Goal: Task Accomplishment & Management: Use online tool/utility

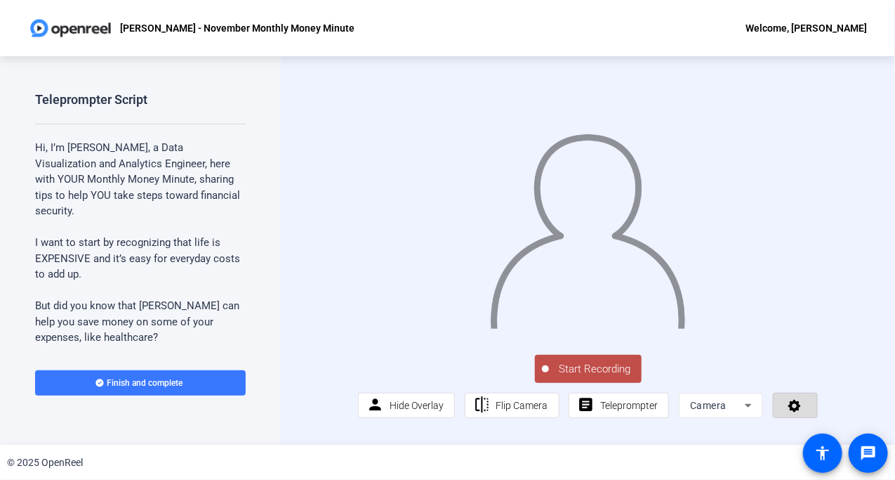
click at [787, 412] on icon at bounding box center [795, 405] width 16 height 14
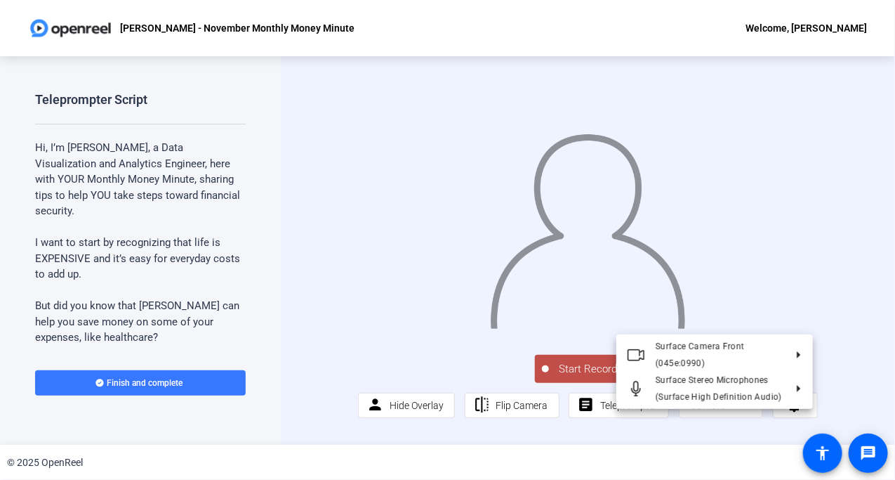
click at [867, 382] on div at bounding box center [447, 240] width 895 height 480
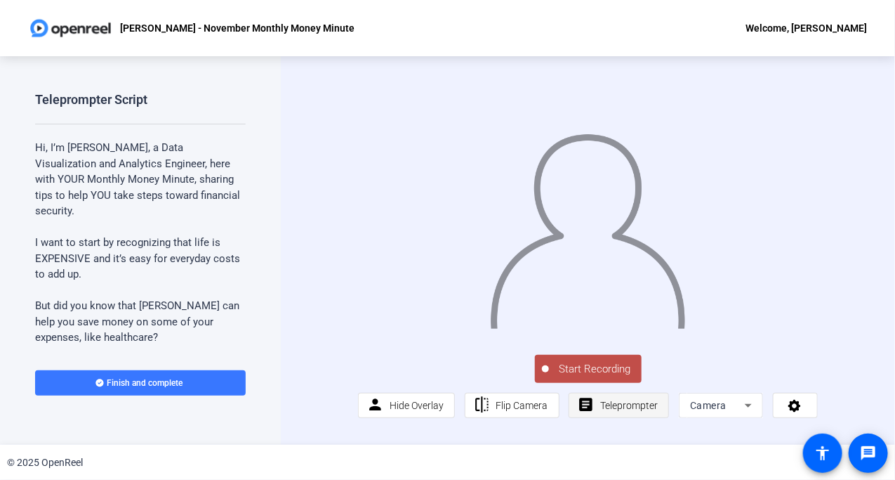
click at [620, 411] on span "Teleprompter" at bounding box center [629, 405] width 58 height 11
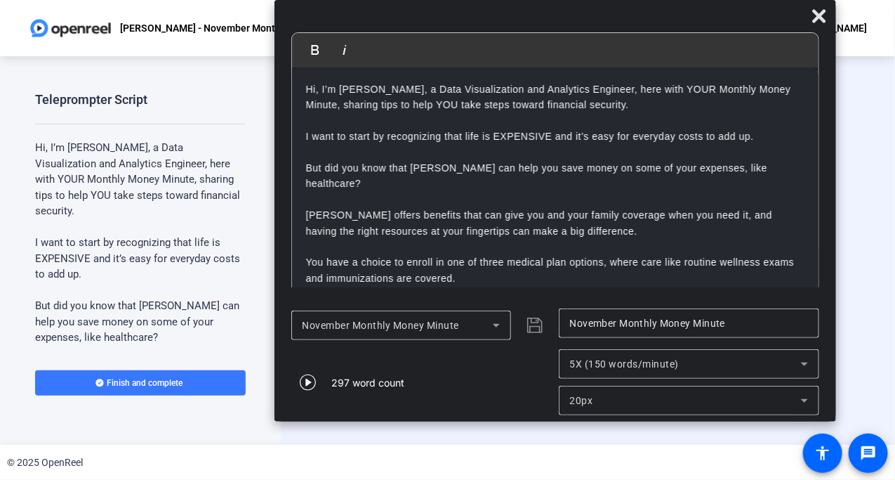
drag, startPoint x: 324, startPoint y: 25, endPoint x: 431, endPoint y: -29, distance: 120.0
click at [431, 0] on html "Accessibility Screen-Reader Guide, Feedback, and Issue Reporting | New window […" at bounding box center [447, 240] width 895 height 480
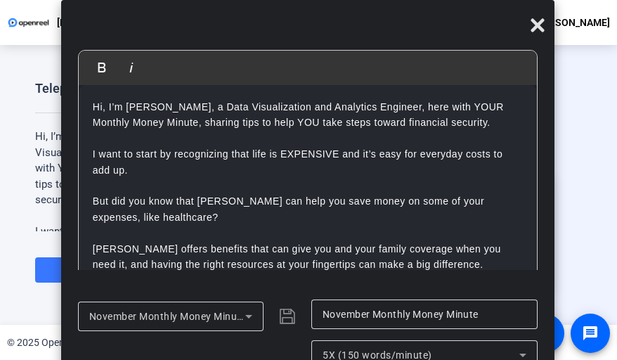
drag, startPoint x: 459, startPoint y: 20, endPoint x: 397, endPoint y: 34, distance: 64.1
click at [397, 34] on div at bounding box center [307, 28] width 493 height 25
click at [535, 25] on icon at bounding box center [537, 24] width 13 height 13
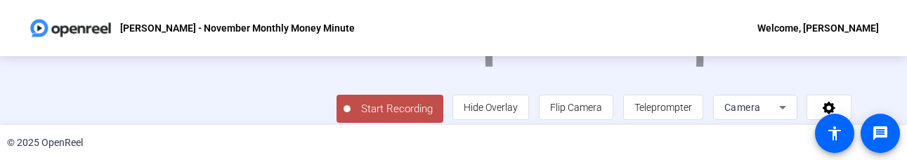
scroll to position [147, 0]
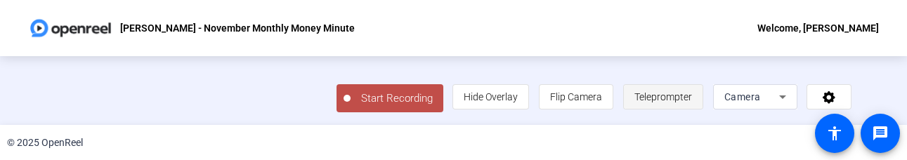
click at [676, 96] on span "Teleprompter" at bounding box center [663, 96] width 58 height 11
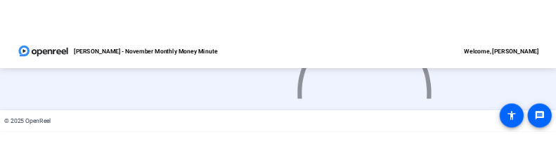
scroll to position [0, 0]
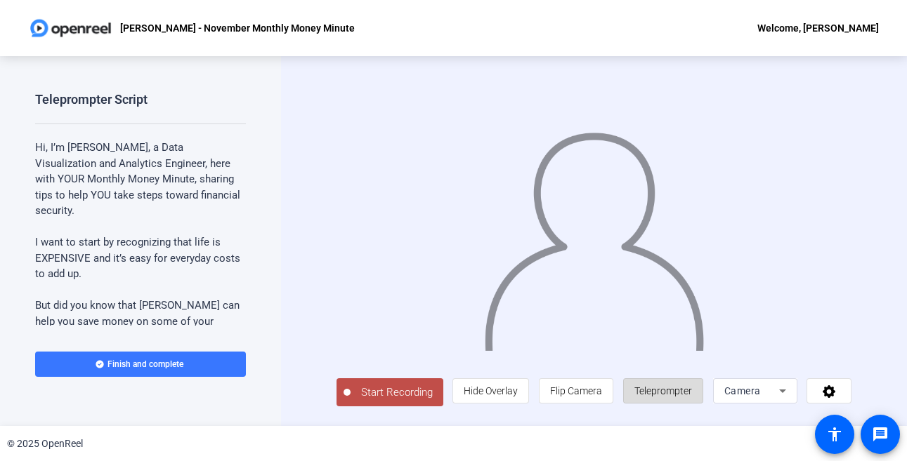
click at [674, 388] on span "Teleprompter" at bounding box center [663, 391] width 58 height 27
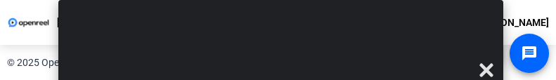
drag, startPoint x: 381, startPoint y: 79, endPoint x: 388, endPoint y: 150, distance: 70.7
click at [388, 80] on html "Accessibility Screen-Reader Guide, Feedback, and Issue Reporting | New window A…" at bounding box center [278, 40] width 556 height 80
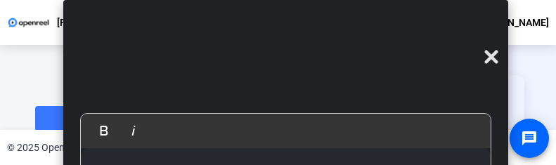
drag, startPoint x: 461, startPoint y: 117, endPoint x: 460, endPoint y: 72, distance: 45.0
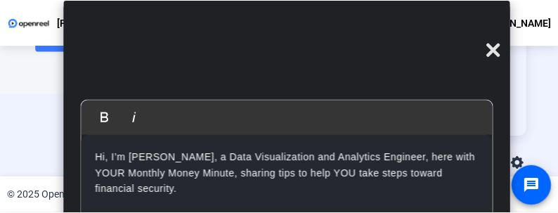
scroll to position [86, 0]
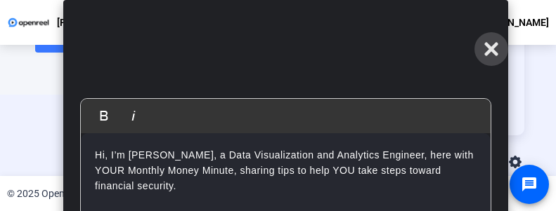
click at [492, 53] on icon at bounding box center [490, 49] width 17 height 17
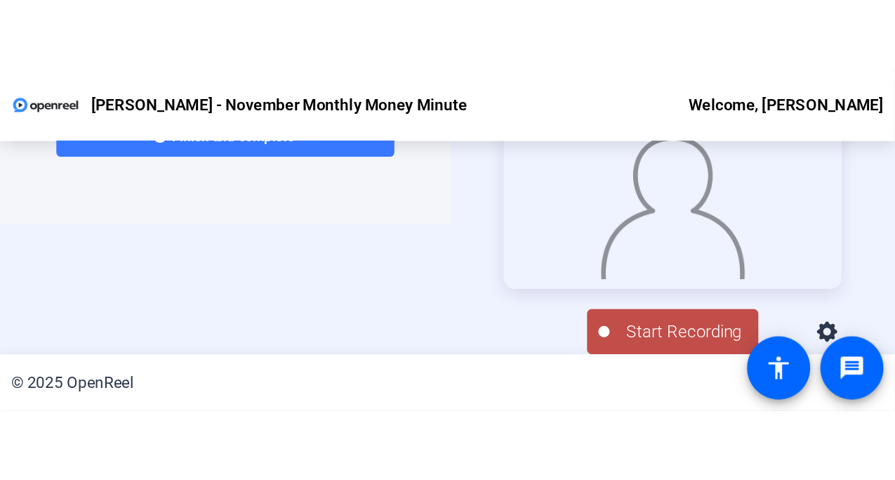
scroll to position [0, 0]
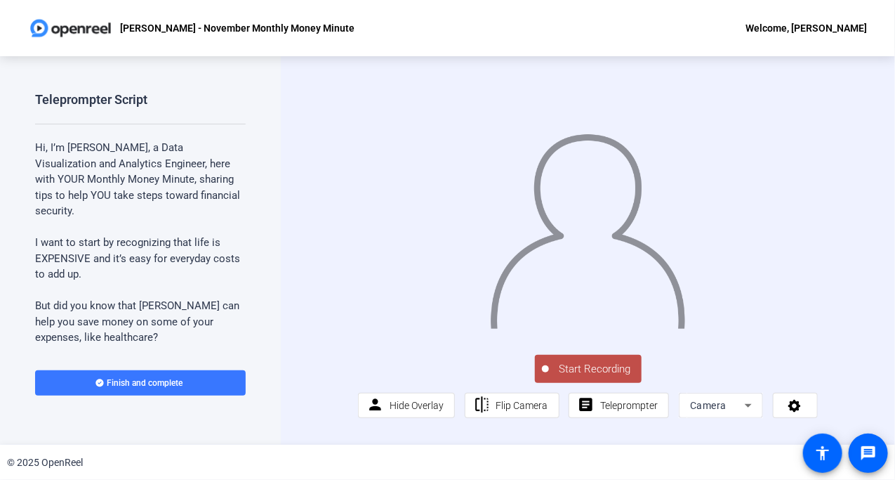
click at [500, 107] on div at bounding box center [587, 212] width 459 height 258
click at [445, 83] on div at bounding box center [587, 212] width 459 height 258
click at [455, 105] on div at bounding box center [587, 212] width 459 height 258
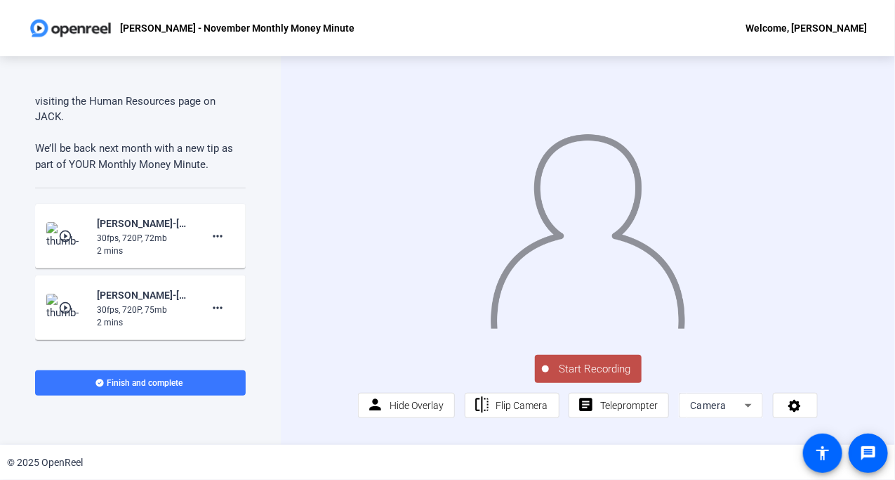
scroll to position [1044, 0]
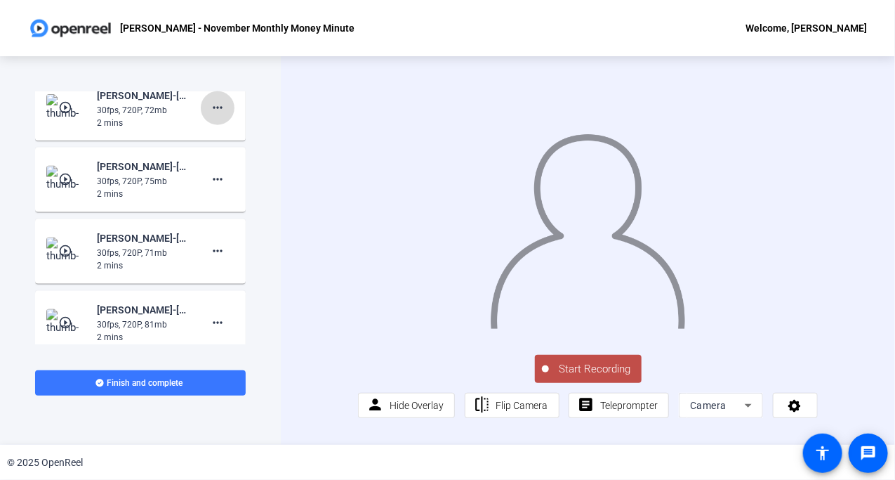
click at [212, 103] on mat-icon "more_horiz" at bounding box center [217, 108] width 17 height 17
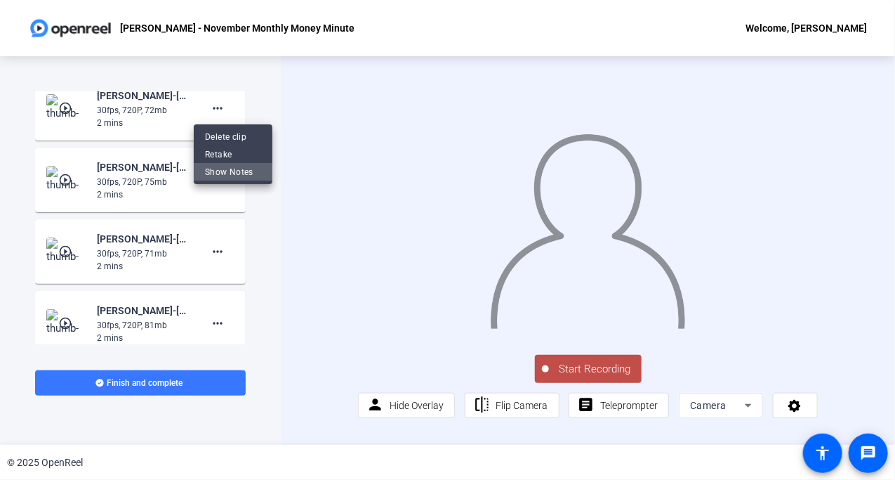
click at [231, 176] on span "Show Notes" at bounding box center [233, 171] width 56 height 17
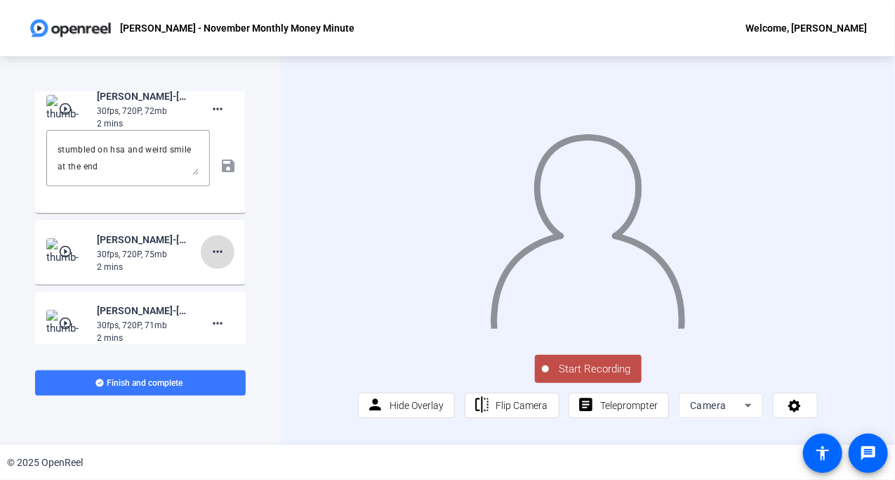
click at [218, 250] on mat-icon "more_horiz" at bounding box center [217, 252] width 17 height 17
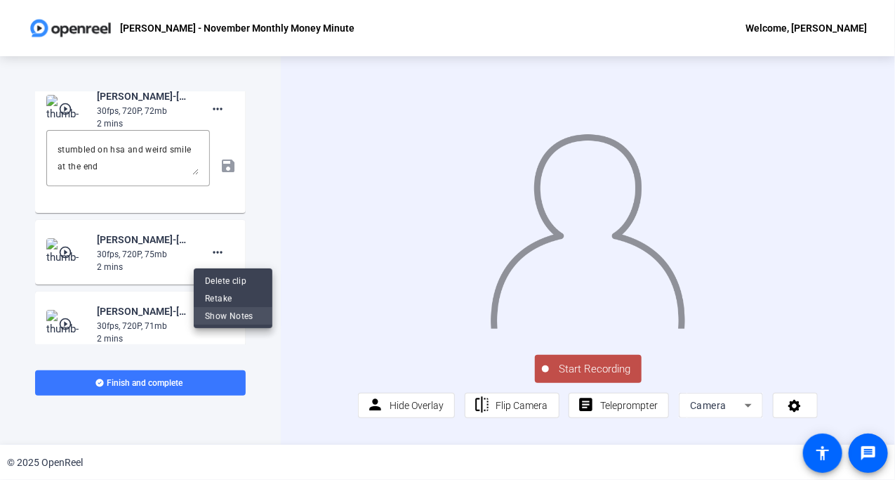
click at [226, 317] on span "Show Notes" at bounding box center [233, 315] width 56 height 17
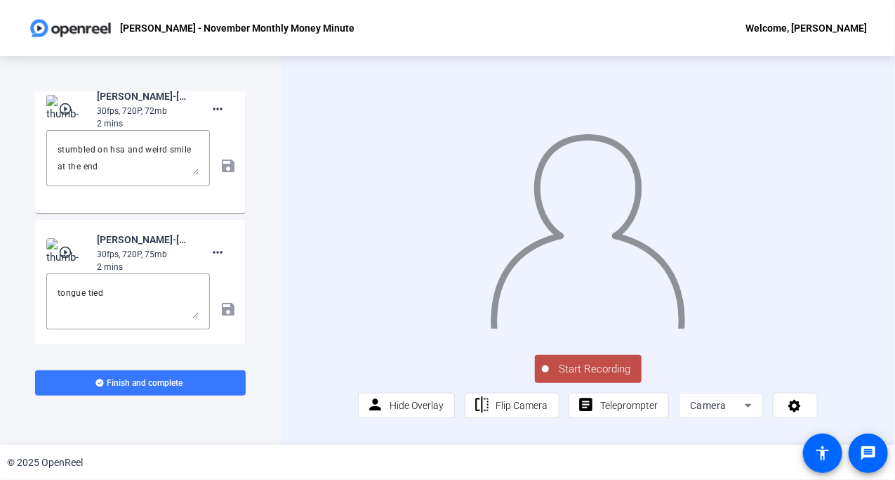
click at [58, 247] on mat-icon "play_circle_outline" at bounding box center [66, 252] width 17 height 14
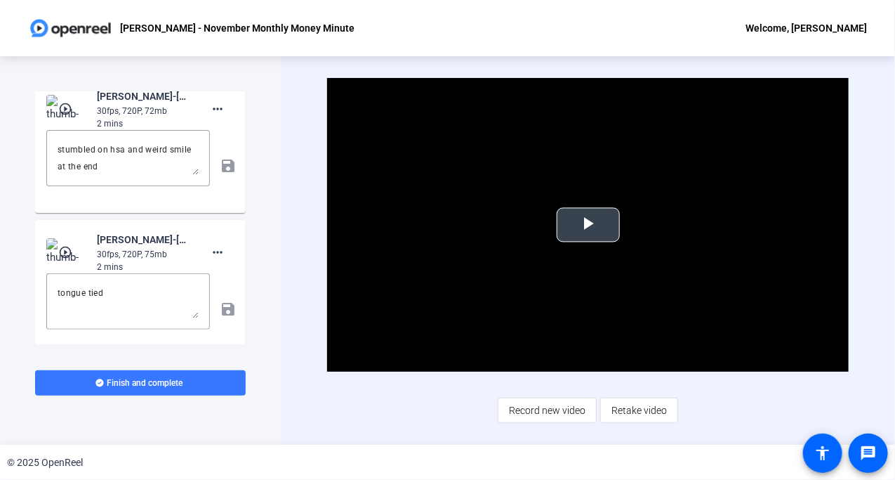
click at [589, 225] on span "Video Player" at bounding box center [589, 225] width 0 height 0
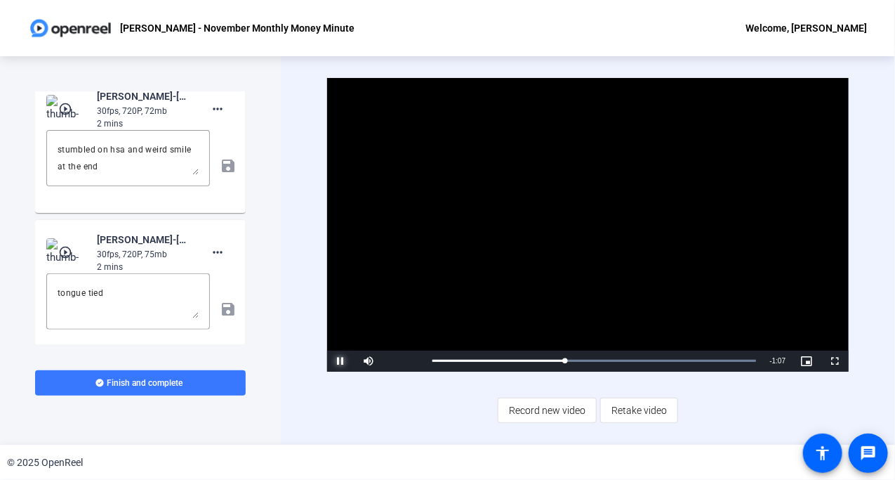
click at [343, 361] on span "Video Player" at bounding box center [341, 361] width 28 height 0
click at [435, 384] on div "Video Player is loading. Play Video Play Mute 0% Current Time 0:46 / Duration 1…" at bounding box center [588, 251] width 523 height 346
click at [477, 419] on div "Video Player is loading. Play Video Play Mute 0% Current Time 0:46 / Duration 1…" at bounding box center [588, 251] width 523 height 346
click at [404, 416] on div "Video Player is loading. Play Video Play Mute 0% Current Time 0:46 / Duration 1…" at bounding box center [588, 251] width 523 height 346
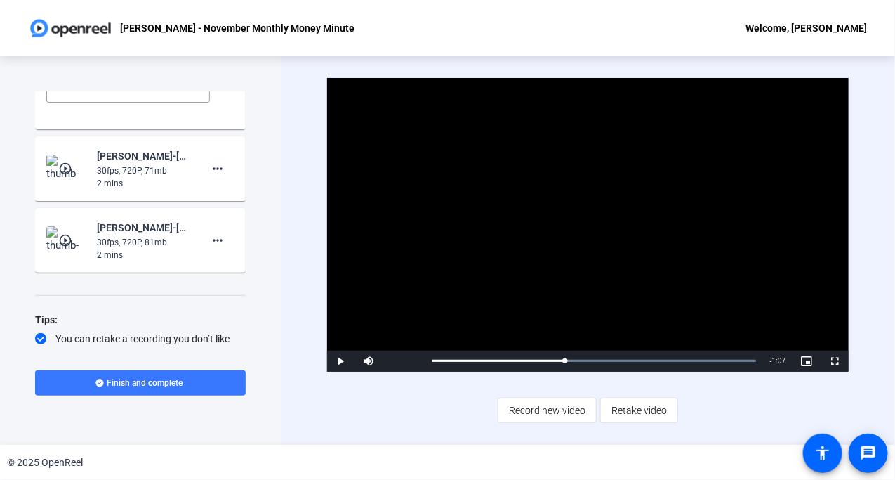
scroll to position [1304, 0]
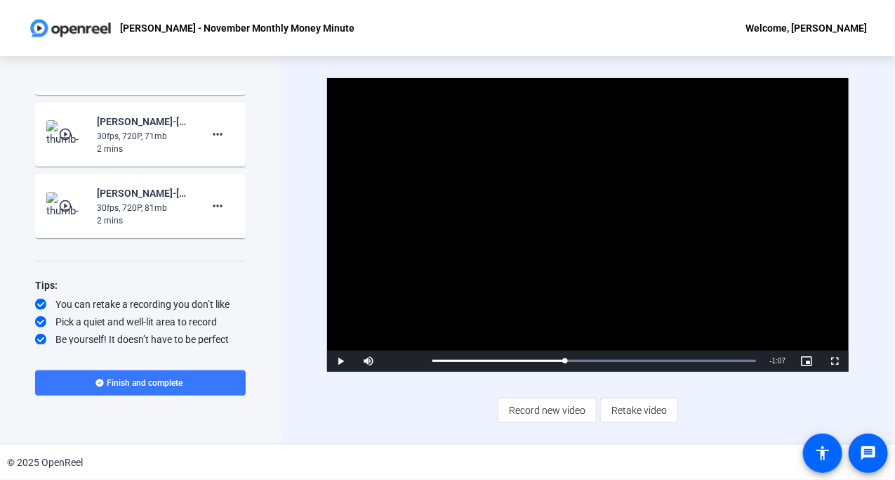
click at [173, 230] on mat-card-content "play_circle_outline Audrey Powe-Audrey Powe - November Monthly Money Min-Audrey…" at bounding box center [140, 205] width 211 height 65
click at [201, 216] on span at bounding box center [218, 206] width 34 height 34
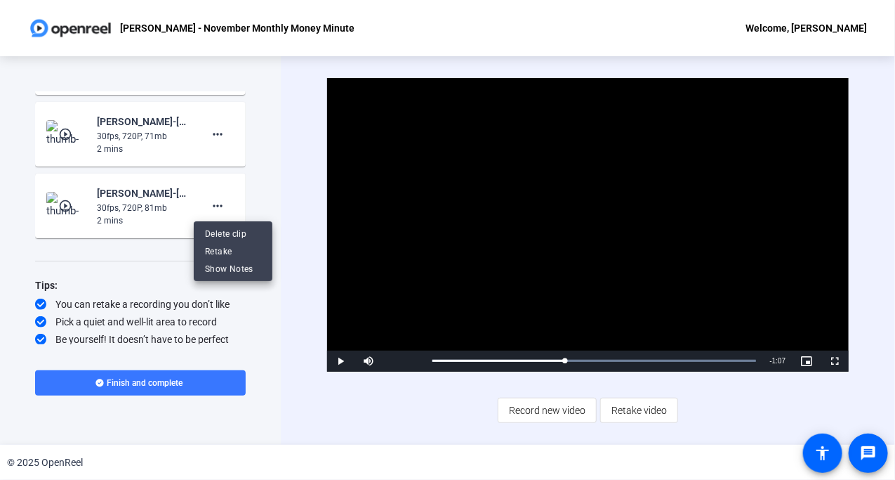
click at [51, 202] on div at bounding box center [447, 240] width 895 height 480
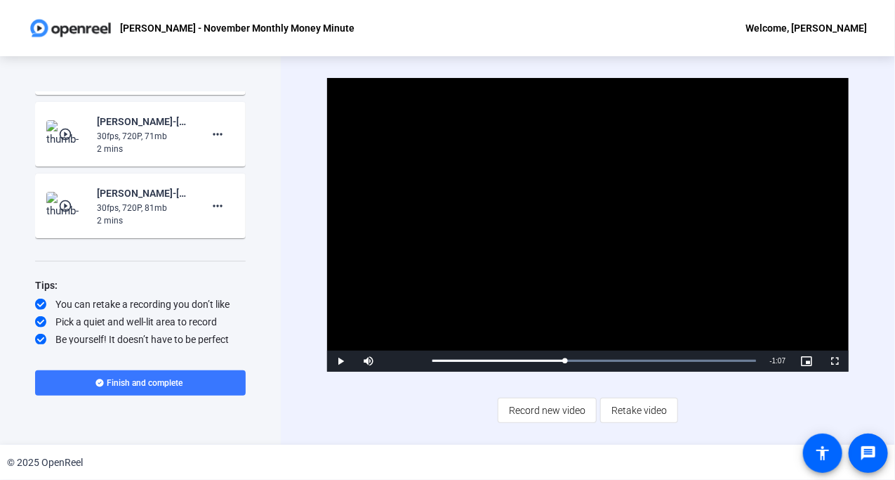
click at [63, 203] on mat-icon "play_circle_outline" at bounding box center [66, 206] width 17 height 14
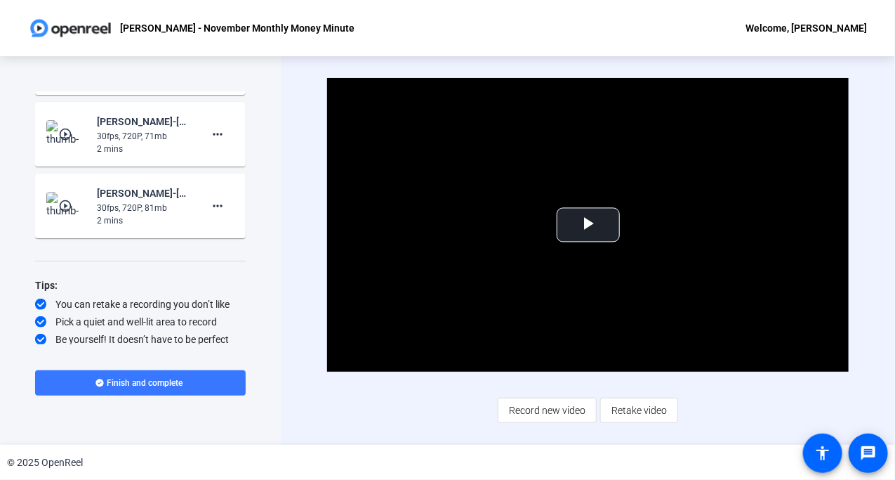
click at [263, 219] on div "Teleprompter Script Hi, I’m Audrey Powe, a Data Visualization and Analytics Eng…" at bounding box center [140, 250] width 281 height 388
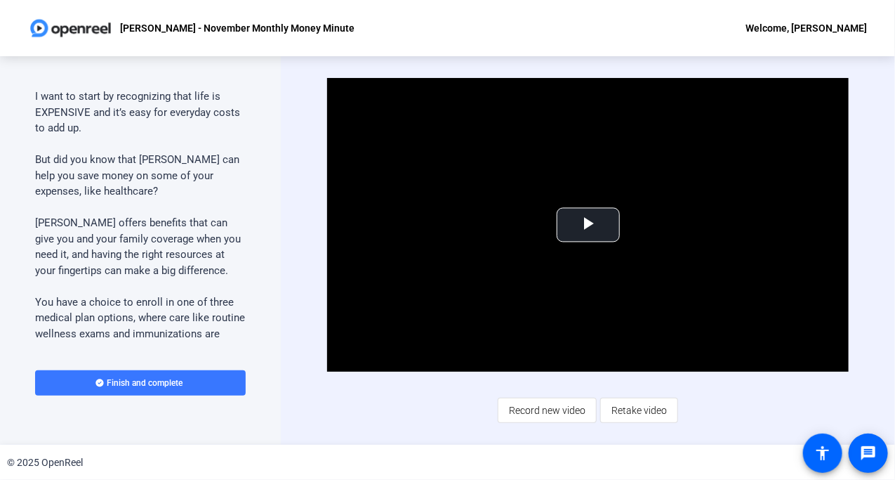
scroll to position [119, 0]
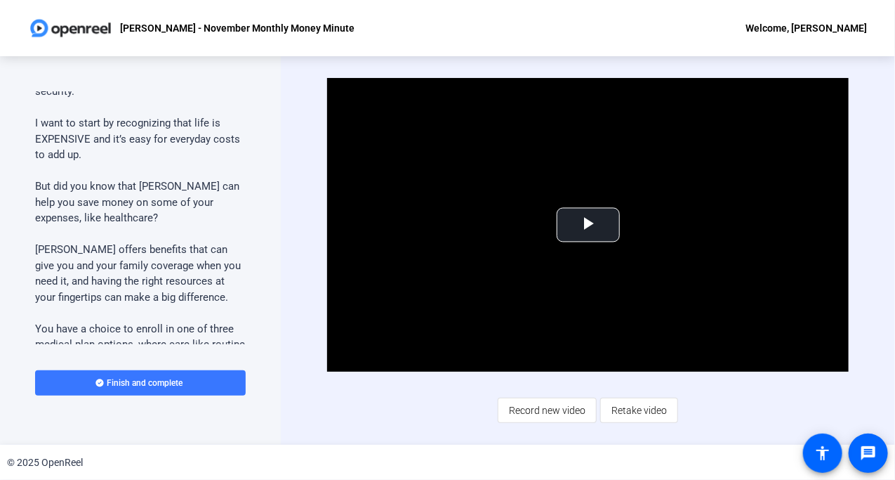
click at [170, 163] on p at bounding box center [140, 171] width 211 height 16
click at [169, 163] on p at bounding box center [140, 171] width 211 height 16
click at [301, 128] on div "Video Player is loading. Play Video Play Mute Current Time 0:00 / Duration 2:02…" at bounding box center [588, 250] width 615 height 388
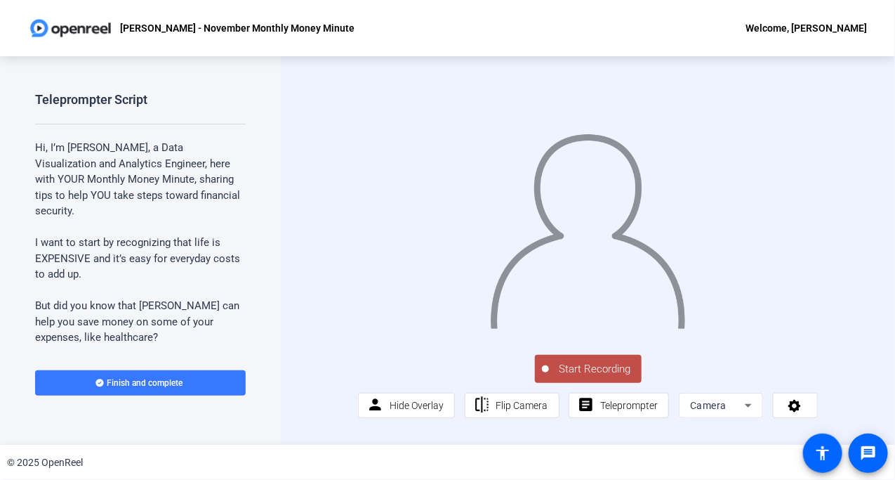
click at [543, 6] on div "Audrey Powe - November Monthly Money Minute Welcome, Audrey Powe" at bounding box center [447, 28] width 895 height 56
click at [605, 411] on span "Teleprompter" at bounding box center [629, 405] width 58 height 11
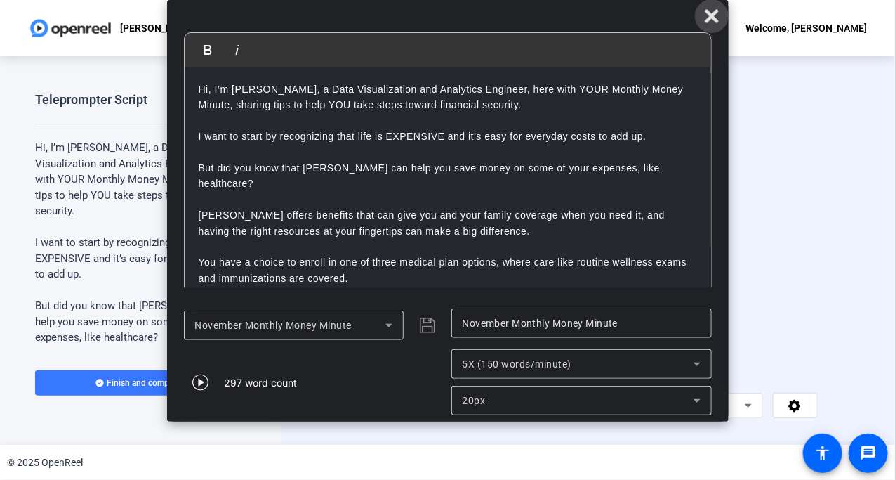
click at [704, 19] on icon at bounding box center [712, 16] width 17 height 17
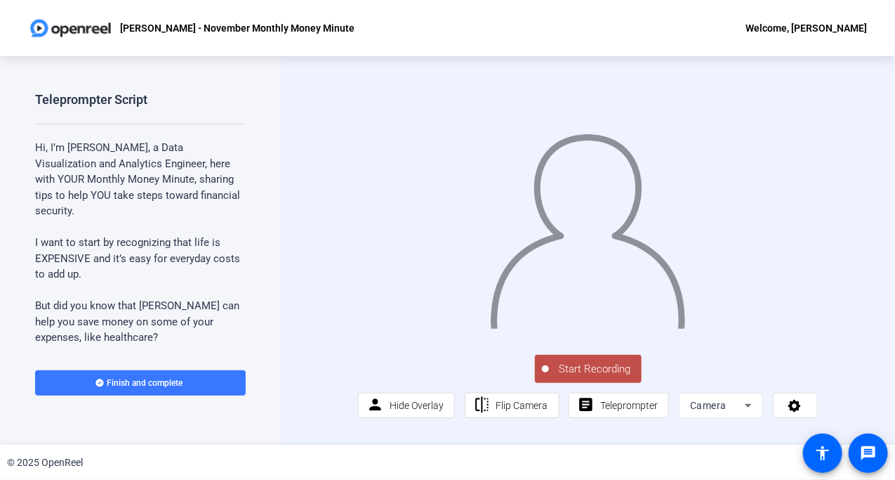
click at [582, 94] on div at bounding box center [587, 212] width 459 height 258
click at [497, 411] on span "Flip Camera" at bounding box center [523, 405] width 52 height 11
click at [527, 411] on span "Flip Camera" at bounding box center [523, 405] width 52 height 11
click at [528, 411] on span "Flip Camera" at bounding box center [523, 405] width 52 height 11
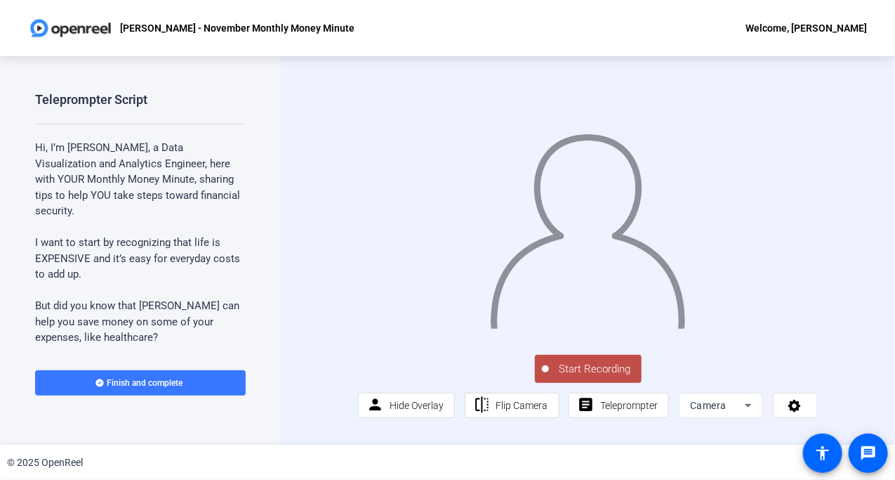
click at [551, 377] on span "Start Recording" at bounding box center [595, 369] width 93 height 16
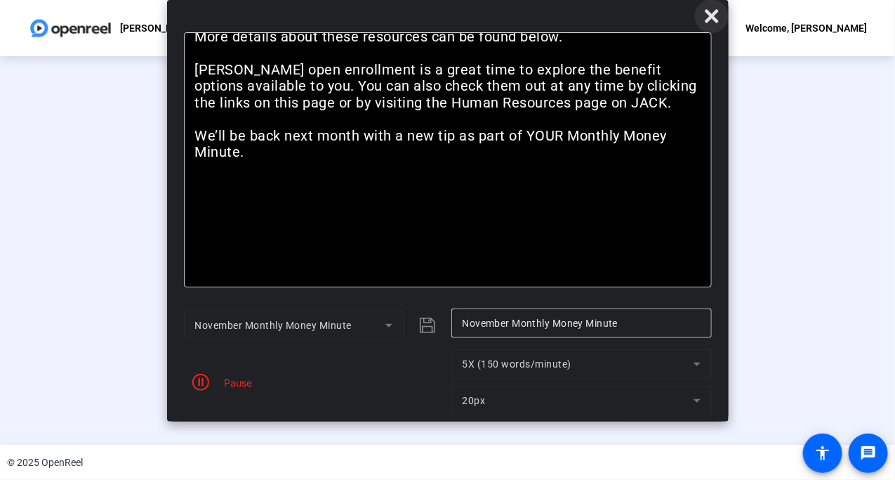
click at [707, 15] on icon at bounding box center [712, 16] width 17 height 17
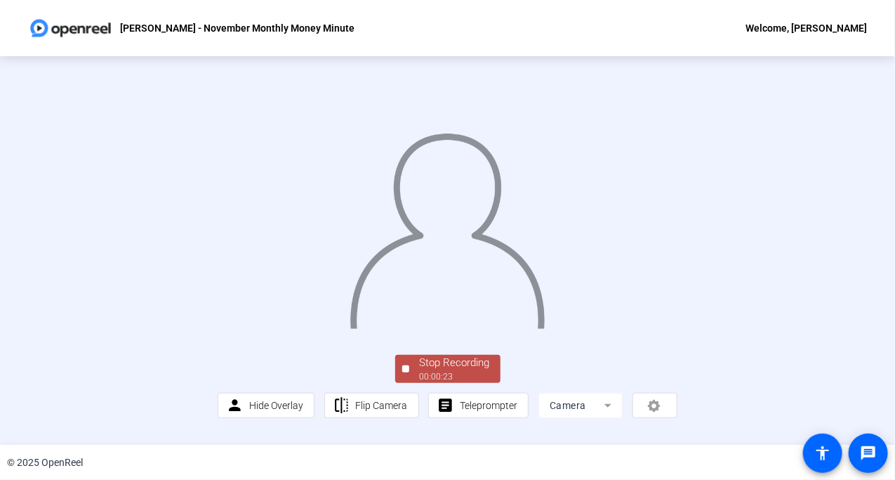
scroll to position [21, 0]
click at [446, 371] on div "Stop Recording" at bounding box center [455, 363] width 70 height 16
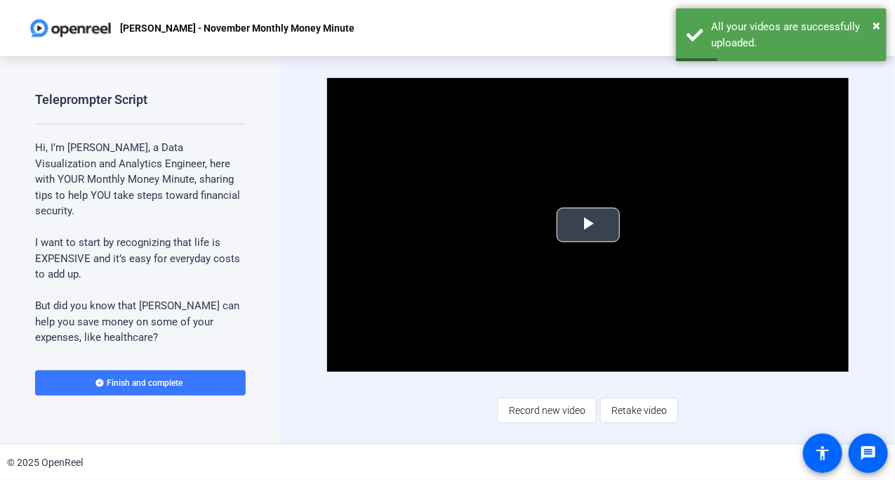
click at [589, 225] on span "Video Player" at bounding box center [589, 225] width 0 height 0
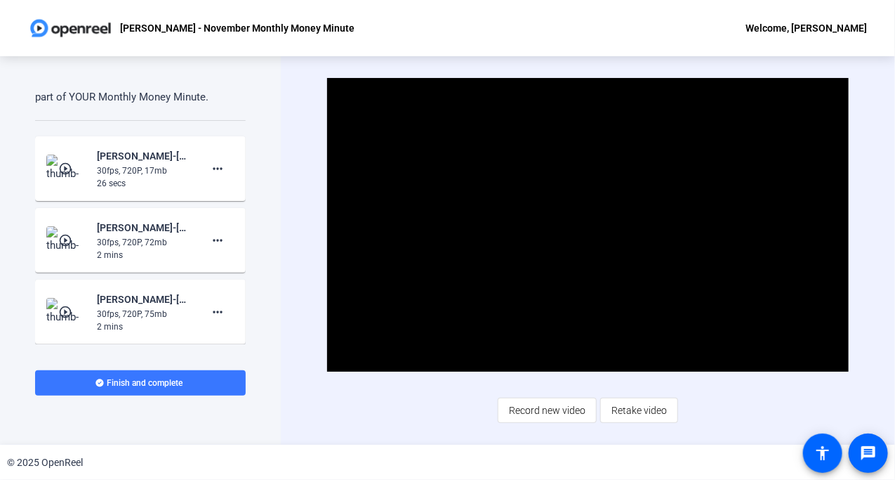
scroll to position [998, 0]
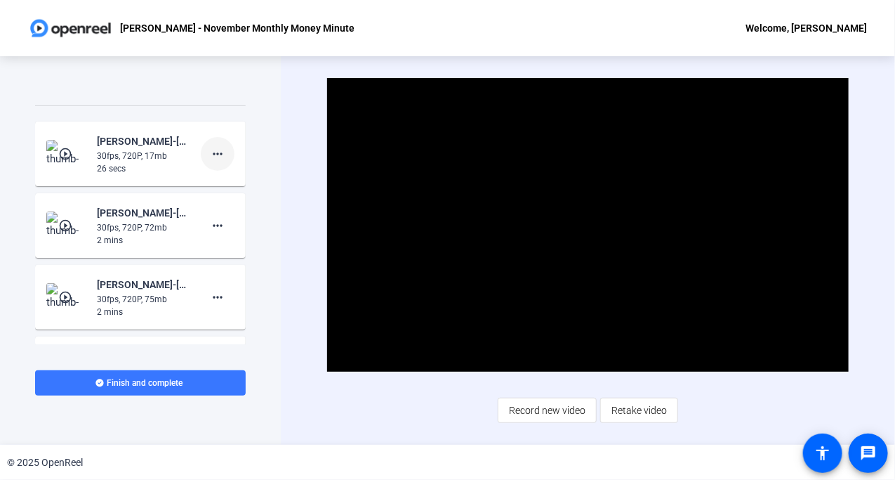
click at [214, 149] on mat-icon "more_horiz" at bounding box center [217, 153] width 17 height 17
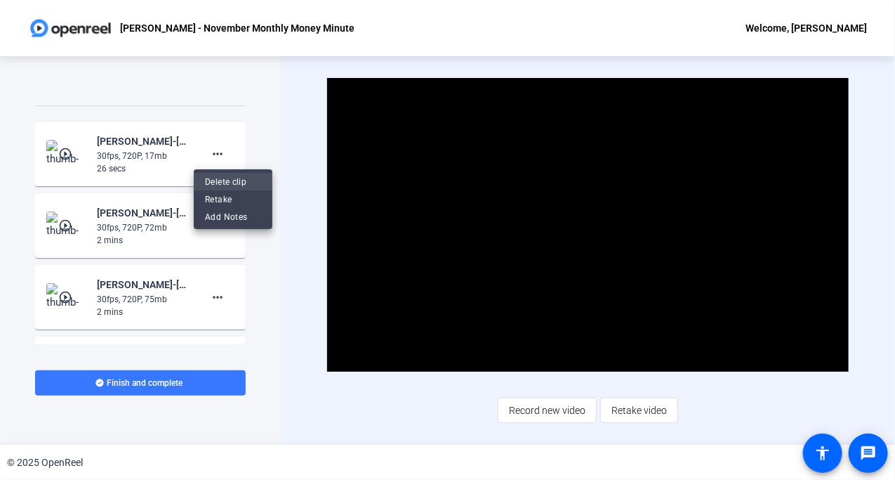
click at [221, 178] on span "Delete clip" at bounding box center [233, 181] width 56 height 17
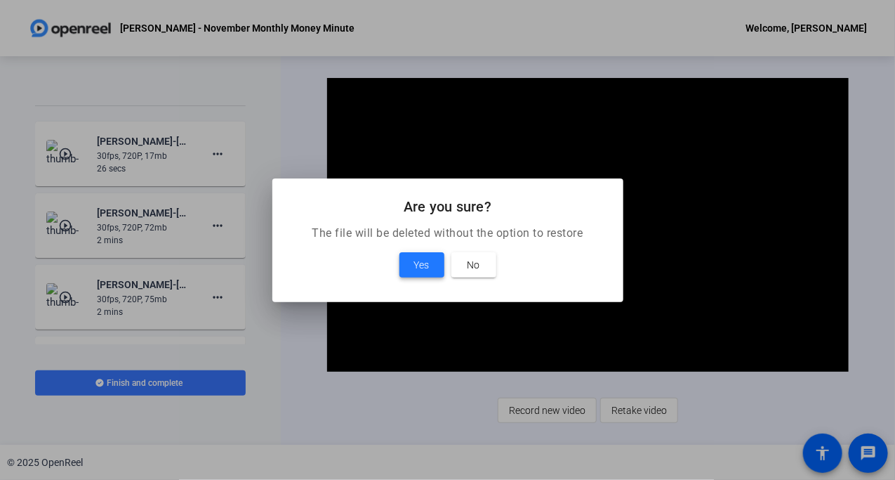
click at [411, 269] on span at bounding box center [422, 265] width 45 height 34
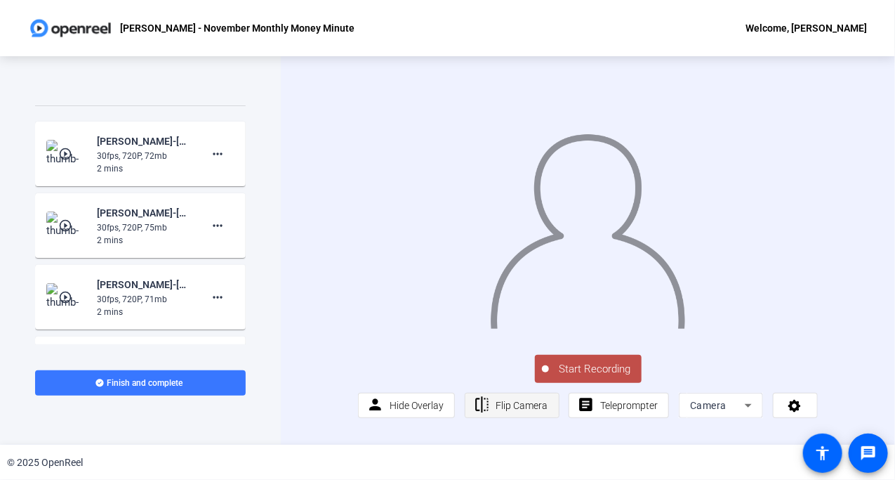
click at [518, 411] on span "Flip Camera" at bounding box center [523, 405] width 52 height 11
click at [511, 411] on span "Flip Camera" at bounding box center [523, 405] width 52 height 11
click at [572, 377] on span "Start Recording" at bounding box center [595, 369] width 93 height 16
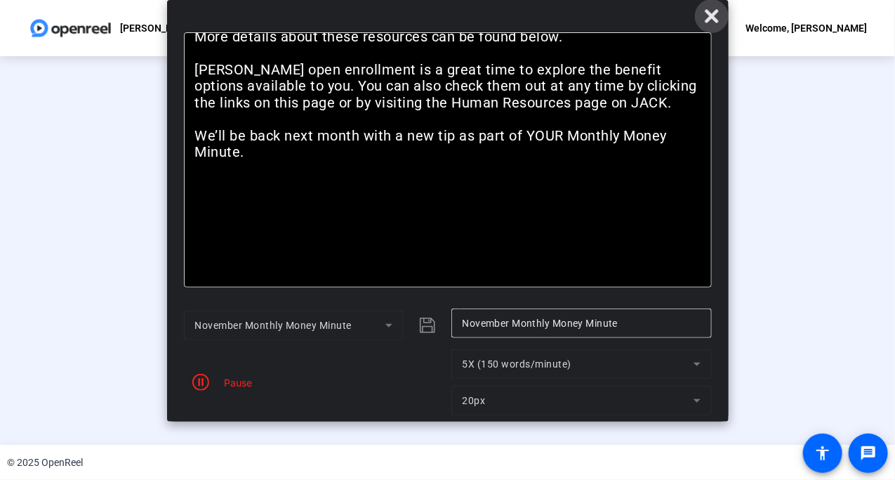
click at [716, 11] on icon at bounding box center [711, 15] width 13 height 13
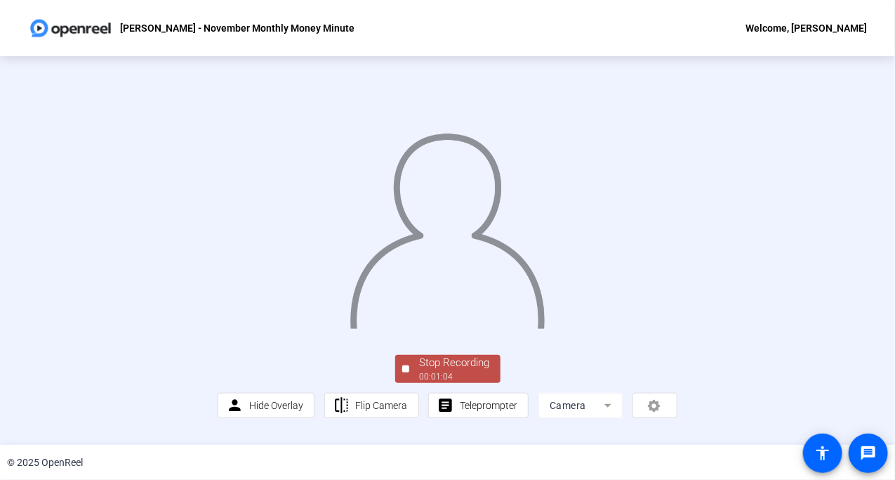
scroll to position [21, 0]
click at [440, 383] on div "00:01:06" at bounding box center [455, 376] width 70 height 13
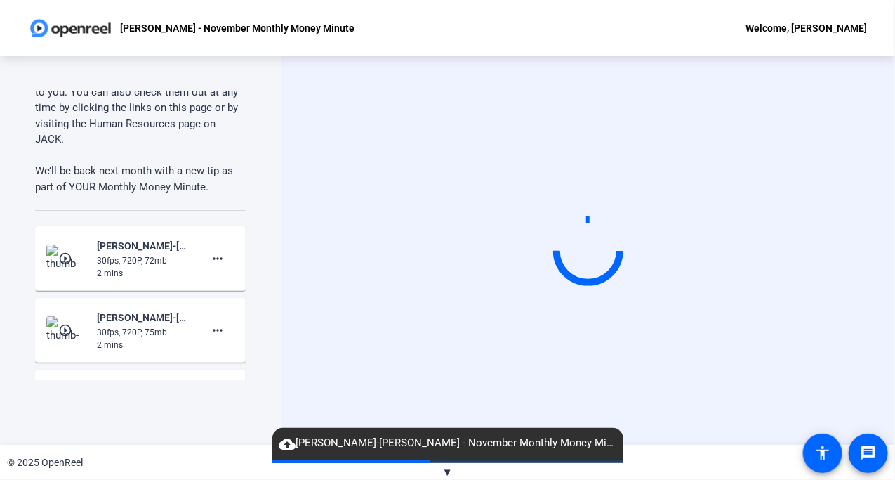
scroll to position [917, 0]
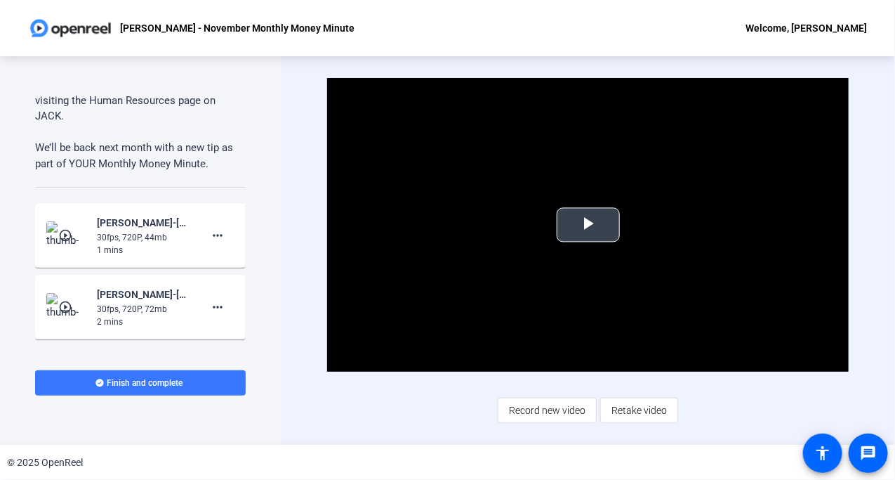
click at [589, 225] on span "Video Player" at bounding box center [589, 225] width 0 height 0
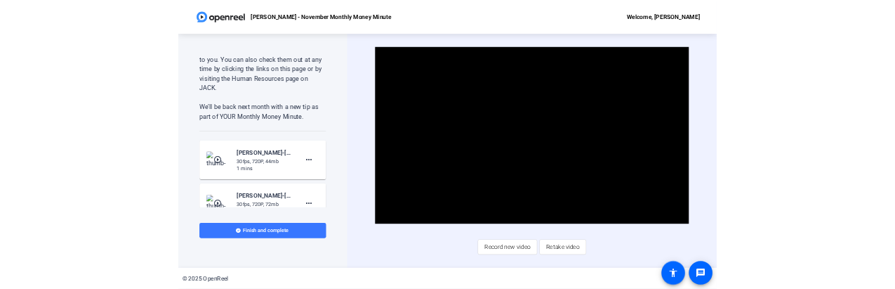
scroll to position [978, 0]
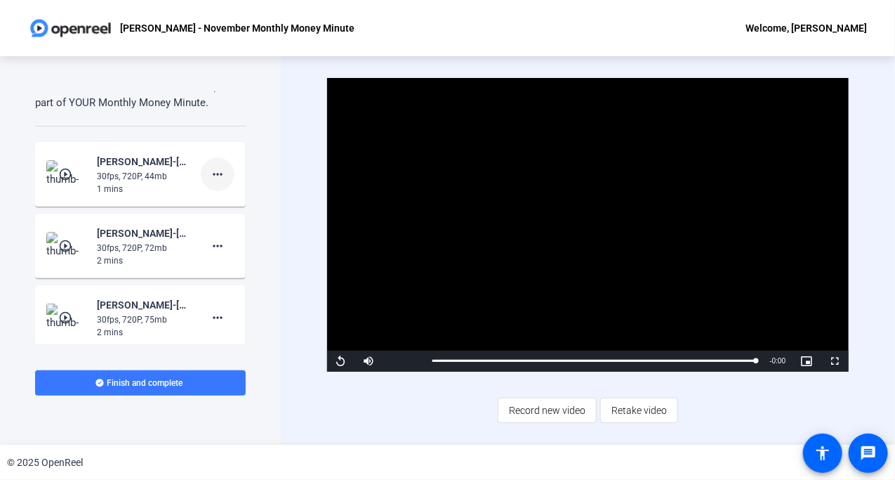
click at [211, 173] on mat-icon "more_horiz" at bounding box center [217, 174] width 17 height 17
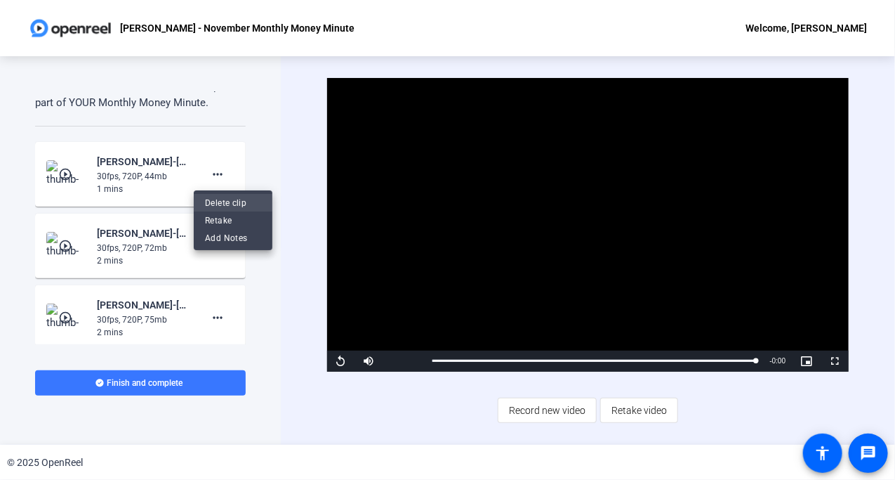
click at [229, 196] on span "Delete clip" at bounding box center [233, 202] width 56 height 17
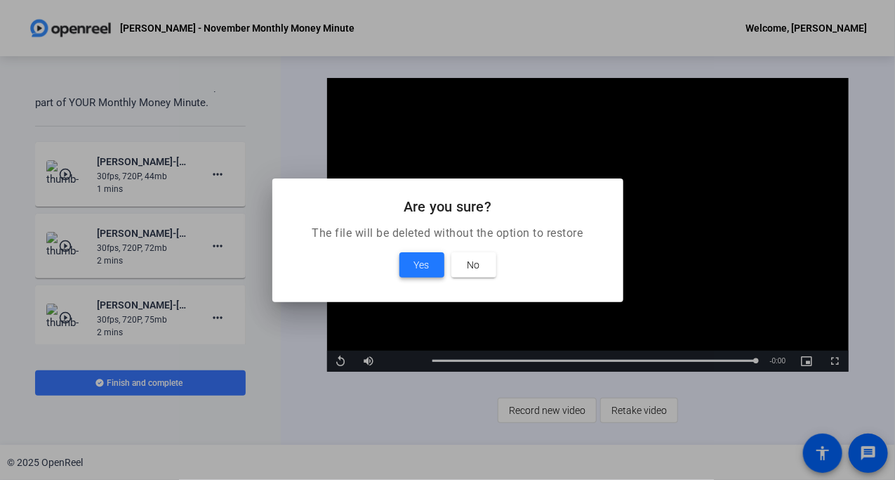
click at [421, 261] on span "Yes" at bounding box center [421, 264] width 15 height 17
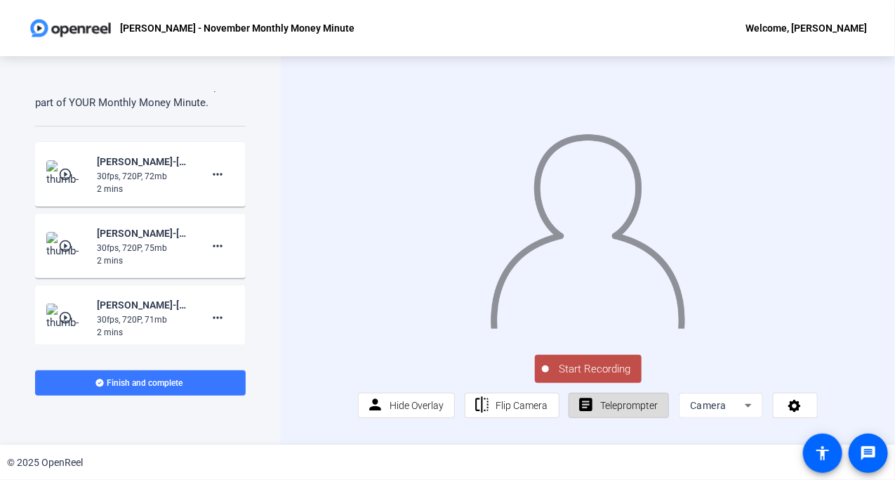
click at [610, 411] on span "Teleprompter" at bounding box center [629, 405] width 58 height 11
click at [618, 411] on span "Teleprompter" at bounding box center [629, 405] width 58 height 11
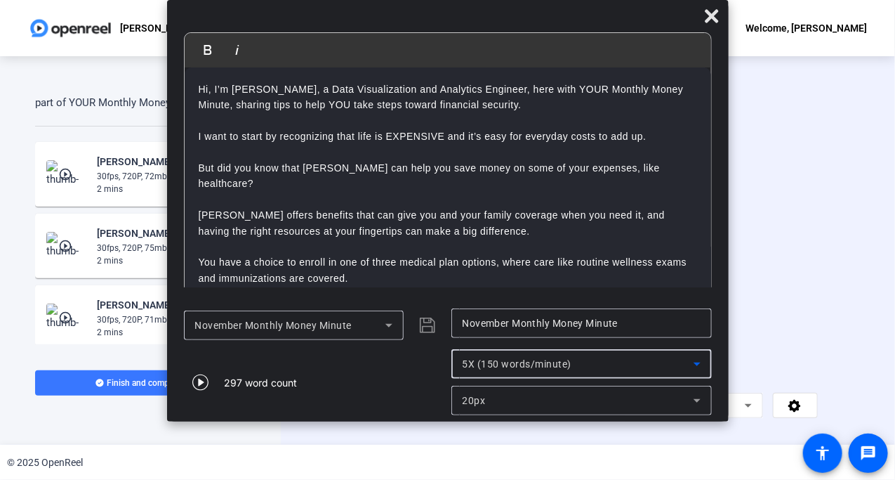
click at [702, 362] on icon at bounding box center [697, 363] width 17 height 17
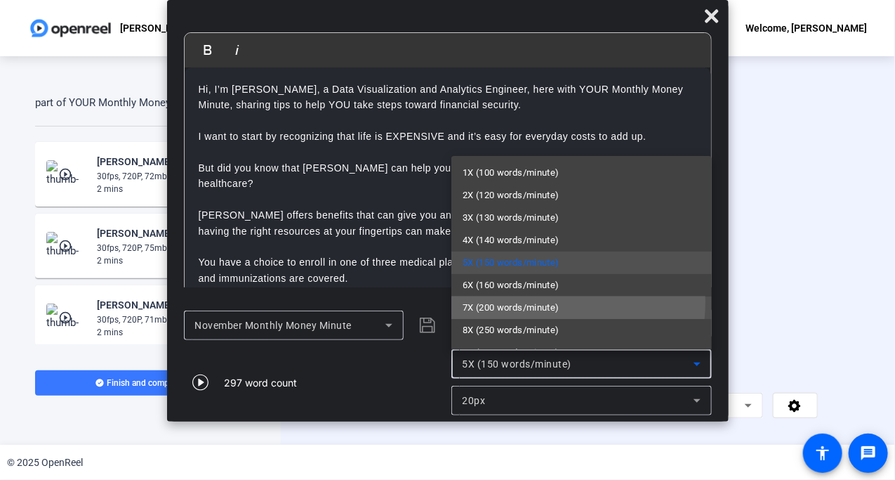
click at [539, 302] on span "7X (200 words/minute)" at bounding box center [511, 307] width 97 height 17
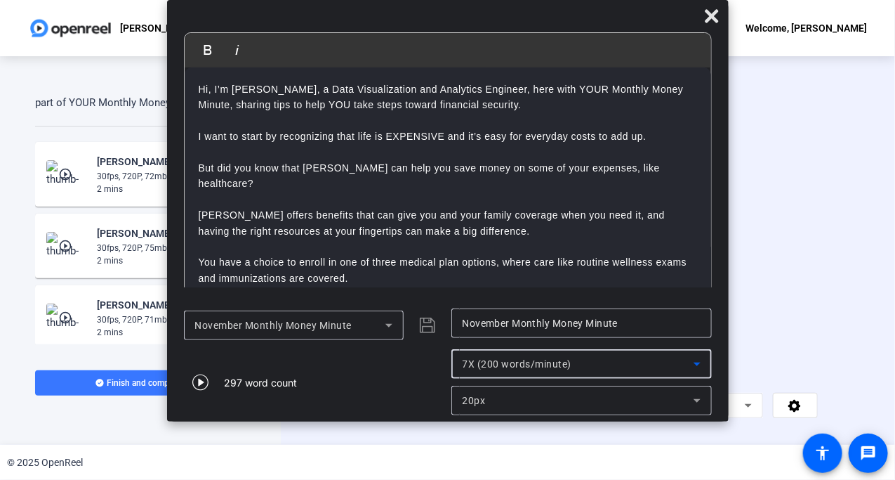
click at [694, 404] on icon at bounding box center [697, 400] width 17 height 17
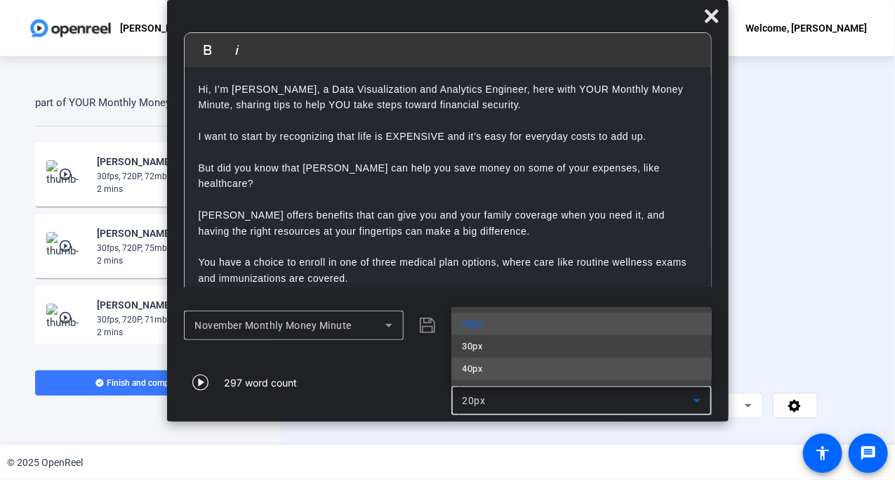
click at [512, 370] on mat-option "40px" at bounding box center [582, 368] width 261 height 22
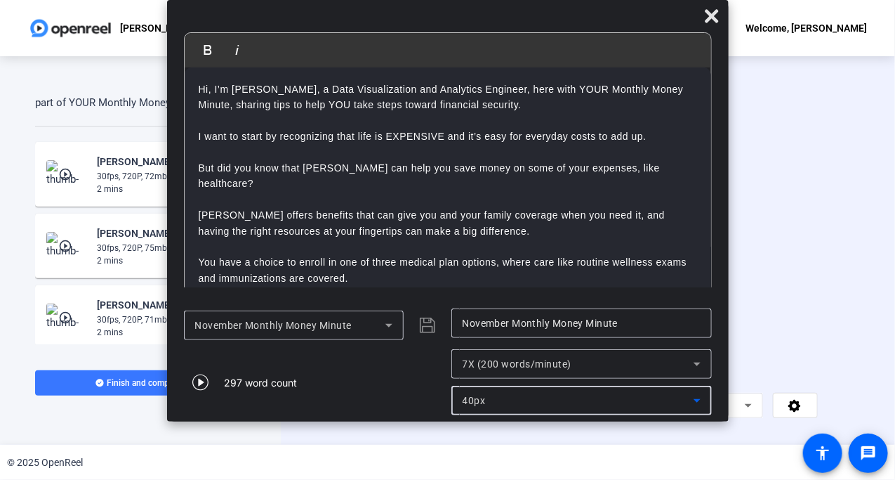
click at [393, 322] on icon at bounding box center [389, 325] width 17 height 17
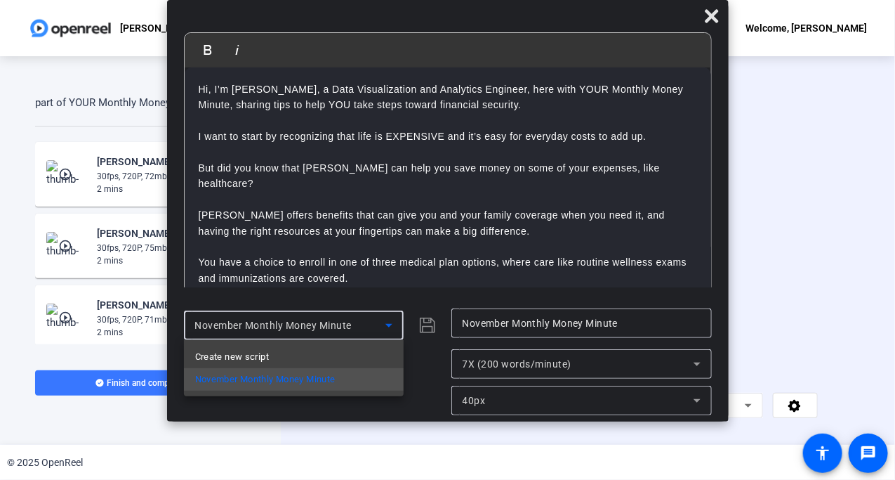
click at [388, 324] on div at bounding box center [447, 240] width 895 height 480
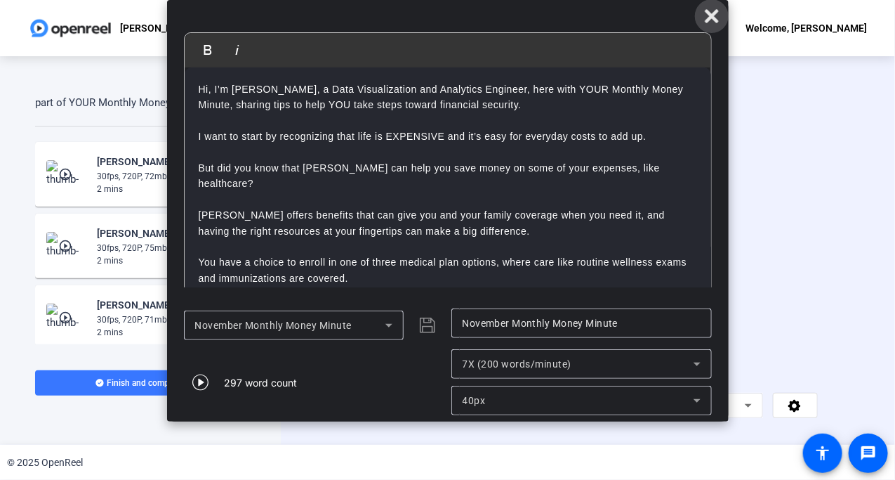
click at [710, 23] on icon at bounding box center [712, 16] width 17 height 17
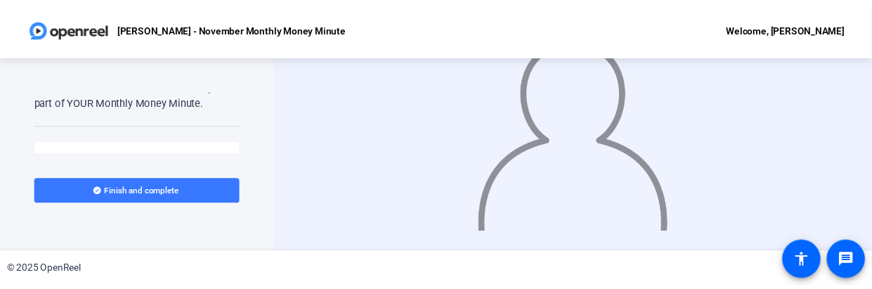
scroll to position [99, 0]
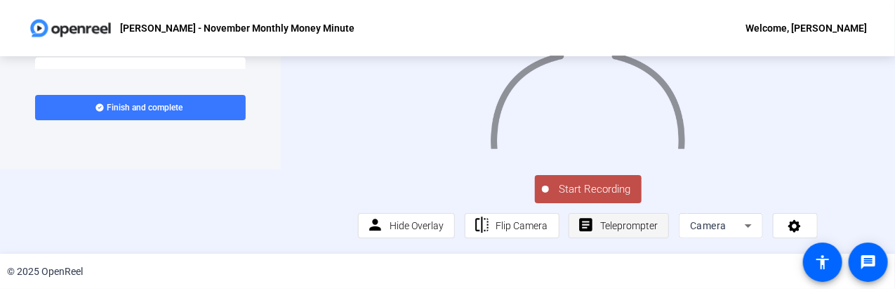
click at [630, 223] on span "Teleprompter" at bounding box center [629, 225] width 58 height 11
click at [633, 230] on span "Teleprompter" at bounding box center [629, 225] width 58 height 11
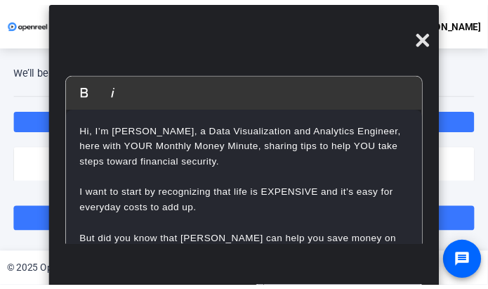
scroll to position [598, 0]
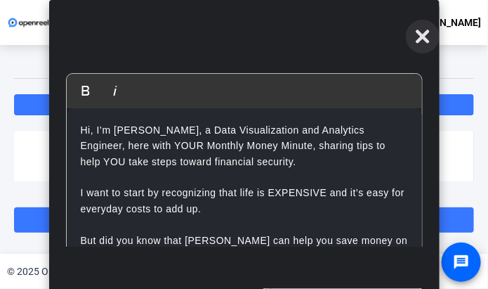
click at [426, 32] on icon at bounding box center [422, 35] width 13 height 13
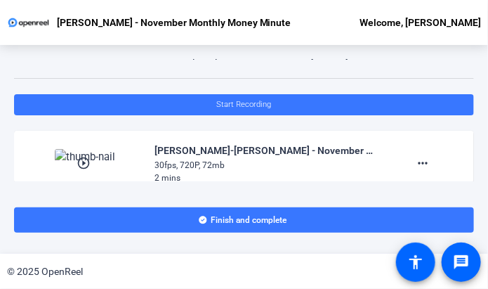
drag, startPoint x: 128, startPoint y: 287, endPoint x: 138, endPoint y: 281, distance: 11.9
click at [136, 283] on div "© 2025 OpenReel" at bounding box center [244, 271] width 488 height 35
drag, startPoint x: 466, startPoint y: 127, endPoint x: 464, endPoint y: 149, distance: 22.0
click at [462, 150] on div "Teleprompter Script Hi, I’m Audrey Powe, a Data Visualization and Analytics Eng…" at bounding box center [244, 120] width 460 height 122
drag, startPoint x: 466, startPoint y: 131, endPoint x: 468, endPoint y: 150, distance: 18.4
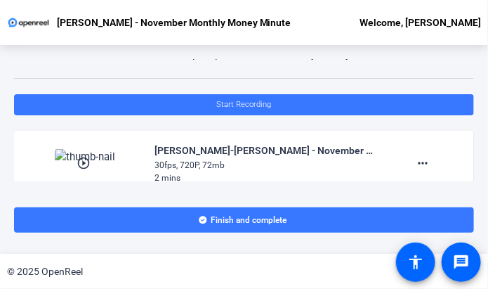
click at [468, 150] on div "Teleprompter Script Hi, I’m Audrey Powe, a Data Visualization and Analytics Eng…" at bounding box center [244, 120] width 460 height 122
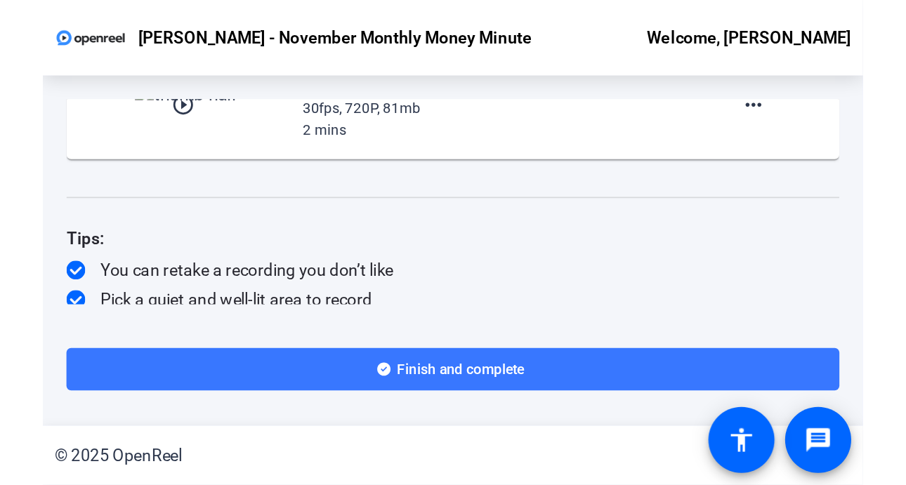
scroll to position [933, 0]
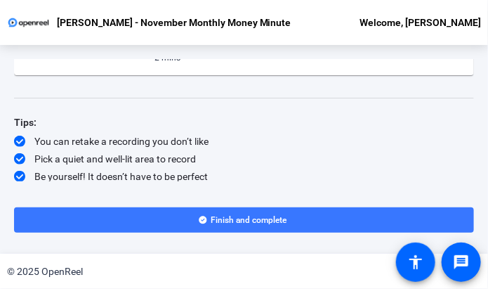
drag, startPoint x: 151, startPoint y: 280, endPoint x: 228, endPoint y: 275, distance: 76.7
click at [228, 275] on div "© 2025 OpenReel" at bounding box center [244, 271] width 488 height 35
click at [236, 275] on div "© 2025 OpenReel" at bounding box center [244, 271] width 488 height 35
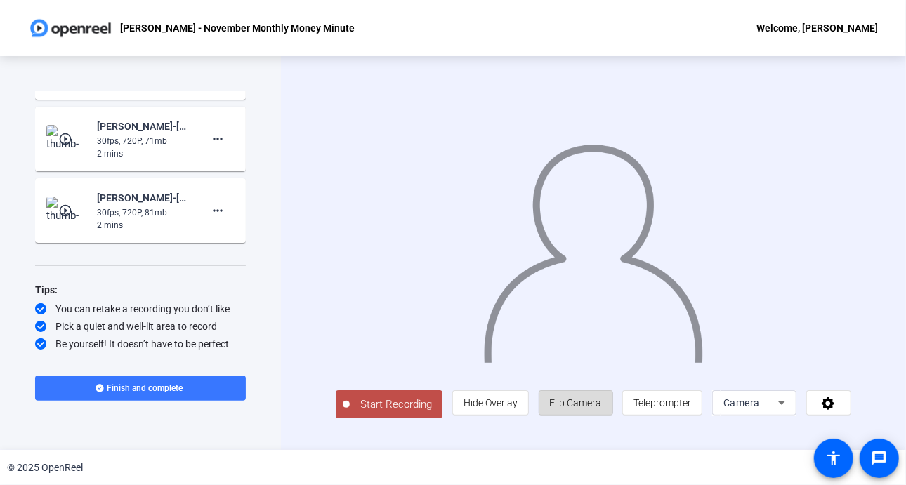
click at [578, 409] on span "Flip Camera" at bounding box center [576, 403] width 52 height 11
click at [573, 408] on span "Flip Camera" at bounding box center [576, 403] width 52 height 11
click at [501, 407] on span "Hide Overlay" at bounding box center [491, 403] width 54 height 11
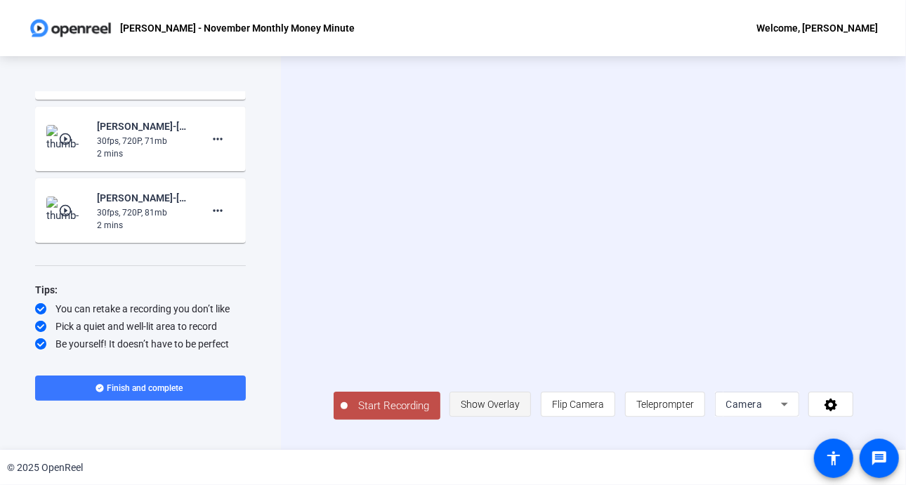
click at [501, 407] on span "Show Overlay" at bounding box center [490, 404] width 59 height 11
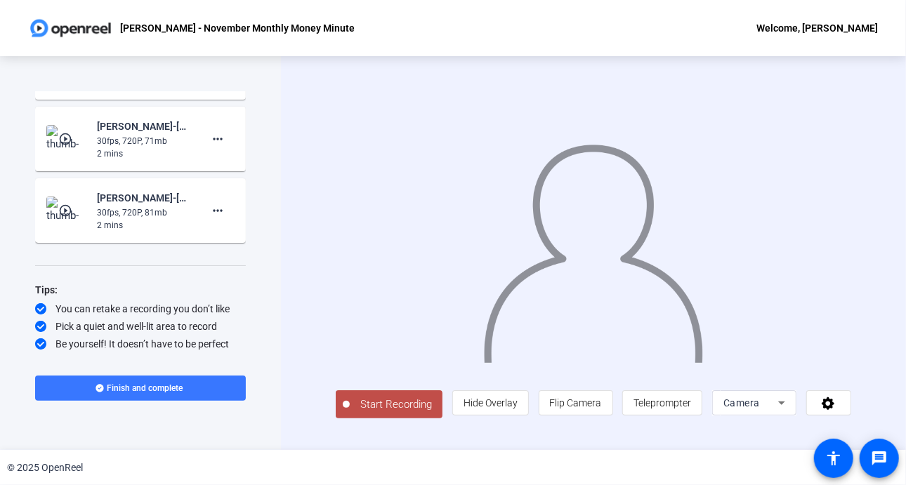
click at [396, 405] on span "Start Recording" at bounding box center [396, 405] width 93 height 16
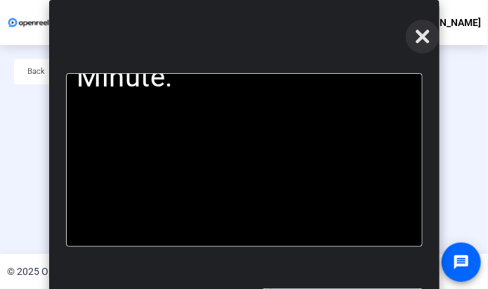
click at [422, 37] on icon at bounding box center [422, 35] width 13 height 13
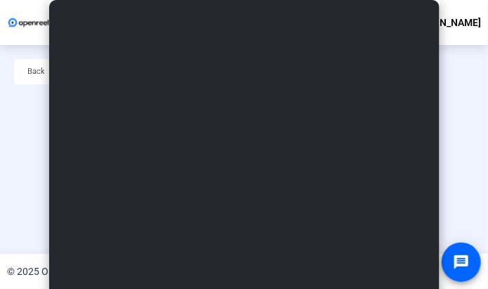
scroll to position [98, 0]
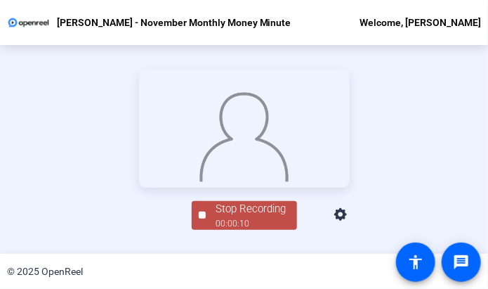
click at [247, 230] on div "00:00:10" at bounding box center [251, 223] width 70 height 13
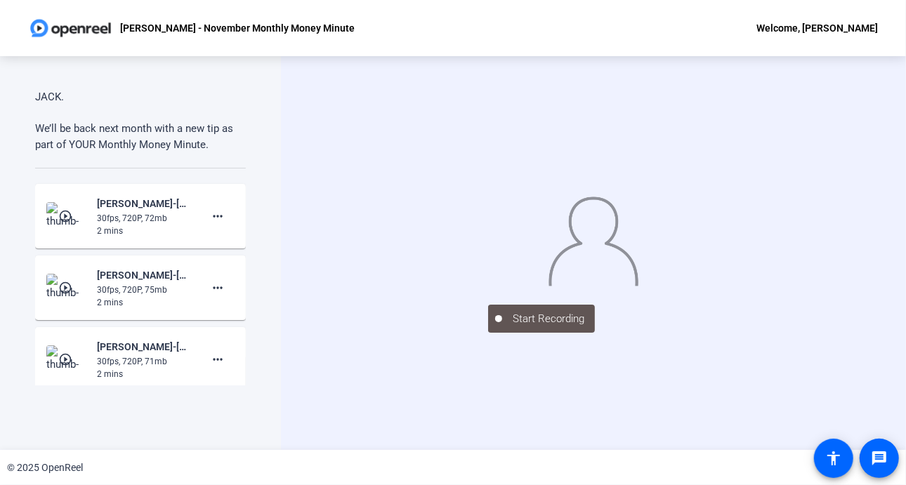
scroll to position [960, 0]
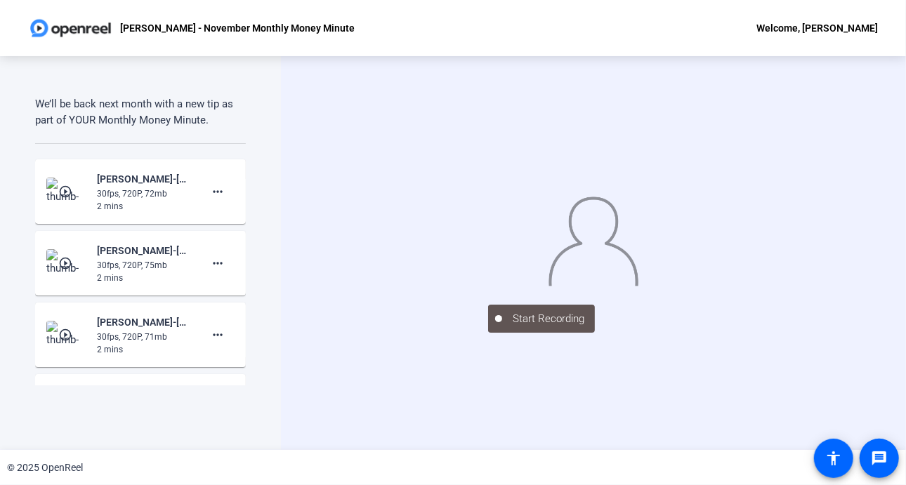
click at [275, 309] on div "Teleprompter Script Hi, I’m Audrey Powe, a Data Visualization and Analytics Eng…" at bounding box center [140, 253] width 281 height 394
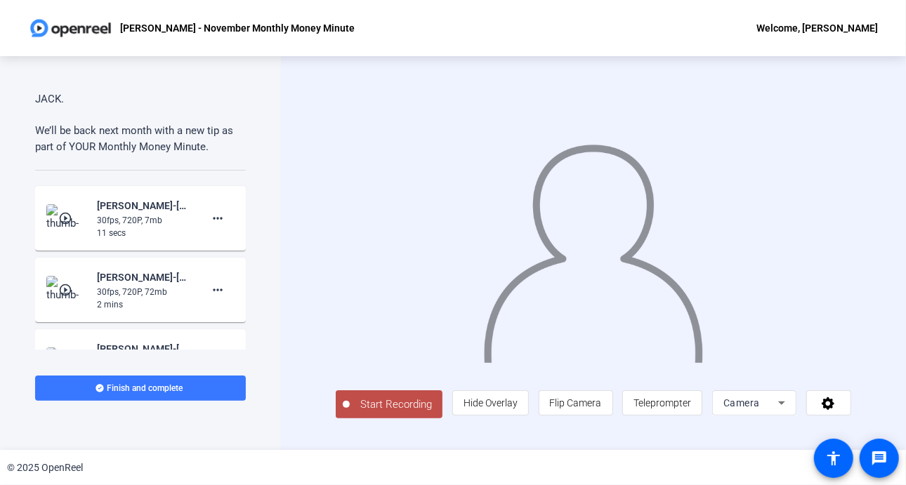
scroll to position [976, 0]
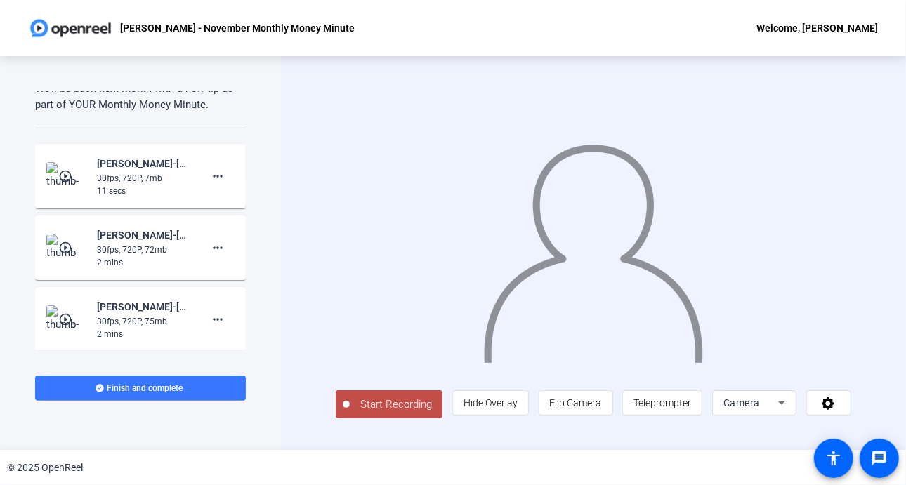
click at [65, 174] on mat-icon "play_circle_outline" at bounding box center [66, 176] width 17 height 14
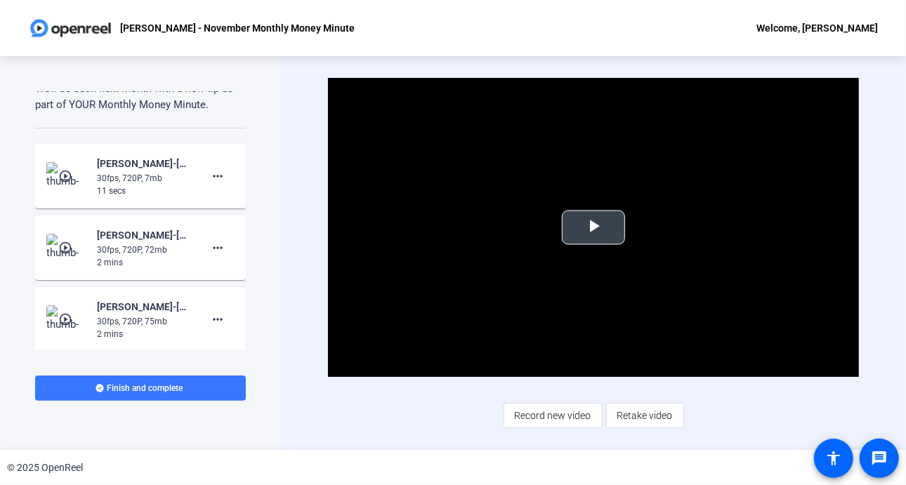
click at [593, 228] on span "Video Player" at bounding box center [593, 228] width 0 height 0
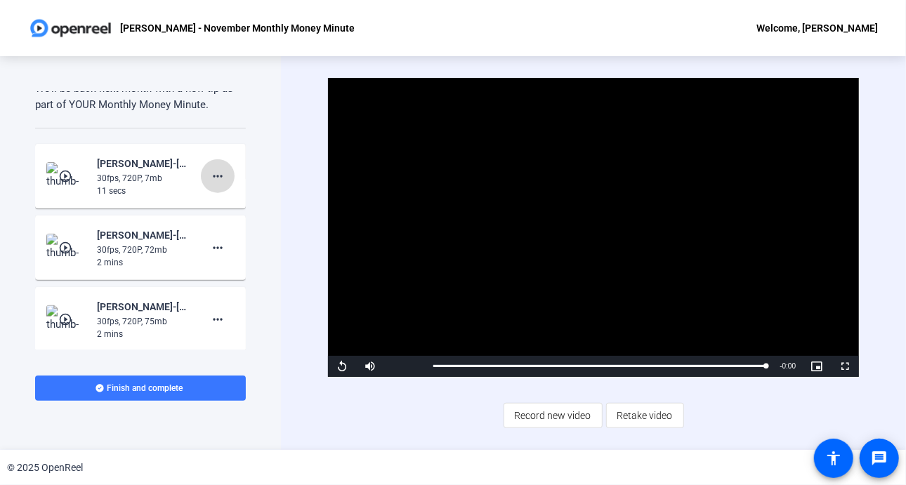
click at [211, 168] on mat-icon "more_horiz" at bounding box center [217, 176] width 17 height 17
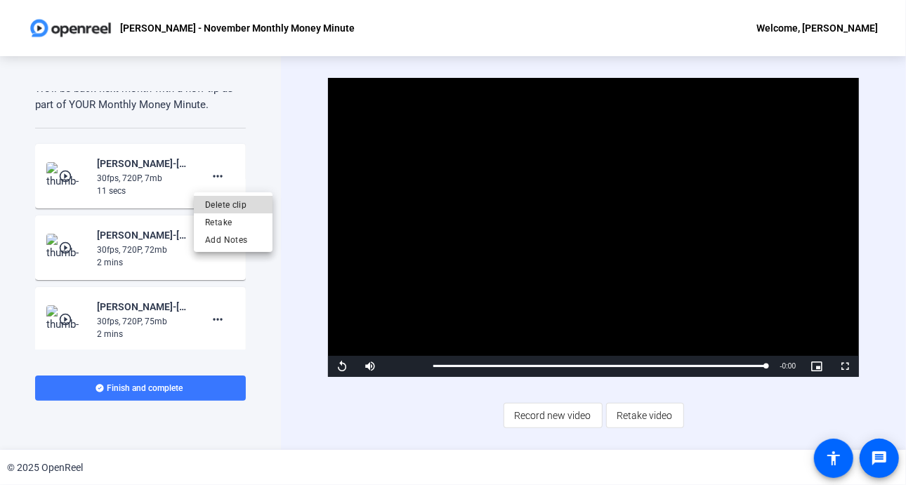
click at [224, 199] on span "Delete clip" at bounding box center [233, 205] width 56 height 17
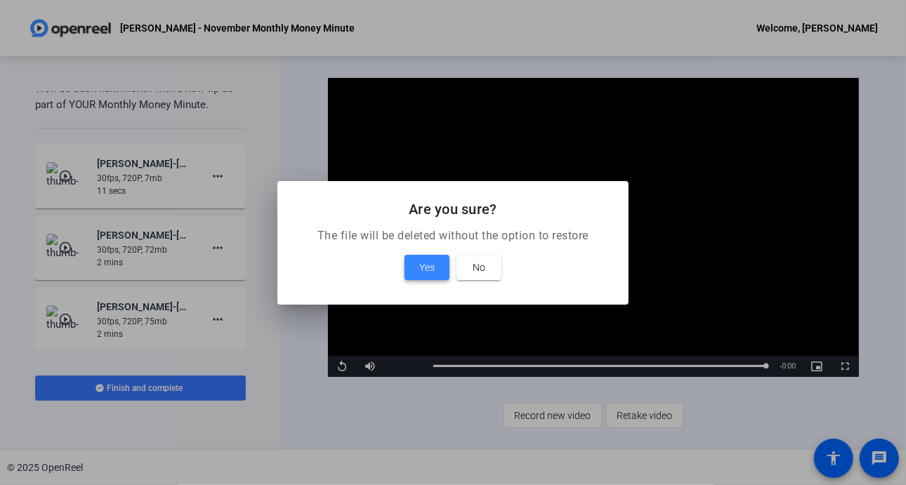
click at [427, 261] on span "Yes" at bounding box center [426, 267] width 15 height 17
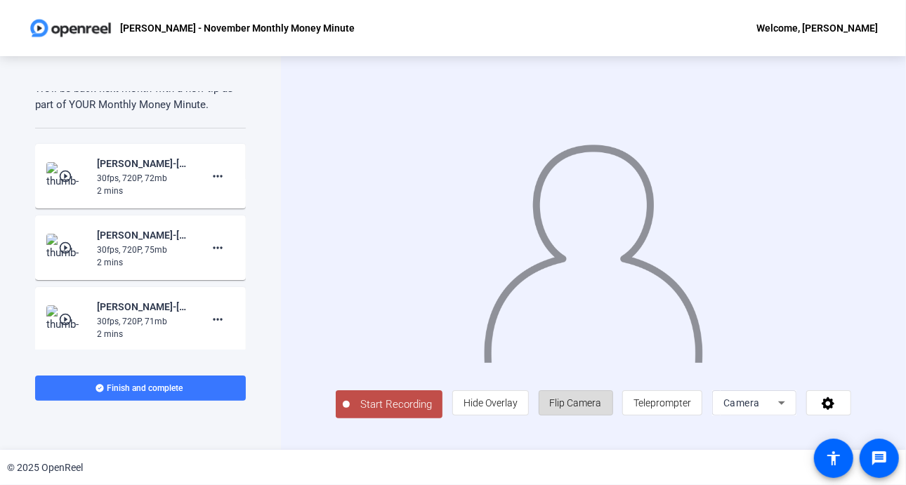
click at [591, 408] on span "Flip Camera" at bounding box center [576, 403] width 52 height 11
click at [691, 409] on span "Teleprompter" at bounding box center [662, 403] width 58 height 11
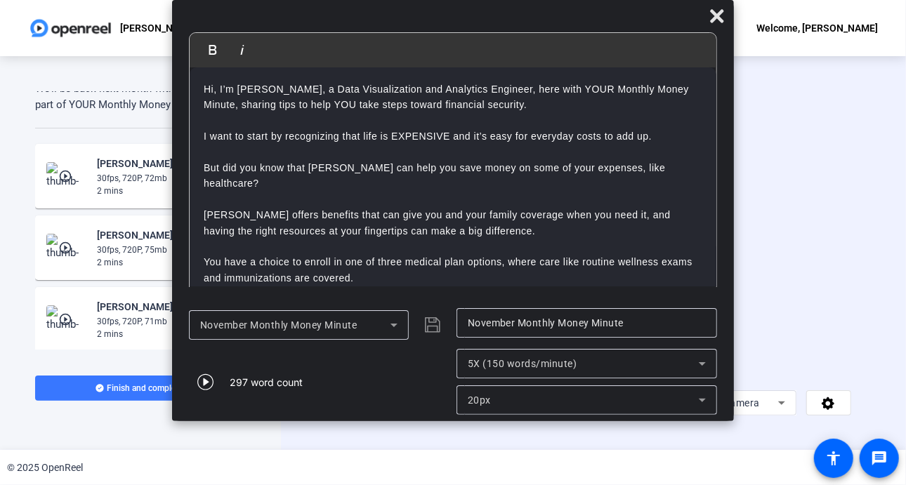
click at [707, 399] on icon at bounding box center [702, 400] width 17 height 17
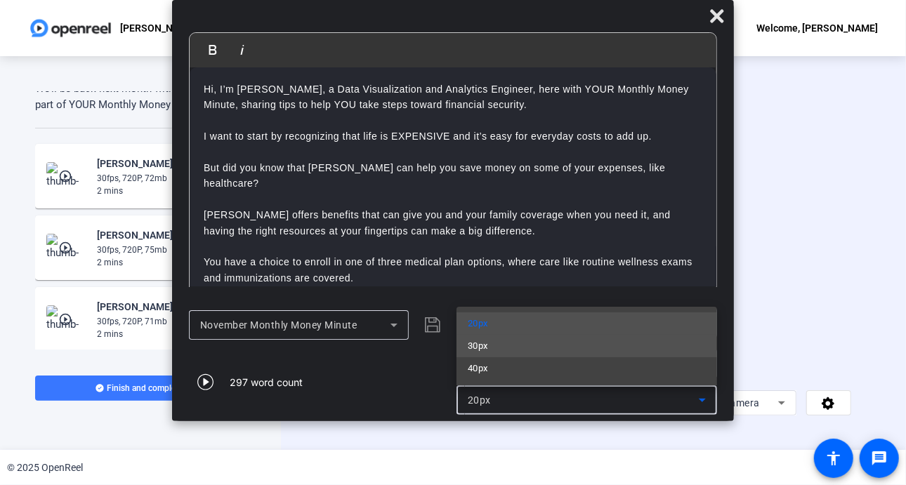
click at [492, 352] on mat-option "30px" at bounding box center [587, 346] width 261 height 22
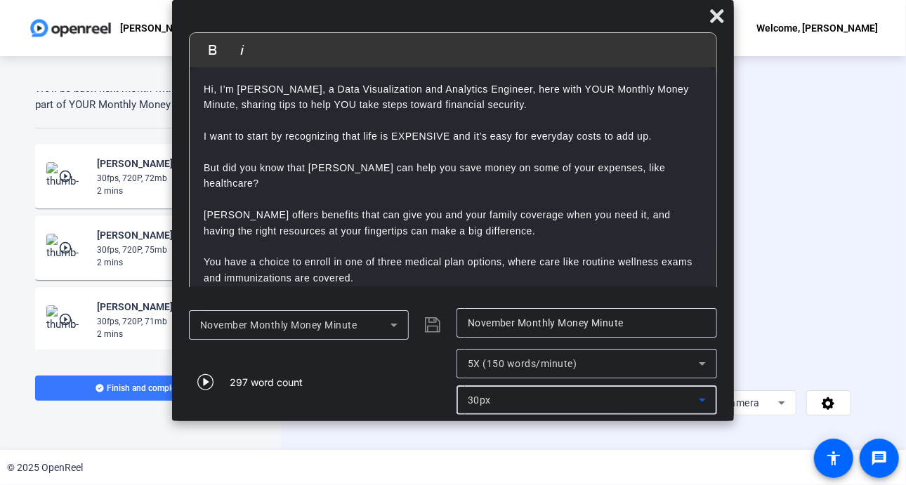
click at [697, 368] on icon at bounding box center [702, 363] width 17 height 17
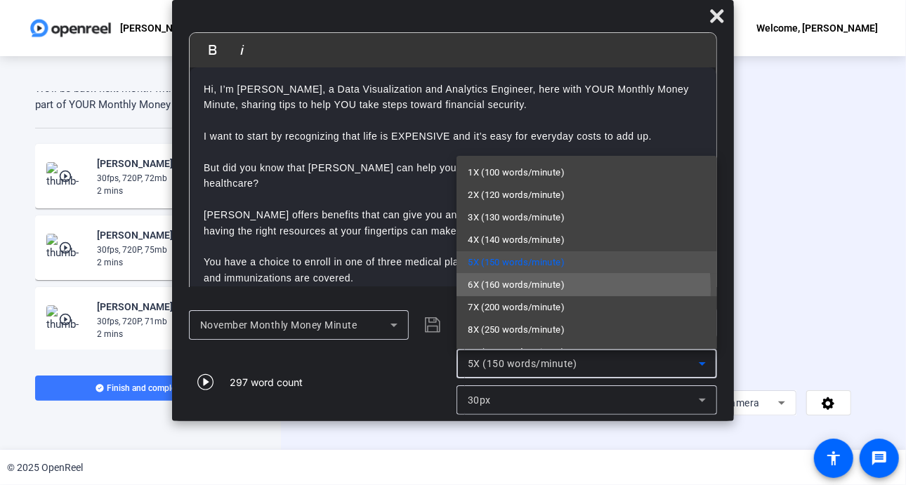
click at [511, 290] on span "6X (160 words/minute)" at bounding box center [516, 285] width 97 height 17
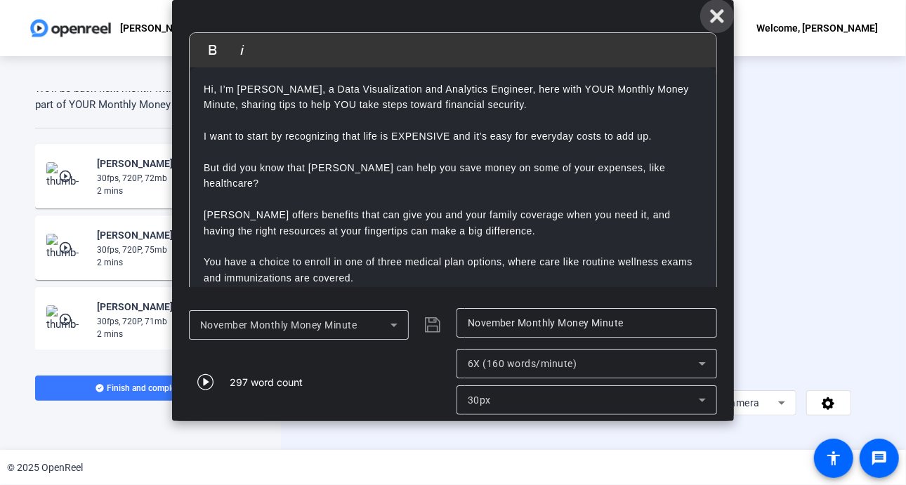
click at [719, 18] on icon at bounding box center [716, 15] width 13 height 13
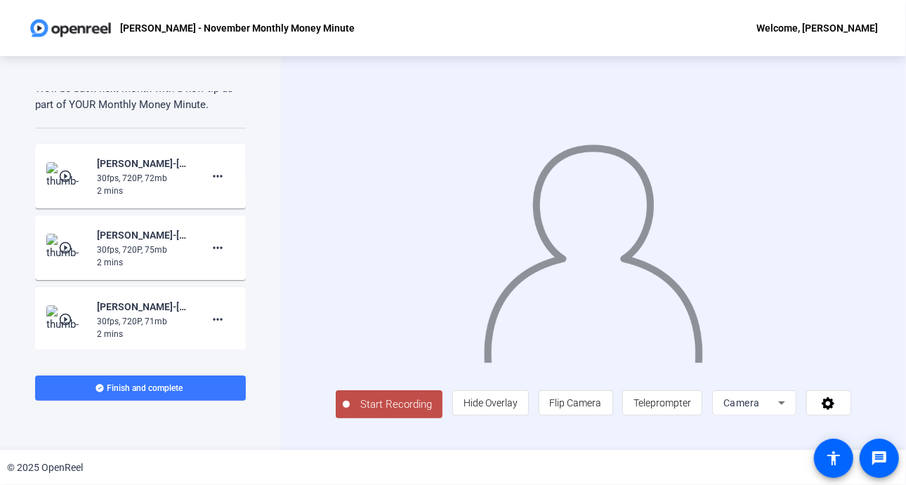
click at [407, 412] on span "Start Recording" at bounding box center [396, 405] width 93 height 16
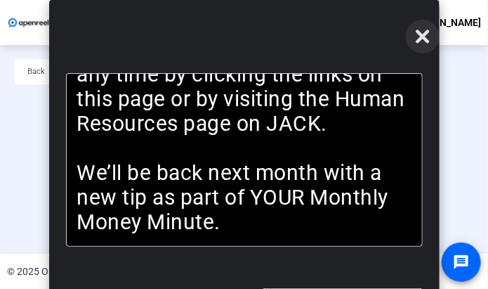
click at [419, 41] on icon at bounding box center [422, 35] width 13 height 13
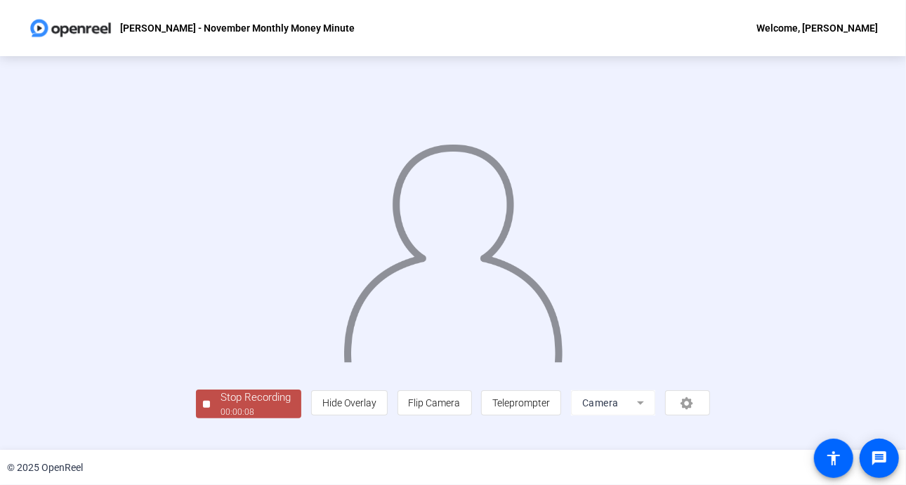
scroll to position [51, 0]
click at [221, 406] on div "Stop Recording" at bounding box center [256, 398] width 70 height 16
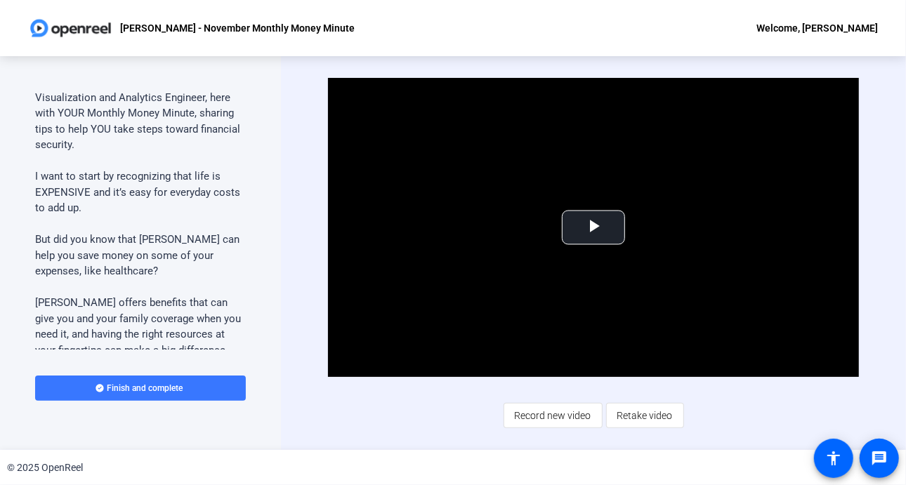
scroll to position [0, 0]
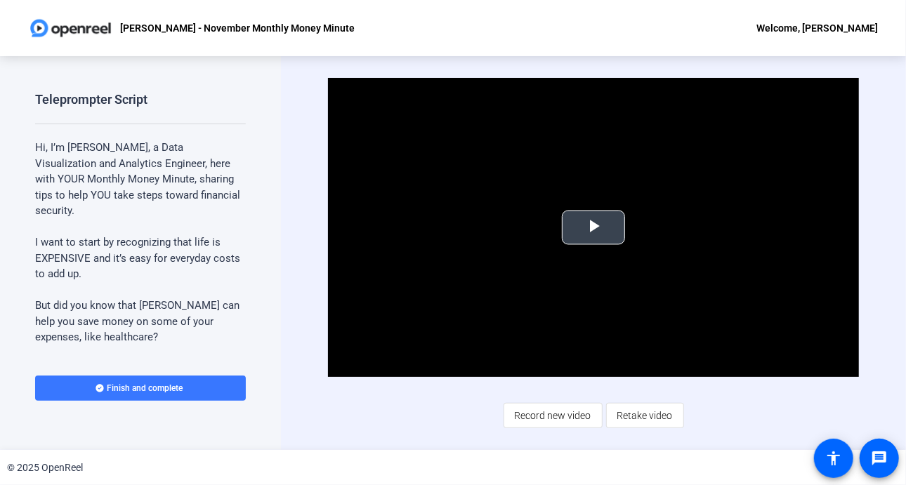
click at [593, 228] on span "Video Player" at bounding box center [593, 228] width 0 height 0
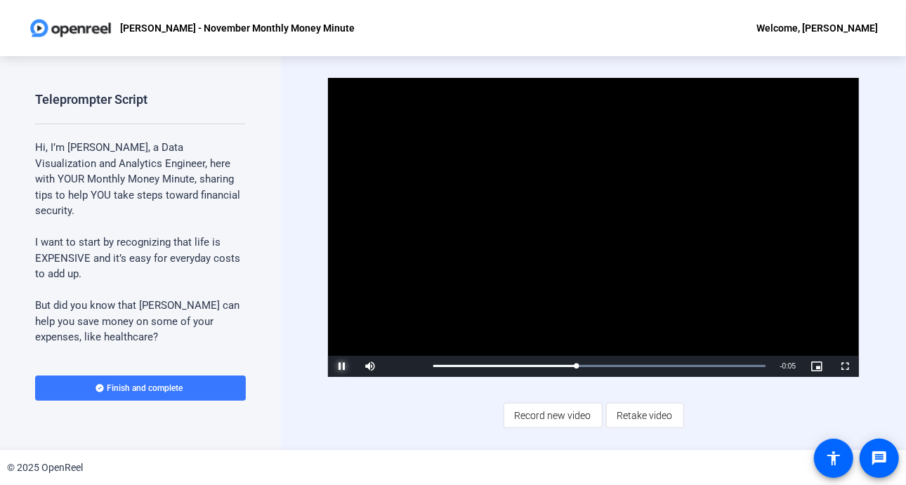
click at [335, 367] on span "Video Player" at bounding box center [342, 367] width 28 height 0
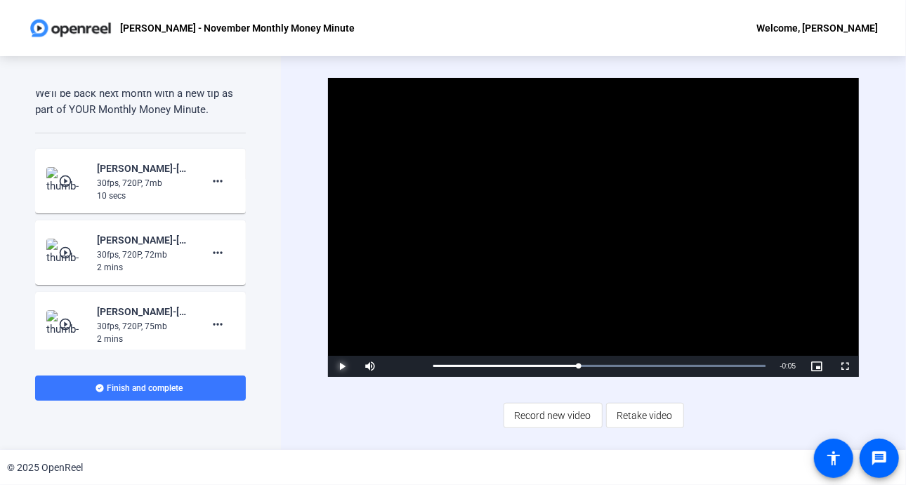
scroll to position [990, 0]
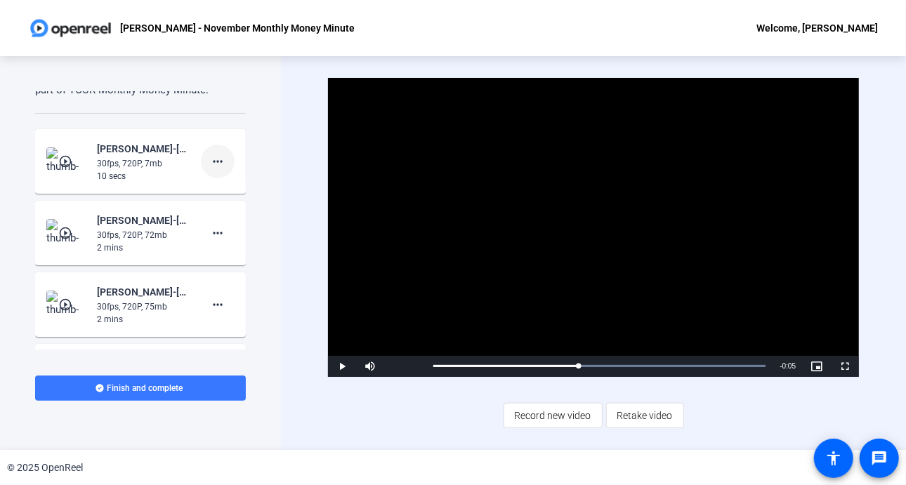
click at [211, 154] on mat-icon "more_horiz" at bounding box center [217, 161] width 17 height 17
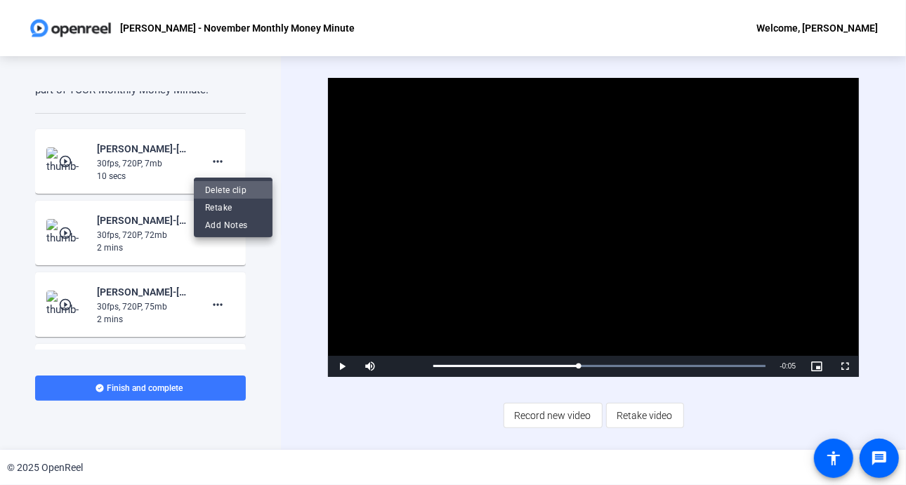
click at [236, 189] on span "Delete clip" at bounding box center [233, 189] width 56 height 17
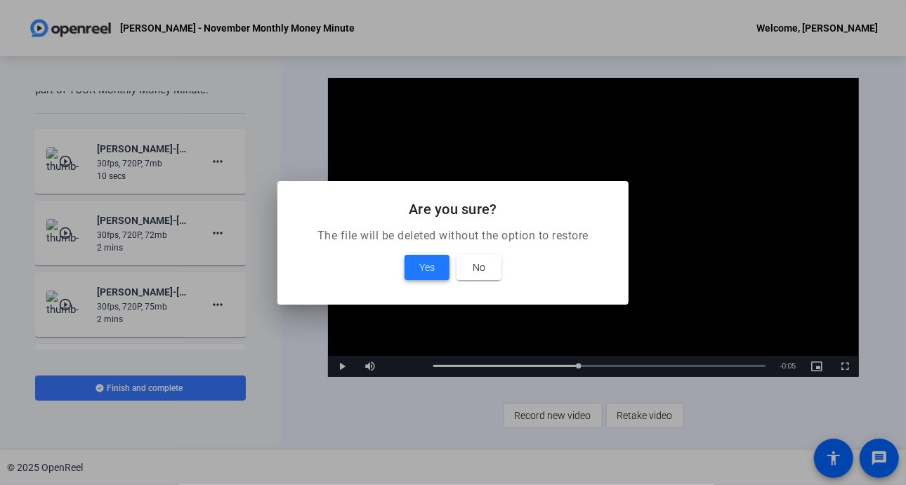
click at [417, 268] on span at bounding box center [427, 268] width 45 height 34
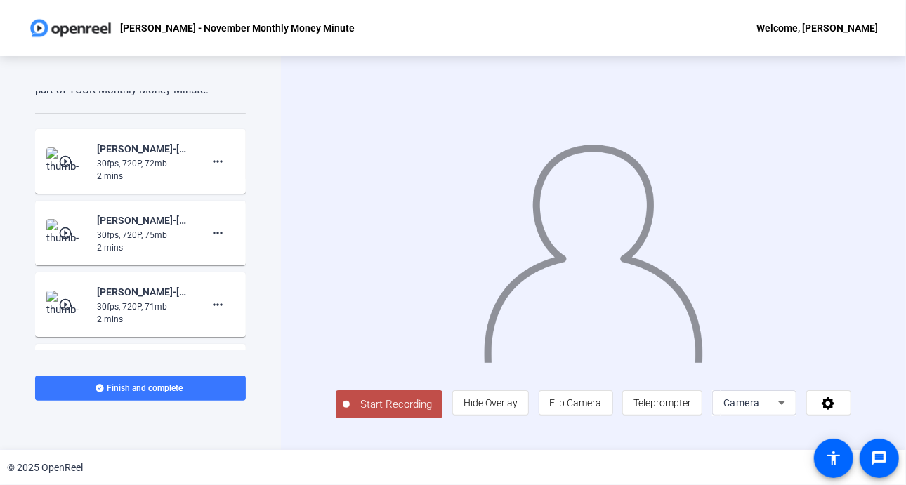
click at [60, 233] on mat-icon "play_circle_outline" at bounding box center [66, 233] width 17 height 14
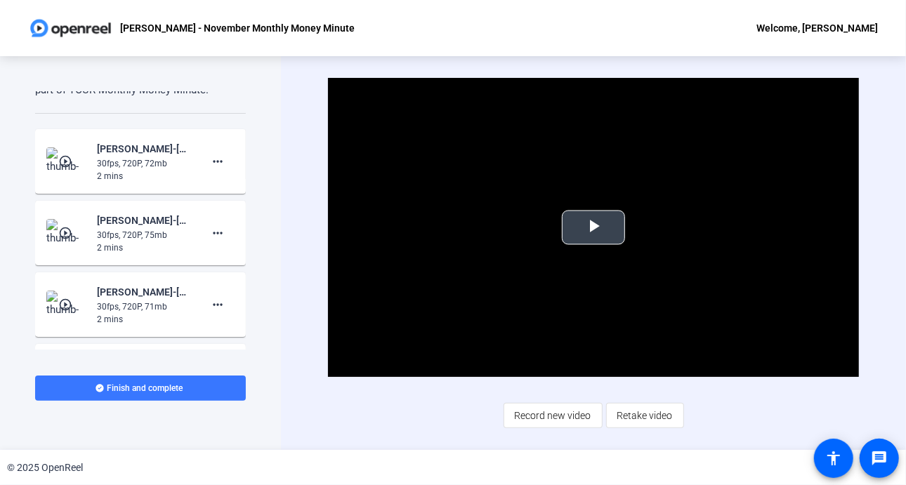
click at [593, 228] on span "Video Player" at bounding box center [593, 228] width 0 height 0
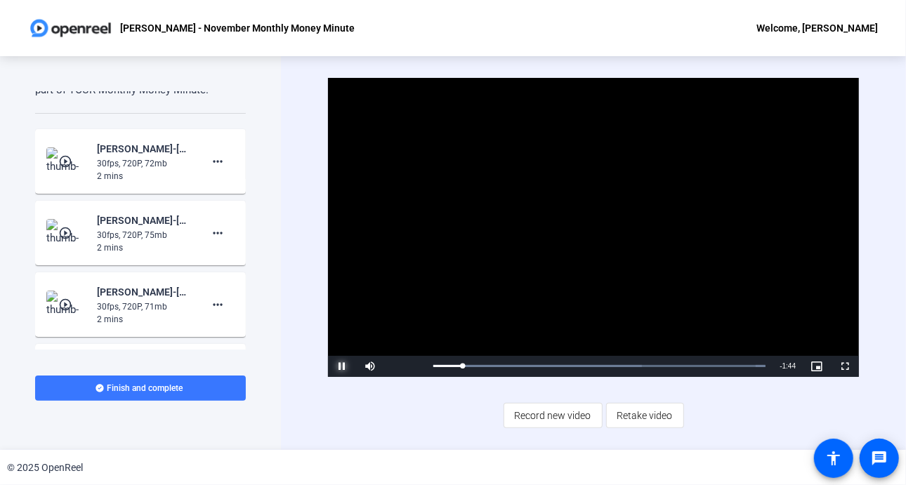
click at [344, 367] on span "Video Player" at bounding box center [342, 367] width 28 height 0
click at [275, 156] on div "Teleprompter Script Hi, I’m Audrey Powe, a Data Visualization and Analytics Eng…" at bounding box center [140, 253] width 281 height 394
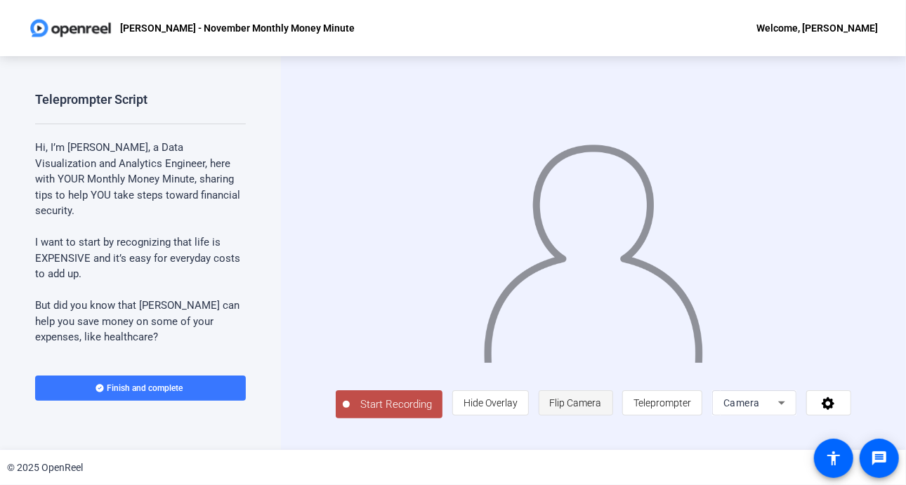
click at [577, 404] on span "Flip Camera" at bounding box center [576, 403] width 52 height 11
click at [591, 409] on span "Flip Camera" at bounding box center [576, 403] width 52 height 11
click at [591, 401] on span "Flip Camera" at bounding box center [576, 403] width 52 height 27
click at [399, 413] on span "Start Recording" at bounding box center [396, 405] width 93 height 16
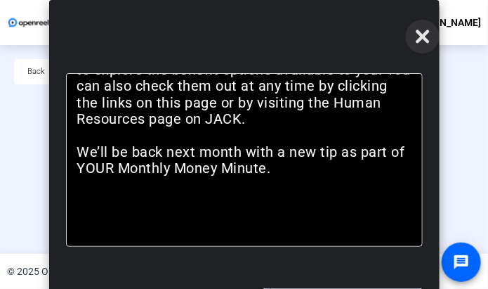
click at [423, 37] on icon at bounding box center [422, 35] width 13 height 13
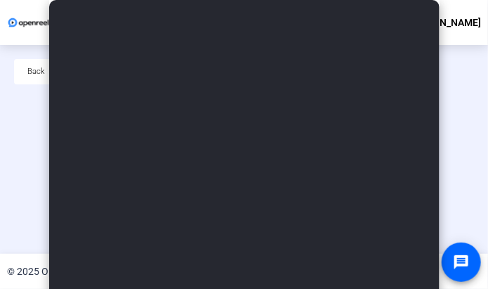
scroll to position [98, 0]
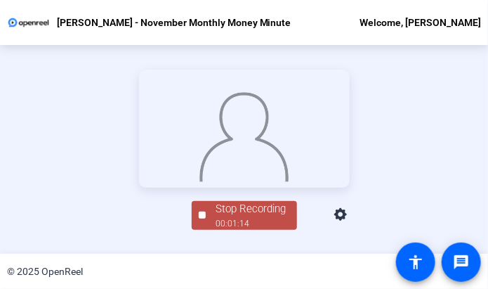
click at [238, 230] on div "00:01:14" at bounding box center [251, 223] width 70 height 13
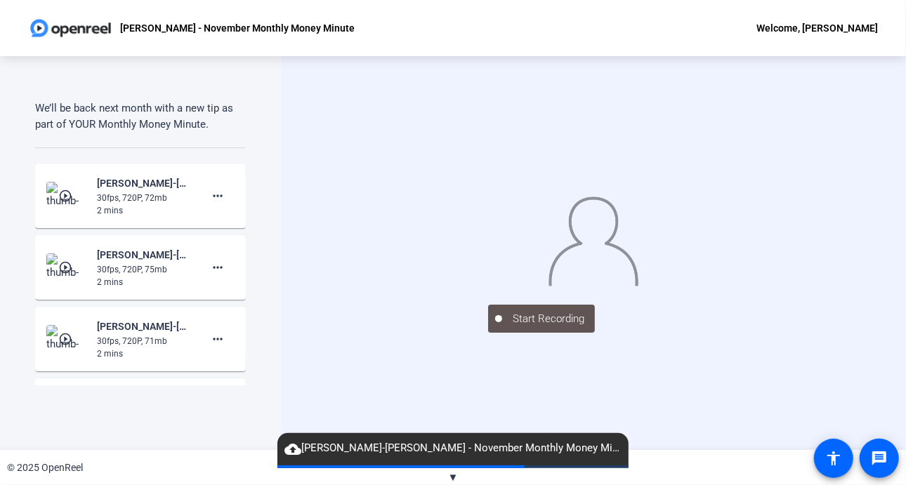
scroll to position [964, 0]
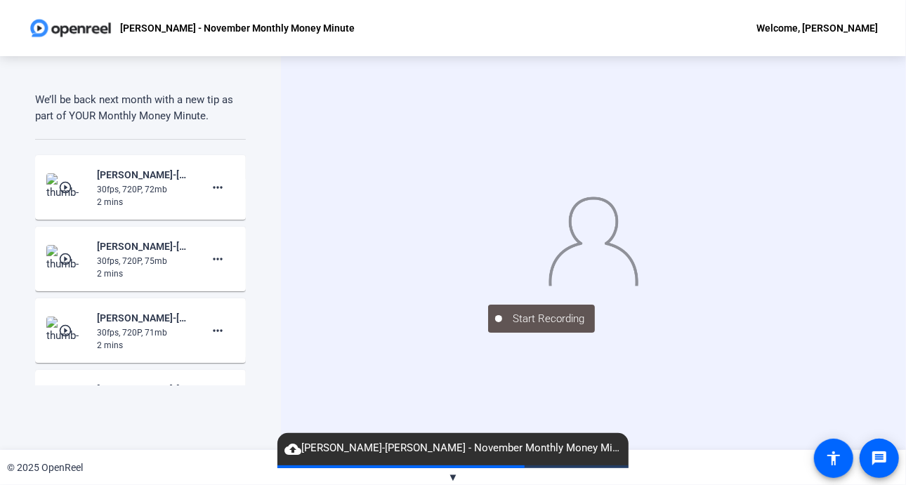
click at [872, 244] on div "Start Recording" at bounding box center [593, 253] width 625 height 394
click at [331, 455] on span "cloud_upload Audrey Powe-Audrey Powe - November Monthly Money Min-Audrey Powe -…" at bounding box center [452, 448] width 351 height 17
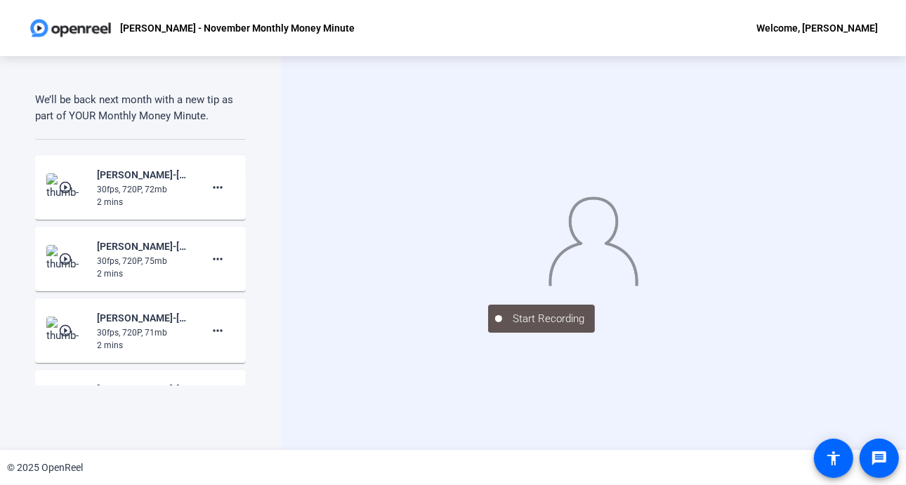
click at [292, 452] on div "© 2025 OpenReel" at bounding box center [453, 467] width 906 height 35
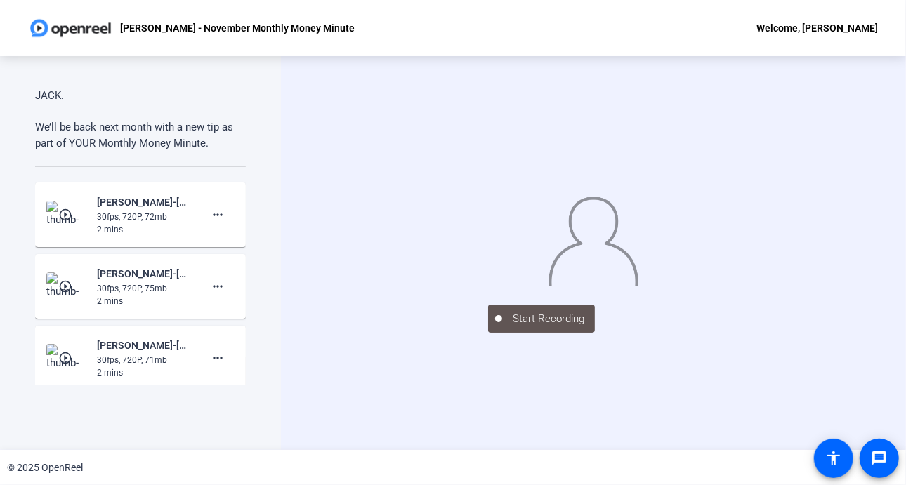
scroll to position [957, 0]
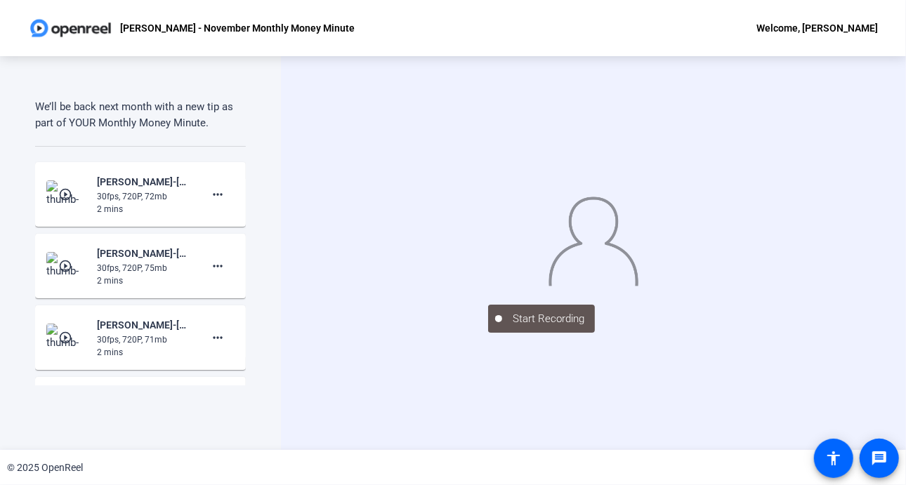
click at [593, 254] on img at bounding box center [593, 238] width 91 height 95
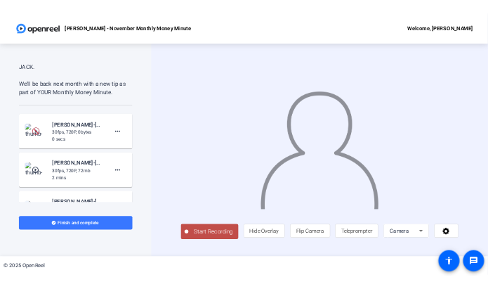
scroll to position [943, 0]
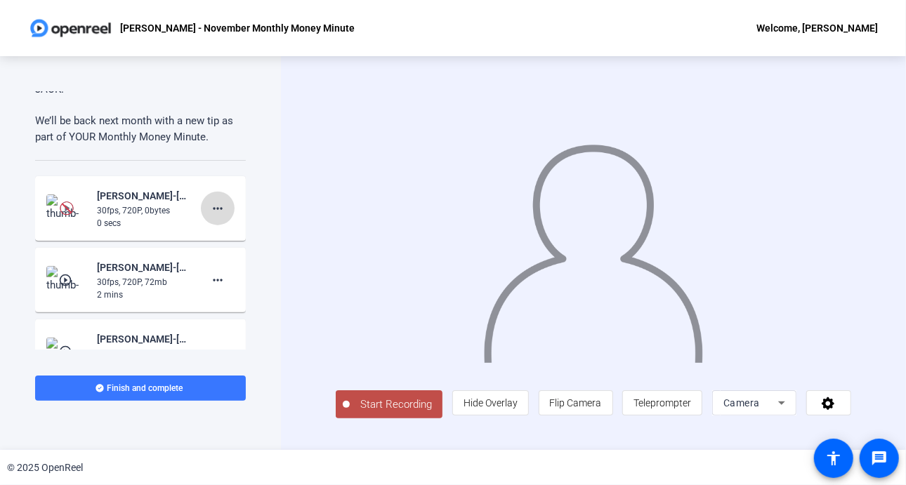
click at [214, 213] on mat-icon "more_horiz" at bounding box center [217, 208] width 17 height 17
click at [222, 233] on span "Delete clip" at bounding box center [233, 236] width 56 height 17
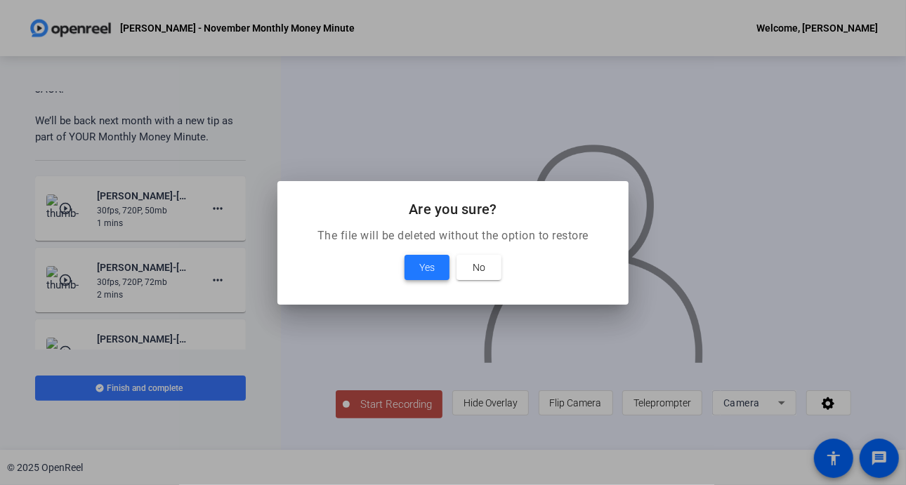
click at [428, 270] on span "Yes" at bounding box center [426, 267] width 15 height 17
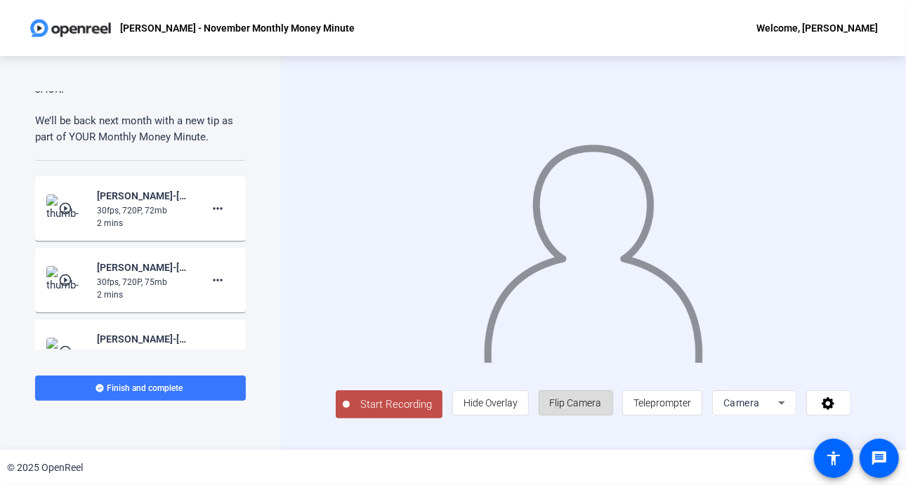
click at [589, 402] on span "Flip Camera" at bounding box center [576, 403] width 52 height 11
click at [381, 402] on span "Start Recording" at bounding box center [396, 405] width 93 height 16
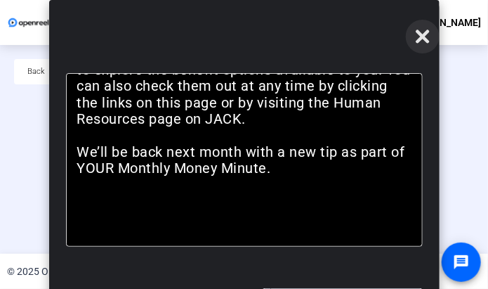
click at [426, 34] on icon at bounding box center [422, 35] width 13 height 13
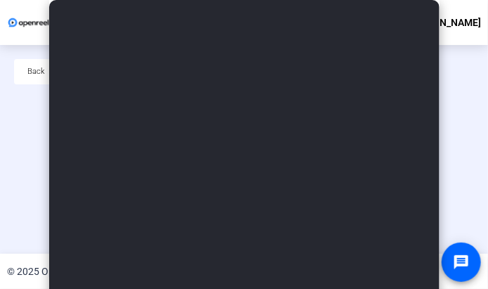
scroll to position [98, 0]
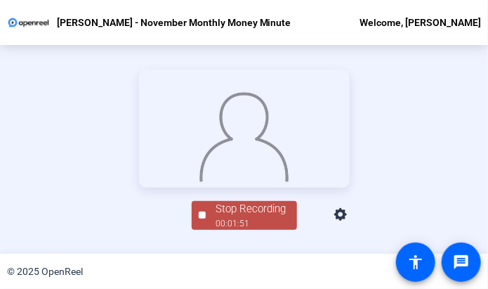
click at [233, 230] on div "00:01:51" at bounding box center [251, 223] width 70 height 13
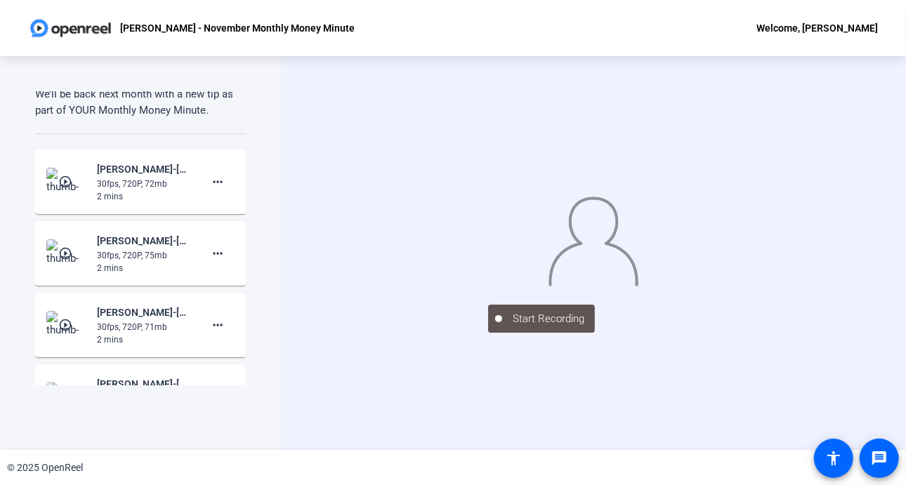
scroll to position [972, 0]
click at [237, 96] on p "We’ll be back next month with a new tip as part of YOUR Monthly Money Minute." at bounding box center [140, 100] width 211 height 32
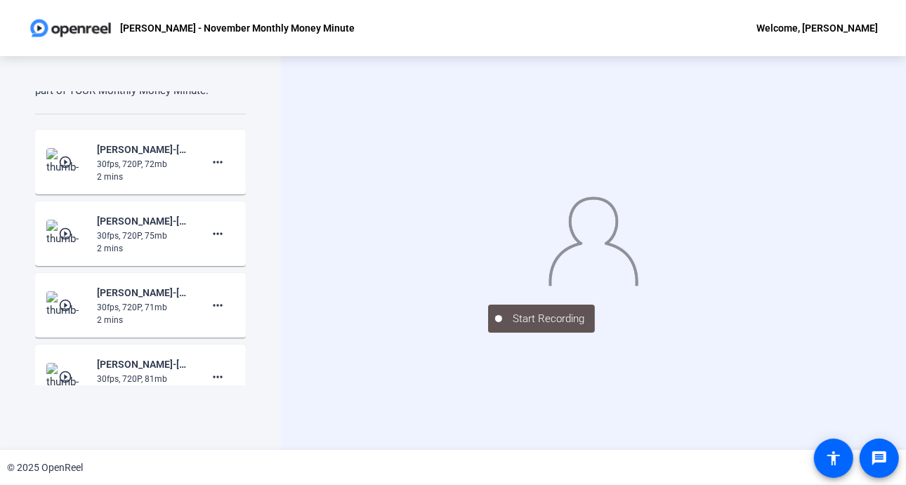
scroll to position [992, 0]
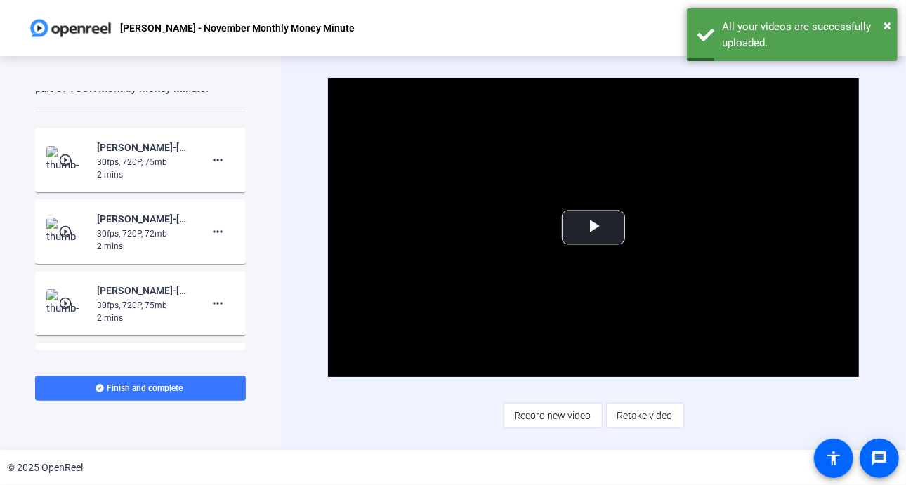
click at [65, 157] on mat-icon "play_circle_outline" at bounding box center [66, 160] width 17 height 14
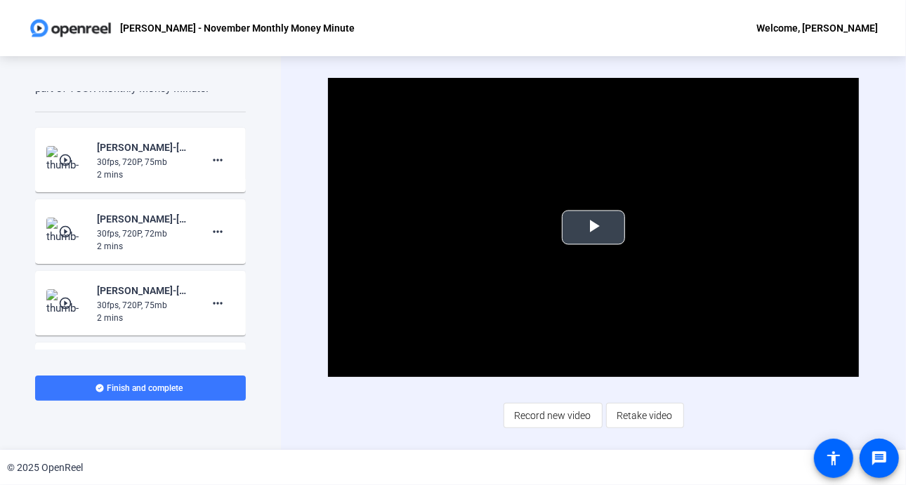
click at [593, 228] on span "Video Player" at bounding box center [593, 228] width 0 height 0
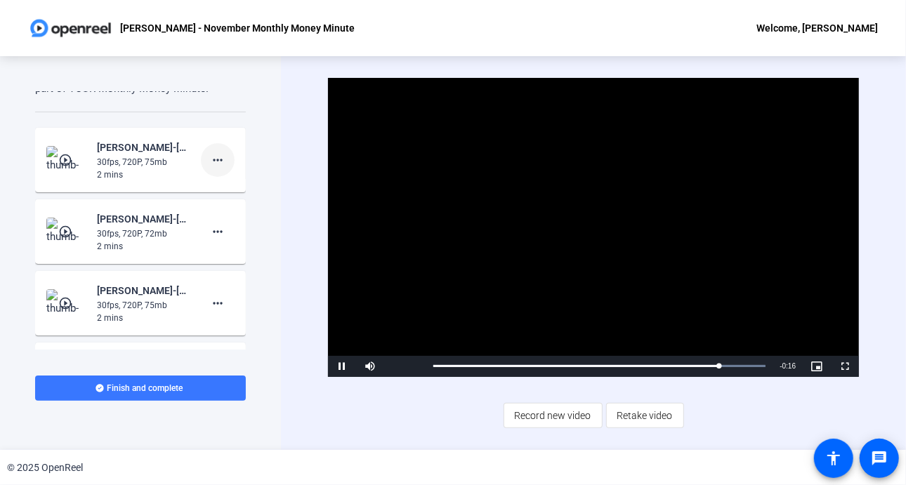
click at [211, 159] on mat-icon "more_horiz" at bounding box center [217, 160] width 17 height 17
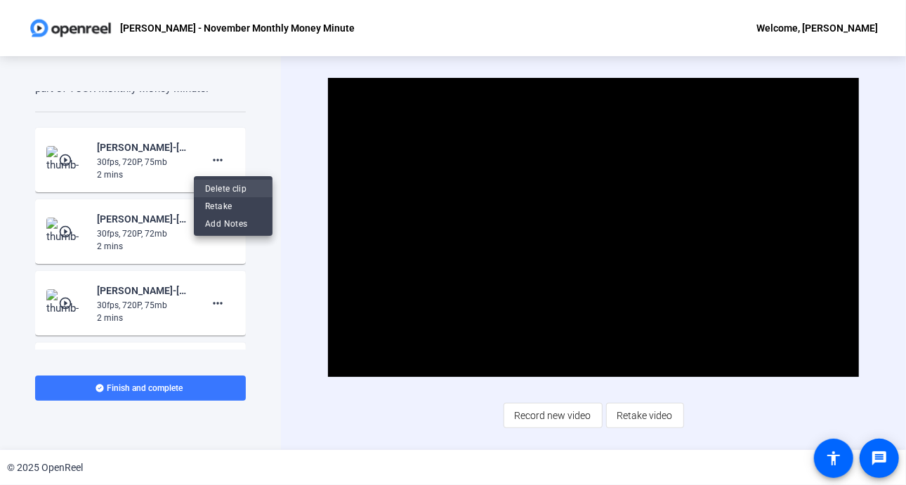
click at [237, 188] on span "Delete clip" at bounding box center [233, 188] width 56 height 17
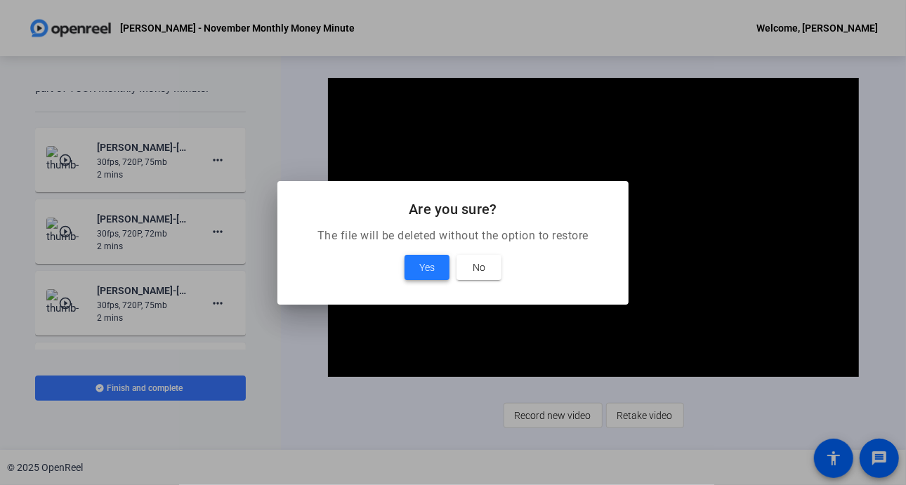
click at [417, 266] on span at bounding box center [427, 268] width 45 height 34
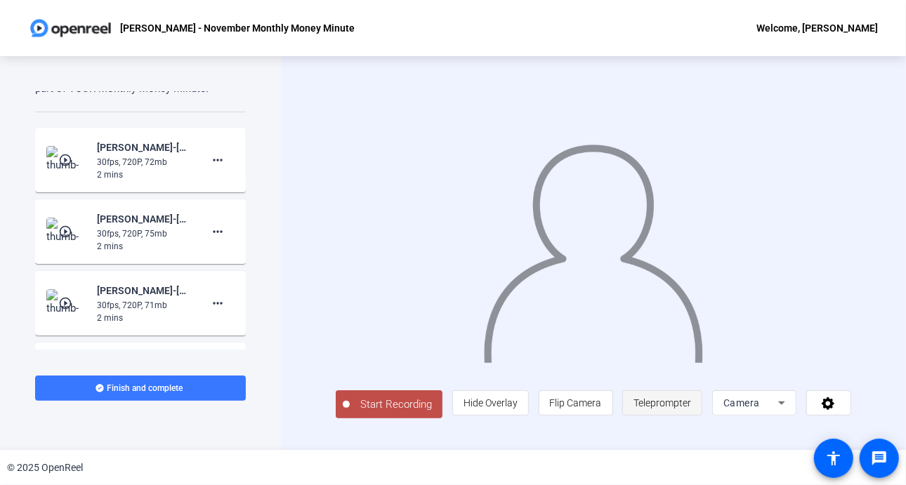
click at [644, 408] on span "Teleprompter" at bounding box center [662, 403] width 58 height 11
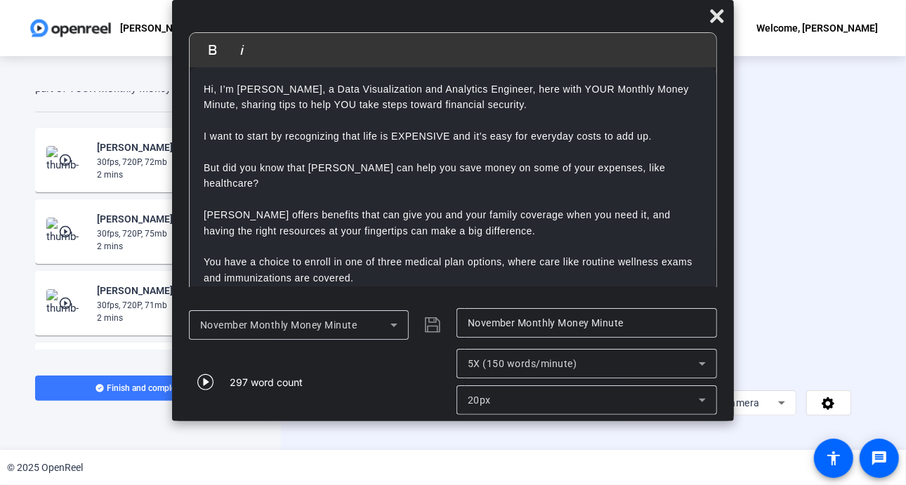
click at [704, 362] on icon at bounding box center [702, 363] width 17 height 17
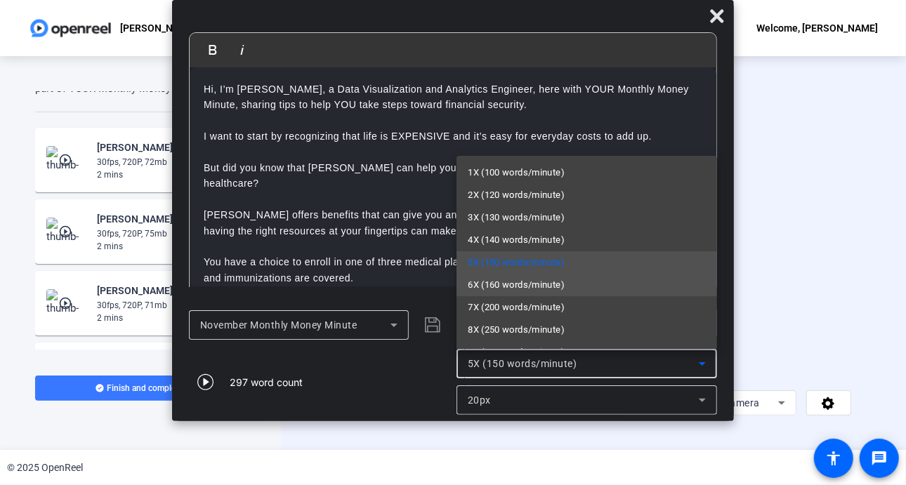
click at [574, 277] on mat-option "6X (160 words/minute)" at bounding box center [587, 285] width 261 height 22
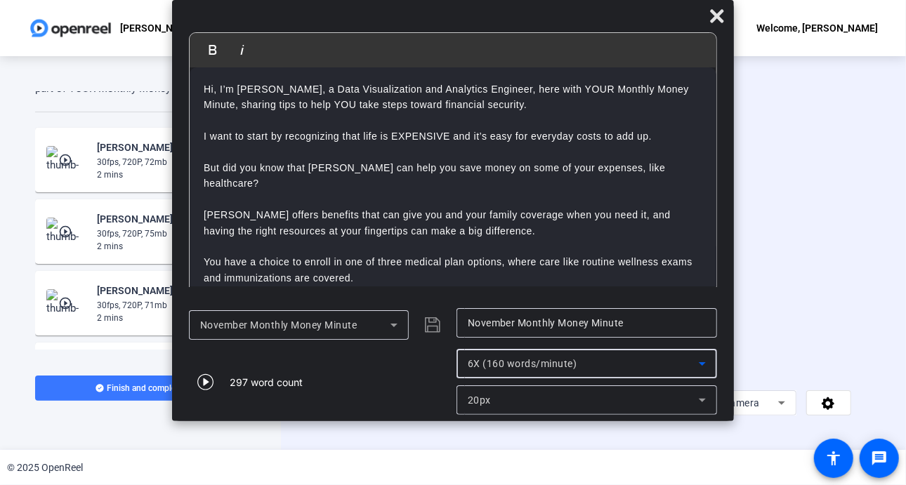
click at [702, 398] on icon at bounding box center [702, 400] width 17 height 17
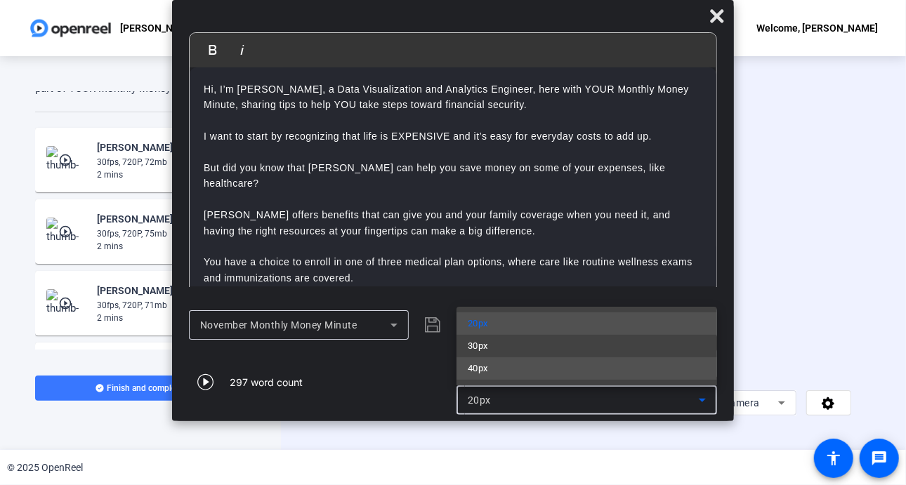
click at [521, 367] on mat-option "40px" at bounding box center [587, 368] width 261 height 22
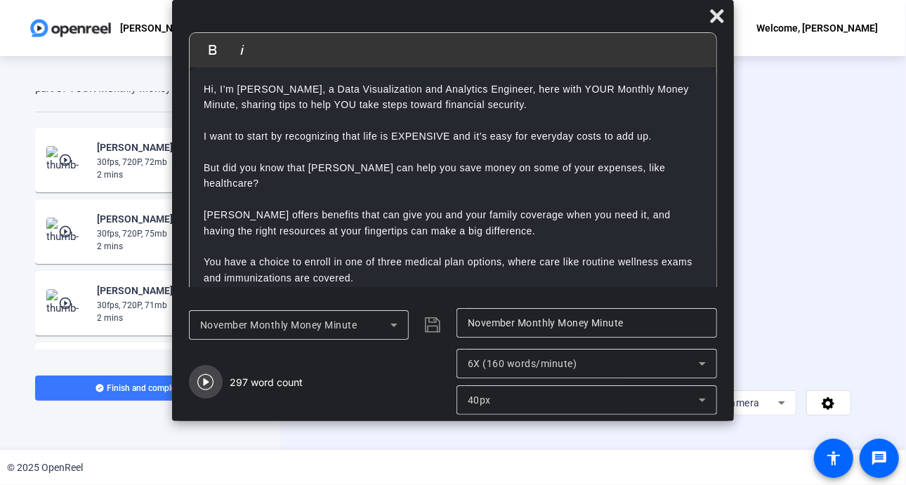
click at [209, 379] on icon "button" at bounding box center [205, 382] width 17 height 17
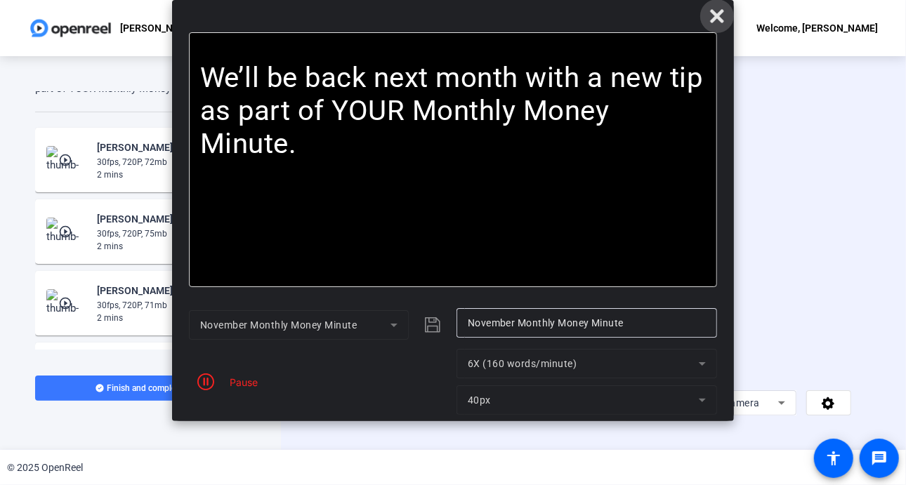
click at [716, 18] on icon at bounding box center [716, 15] width 13 height 13
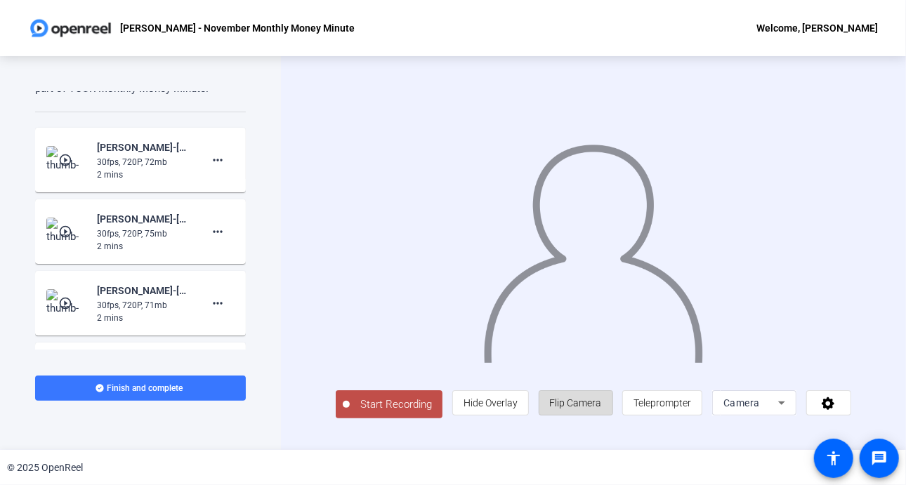
click at [593, 409] on span "Flip Camera" at bounding box center [576, 403] width 52 height 11
click at [590, 408] on span "Flip Camera" at bounding box center [576, 403] width 52 height 11
click at [388, 413] on span "Start Recording" at bounding box center [396, 405] width 93 height 16
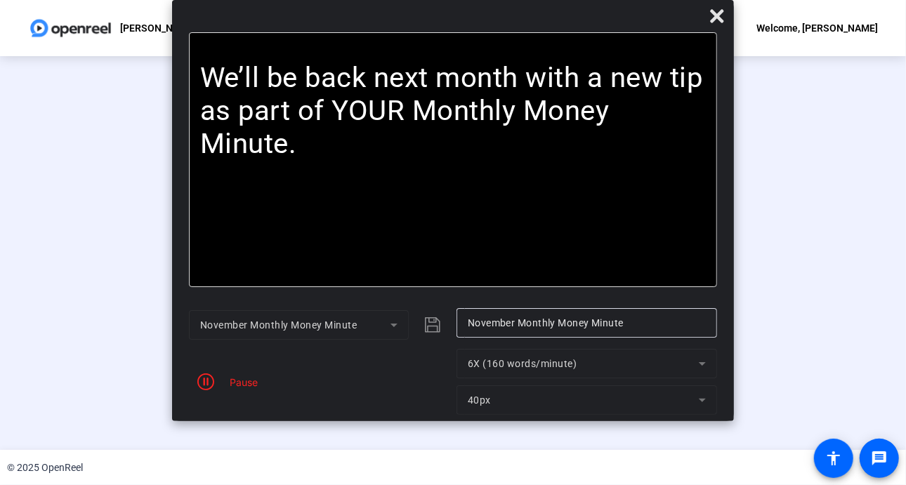
click at [705, 370] on mat-form-field "6X (160 words/minute)" at bounding box center [587, 363] width 261 height 29
click at [700, 362] on mat-form-field "6X (160 words/minute)" at bounding box center [587, 363] width 261 height 29
click at [716, 11] on icon at bounding box center [717, 16] width 17 height 17
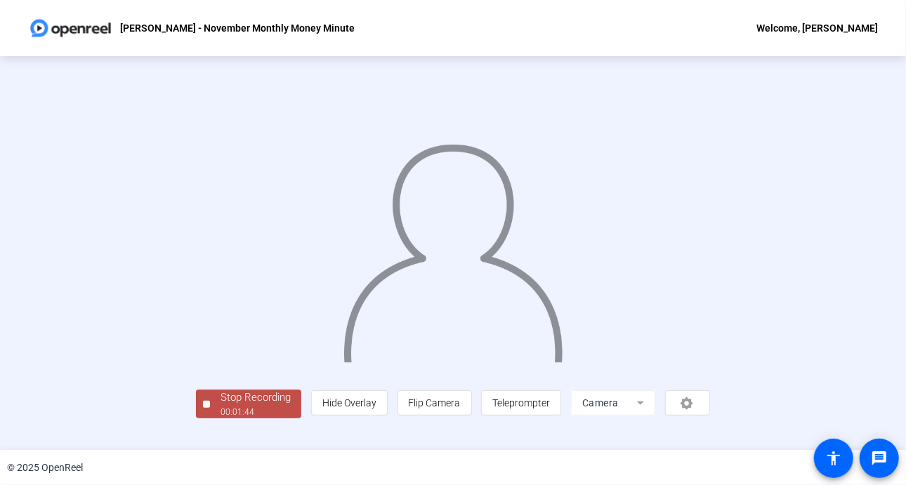
scroll to position [51, 0]
click at [221, 406] on div "Stop Recording" at bounding box center [256, 398] width 70 height 16
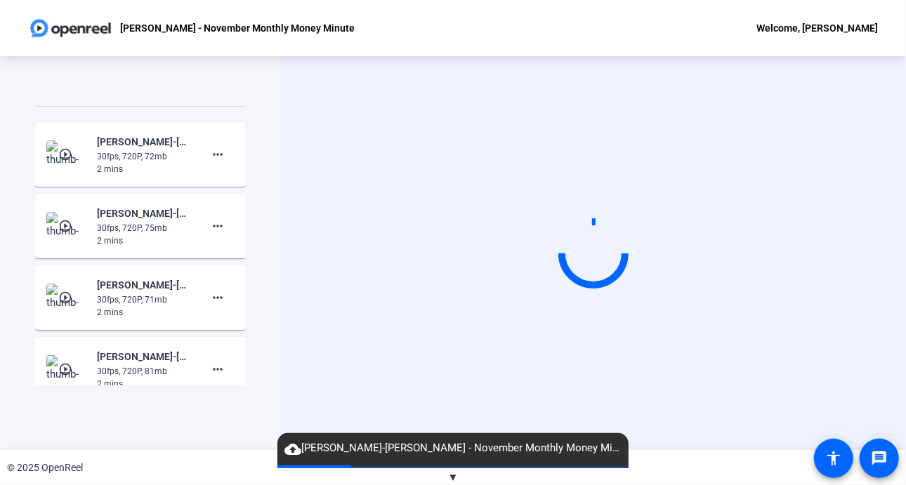
scroll to position [999, 0]
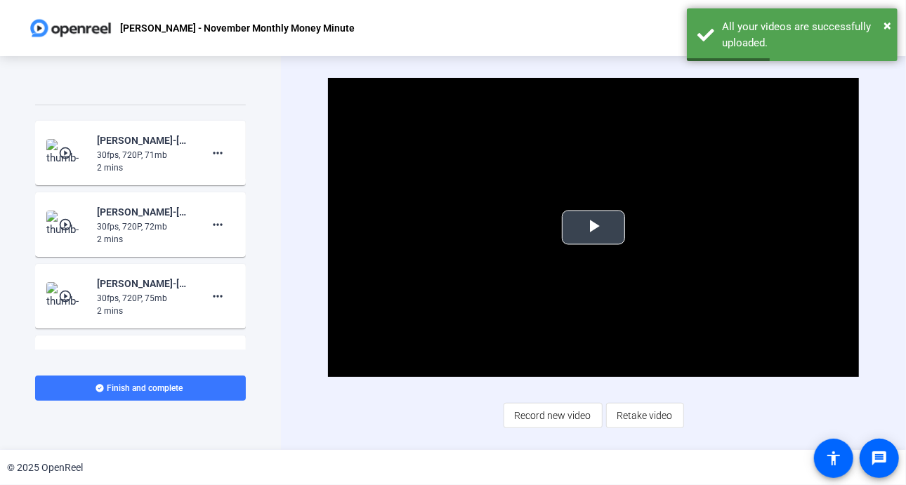
click at [593, 228] on span "Video Player" at bounding box center [593, 228] width 0 height 0
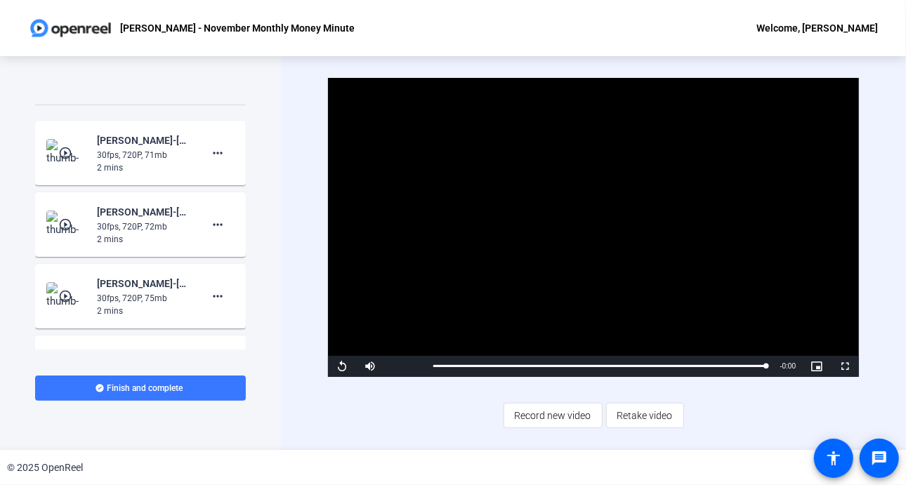
click at [69, 290] on mat-icon "play_circle_outline" at bounding box center [66, 296] width 17 height 14
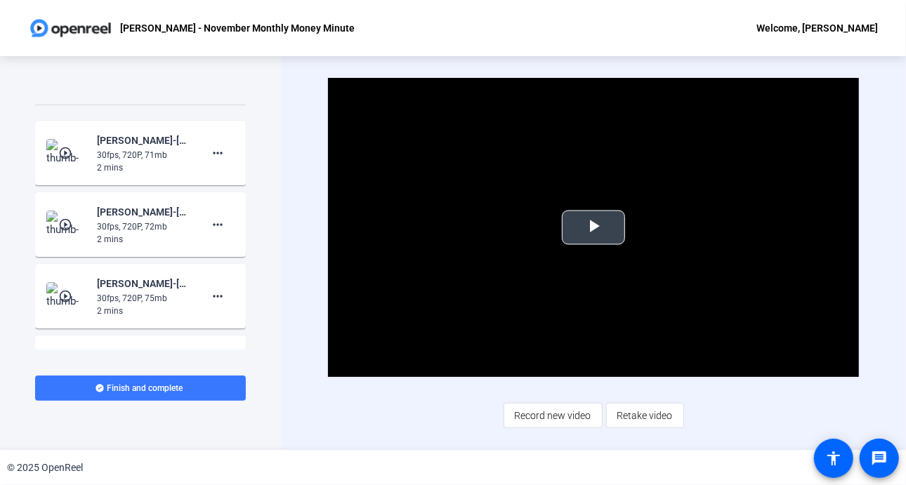
click at [593, 228] on span "Video Player" at bounding box center [593, 228] width 0 height 0
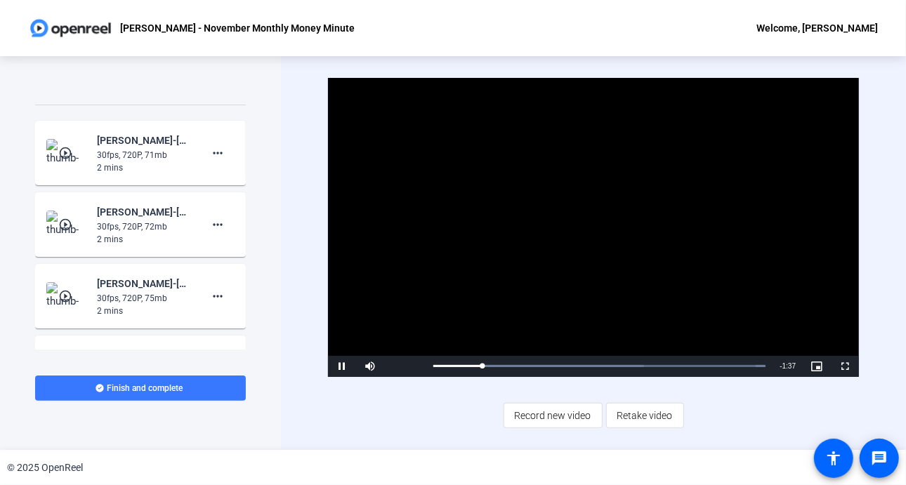
click at [67, 154] on mat-icon "play_circle_outline" at bounding box center [66, 153] width 17 height 14
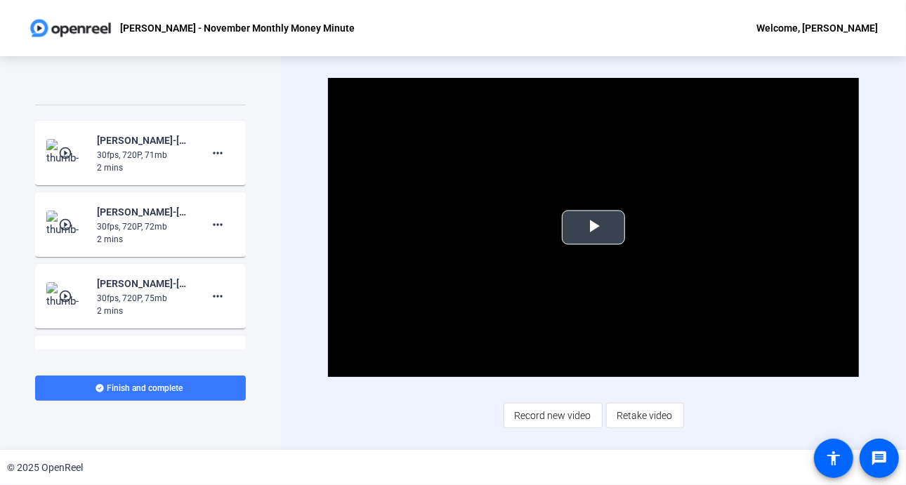
click at [593, 228] on span "Video Player" at bounding box center [593, 228] width 0 height 0
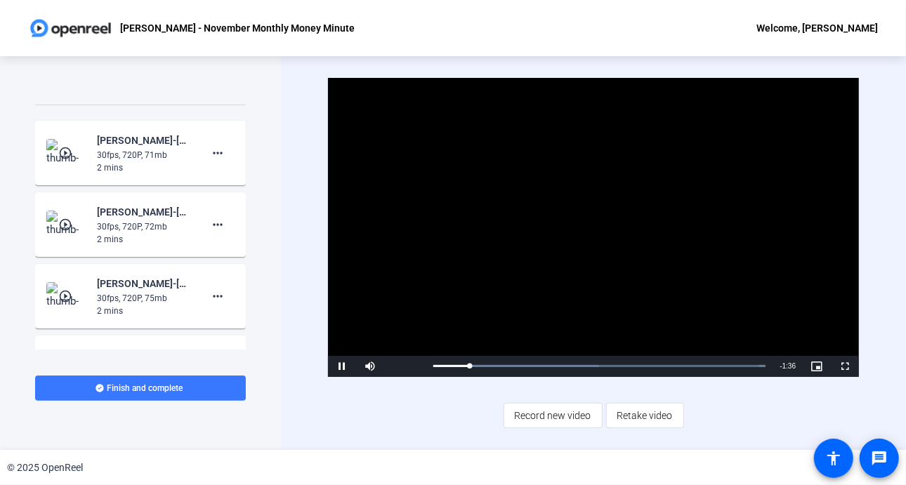
click at [281, 168] on div "Video Player is loading. Play Video Pause Mute Current Time 0:11 / Duration 1:4…" at bounding box center [593, 253] width 625 height 394
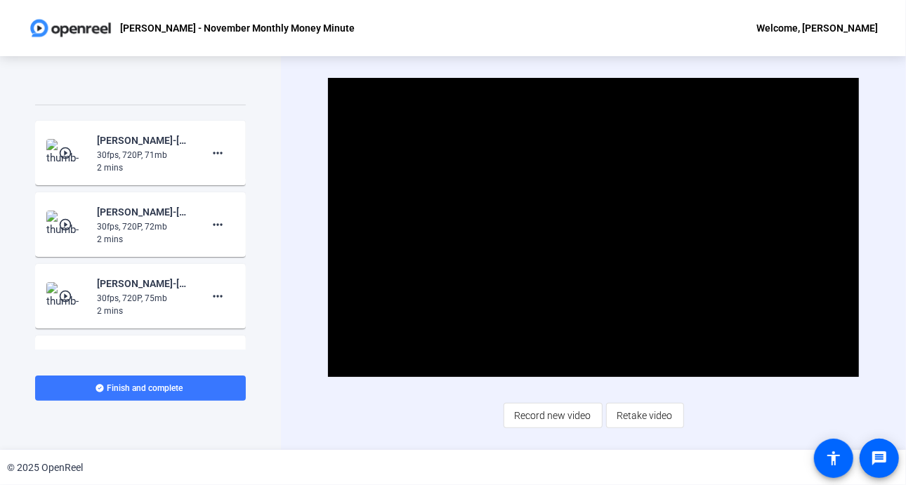
click at [71, 225] on mat-icon "play_circle_outline" at bounding box center [66, 225] width 17 height 14
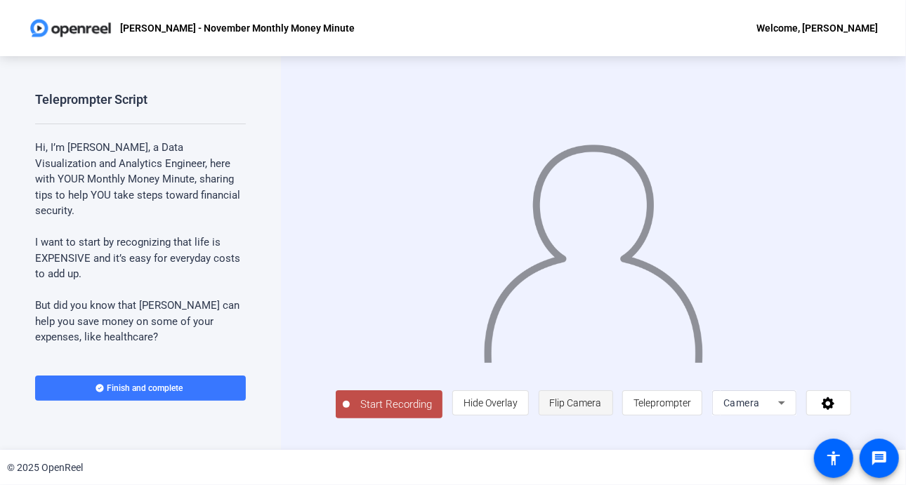
click at [575, 414] on span "Flip Camera" at bounding box center [576, 403] width 52 height 27
click at [678, 405] on span "Teleprompter" at bounding box center [662, 403] width 58 height 11
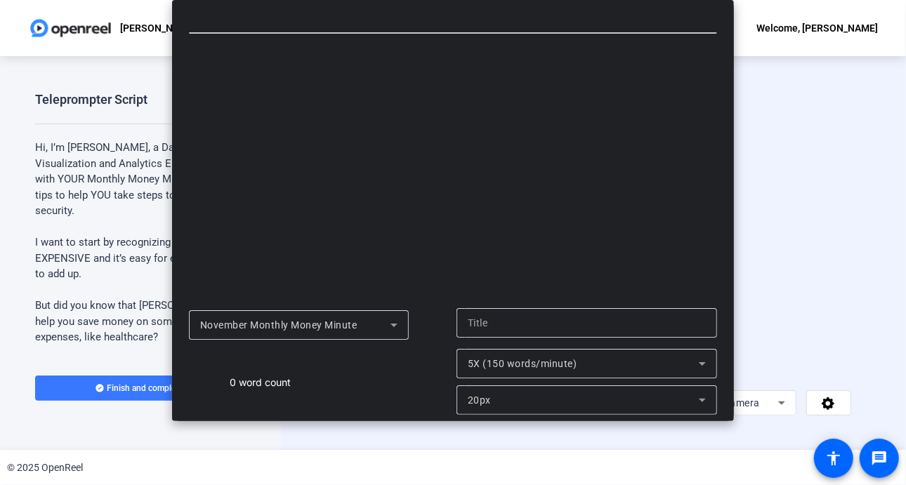
type input "November Monthly Money Minute"
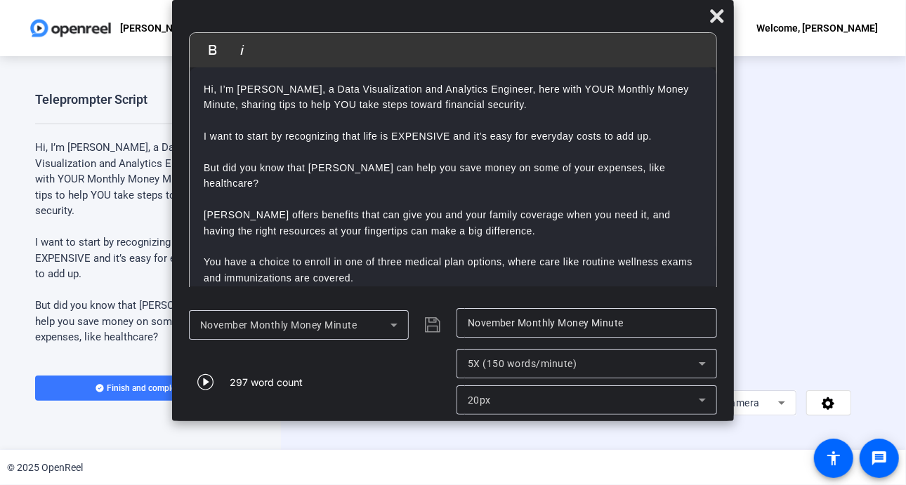
click at [711, 365] on div "5X (150 words/minute)" at bounding box center [587, 363] width 261 height 29
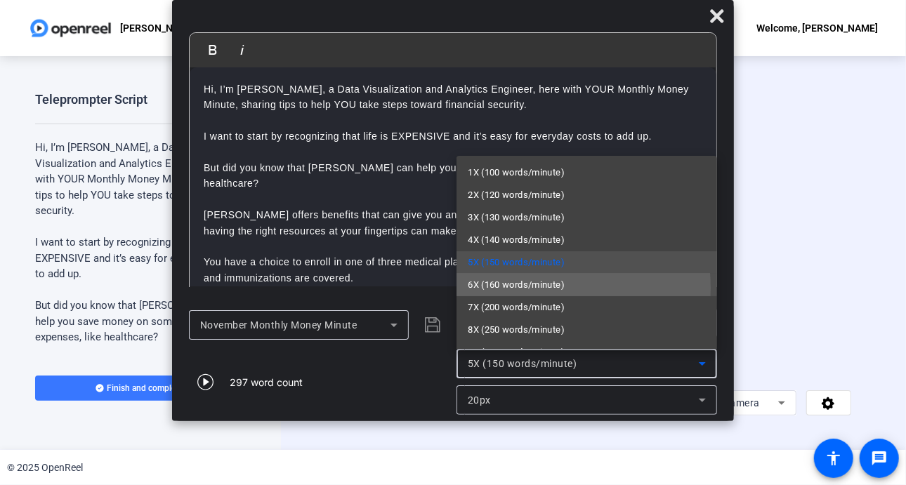
click at [512, 289] on span "6X (160 words/minute)" at bounding box center [516, 285] width 97 height 17
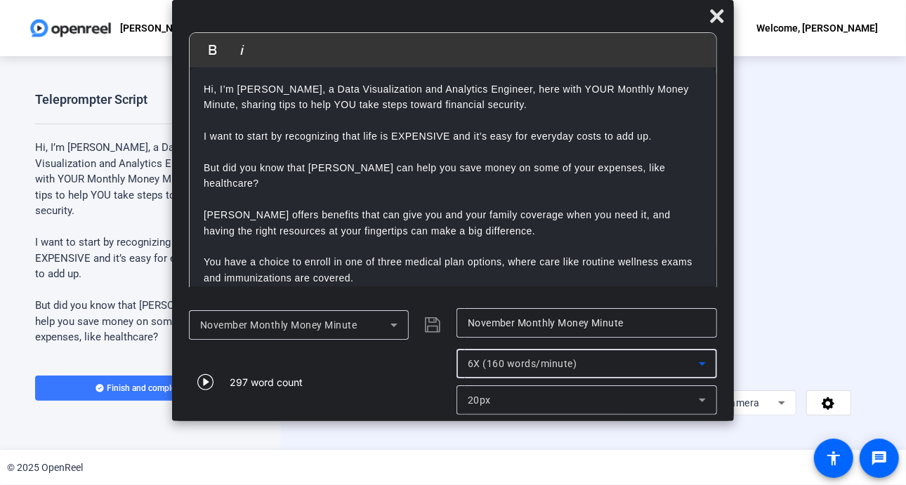
click at [702, 398] on icon at bounding box center [702, 400] width 17 height 17
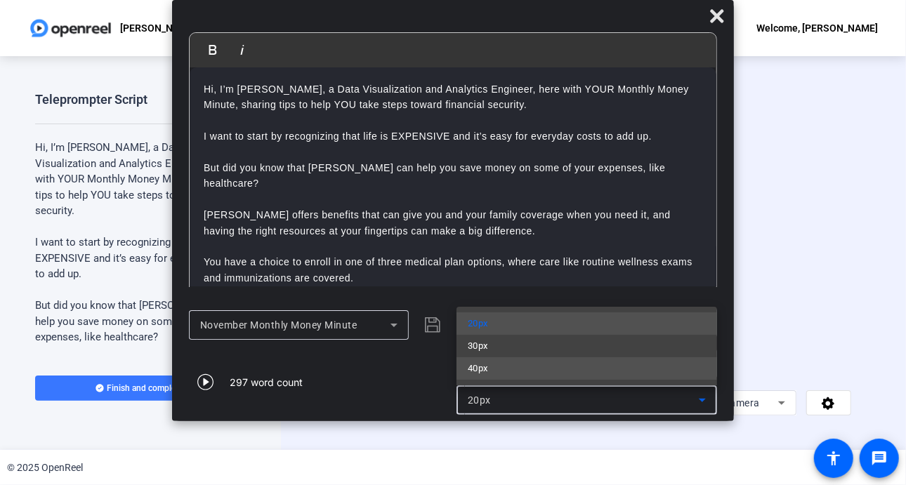
click at [525, 363] on mat-option "40px" at bounding box center [587, 368] width 261 height 22
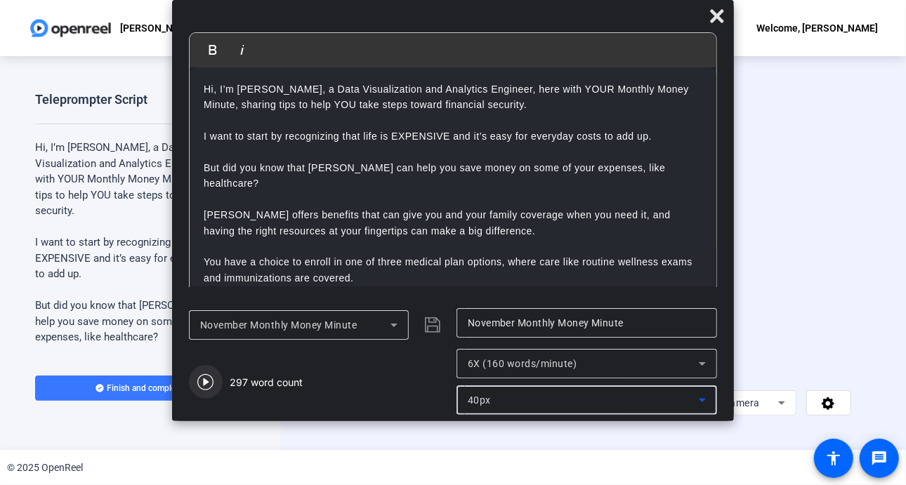
click at [206, 378] on icon "button" at bounding box center [205, 382] width 17 height 17
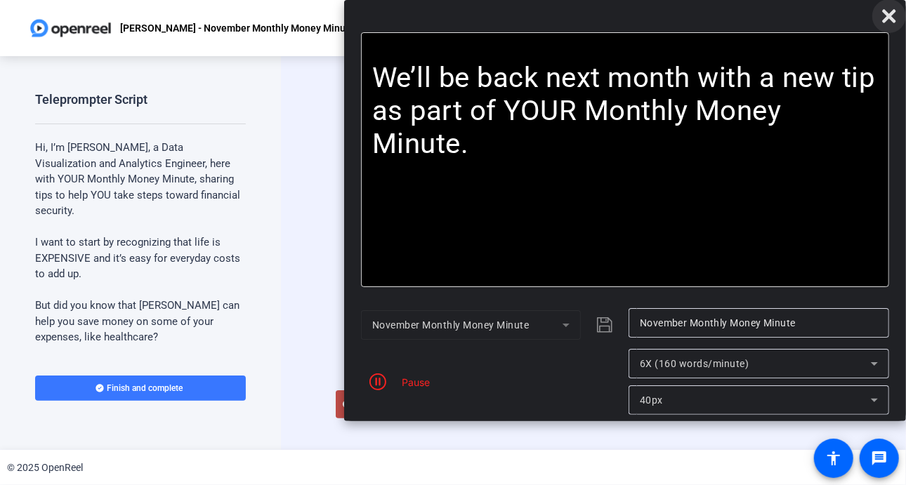
drag, startPoint x: 206, startPoint y: 378, endPoint x: 891, endPoint y: 22, distance: 771.8
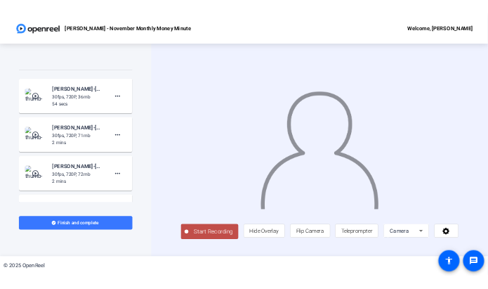
scroll to position [973, 0]
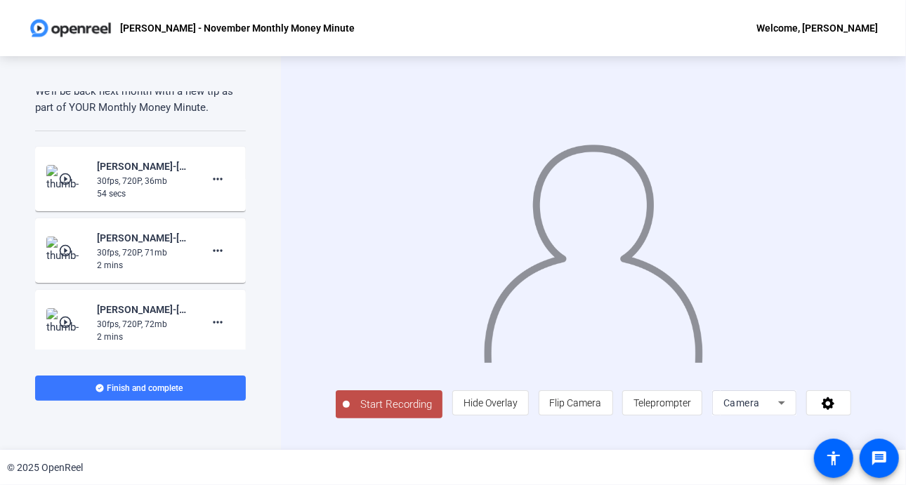
click at [66, 179] on mat-icon "play_circle_outline" at bounding box center [66, 179] width 17 height 14
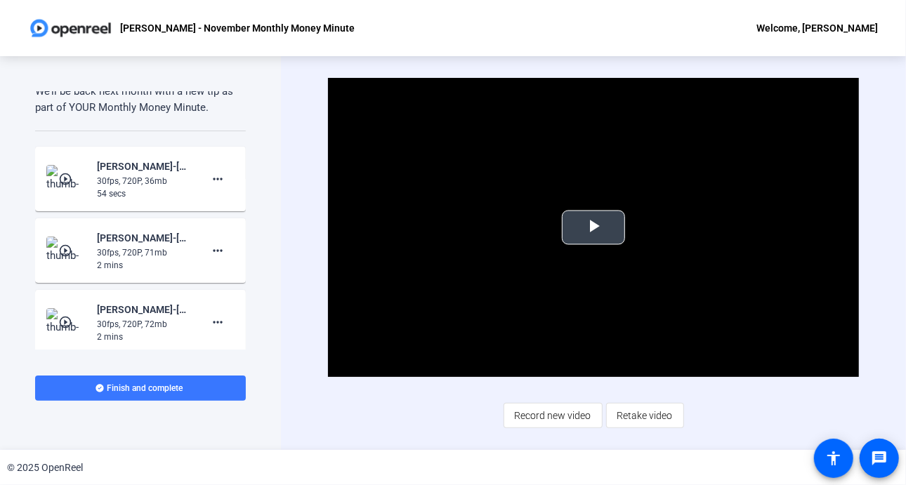
click at [593, 228] on span "Video Player" at bounding box center [593, 228] width 0 height 0
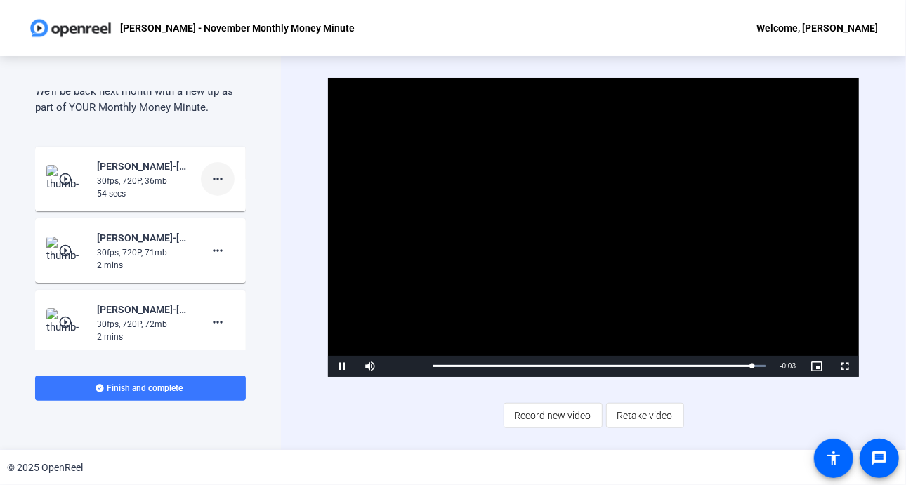
click at [214, 174] on mat-icon "more_horiz" at bounding box center [217, 179] width 17 height 17
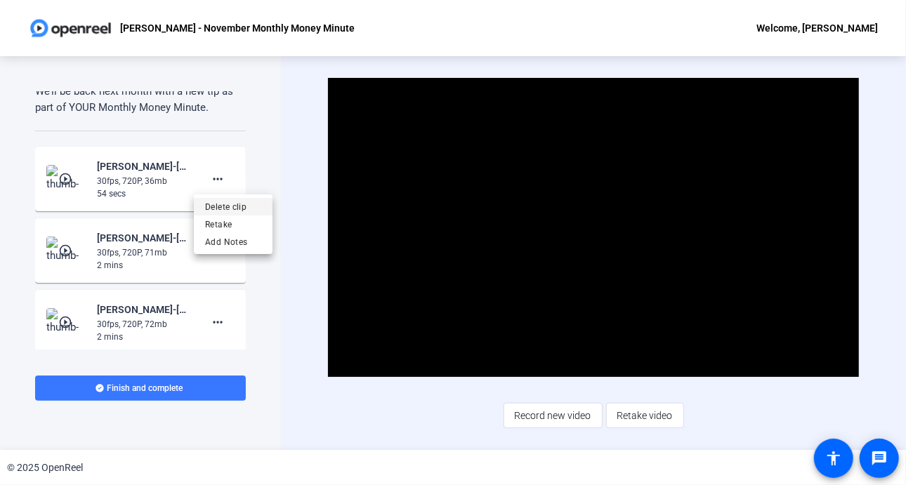
click at [237, 205] on span "Delete clip" at bounding box center [233, 207] width 56 height 17
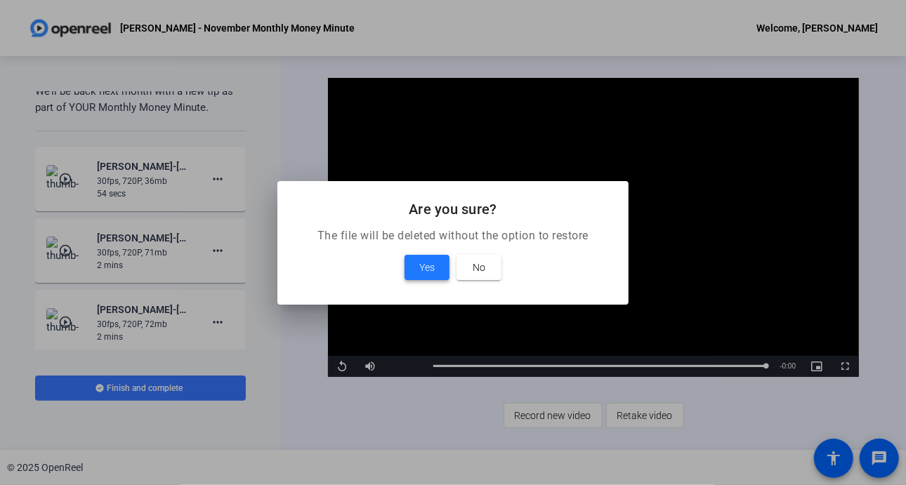
click at [416, 265] on span at bounding box center [427, 268] width 45 height 34
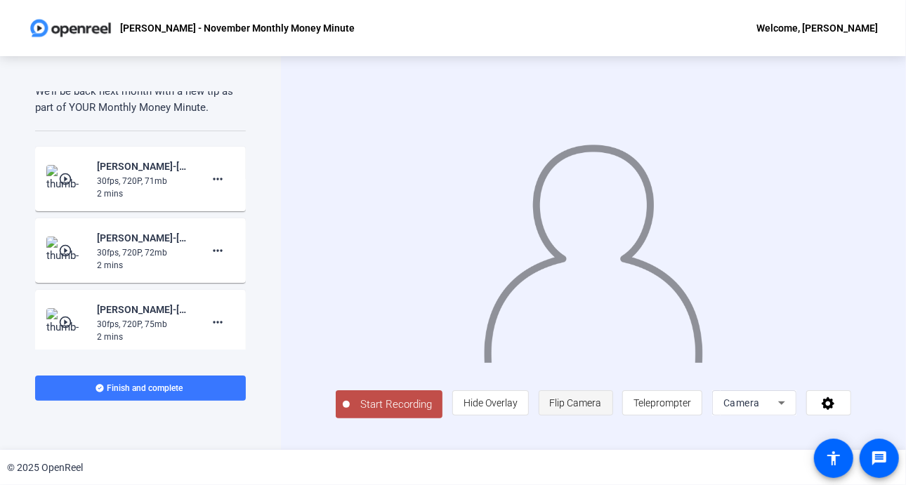
click at [581, 407] on span "Flip Camera" at bounding box center [576, 403] width 52 height 11
click at [668, 409] on span "Teleprompter" at bounding box center [662, 403] width 58 height 11
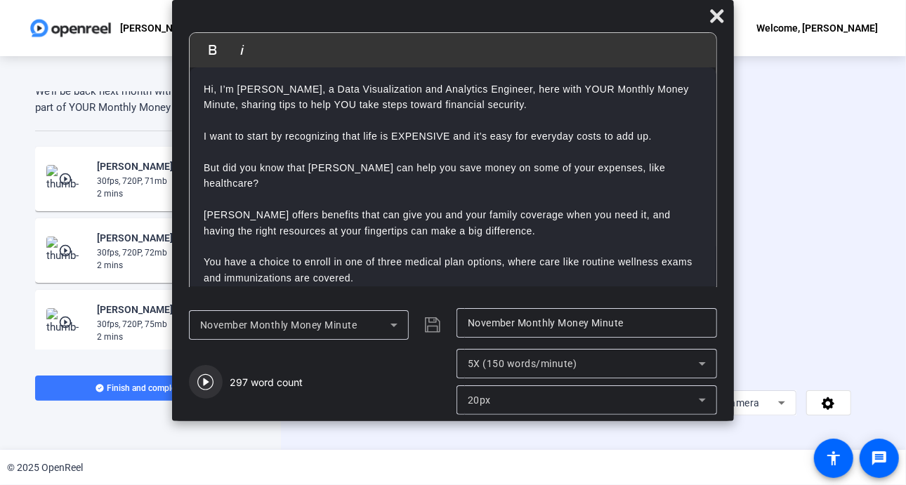
click at [211, 381] on icon "button" at bounding box center [205, 382] width 17 height 17
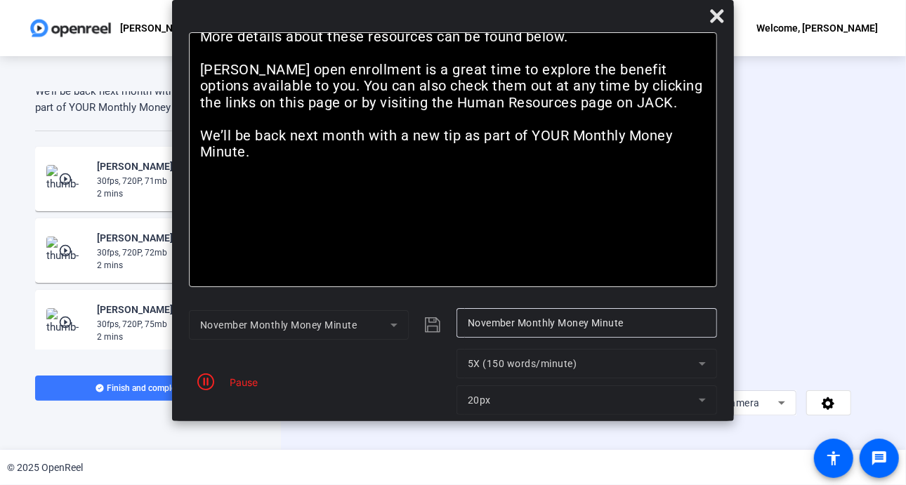
click at [700, 398] on mat-form-field "20px" at bounding box center [587, 400] width 261 height 29
click at [207, 377] on icon "button" at bounding box center [205, 382] width 17 height 17
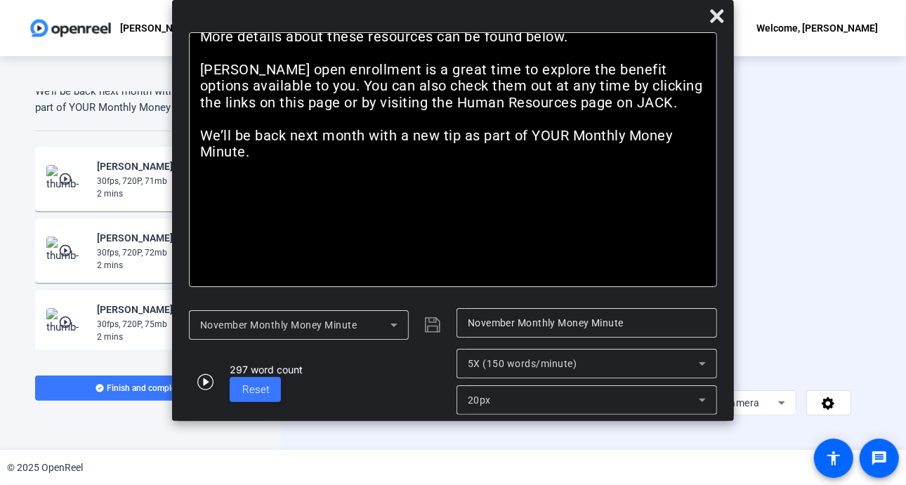
click at [708, 404] on icon at bounding box center [702, 400] width 17 height 17
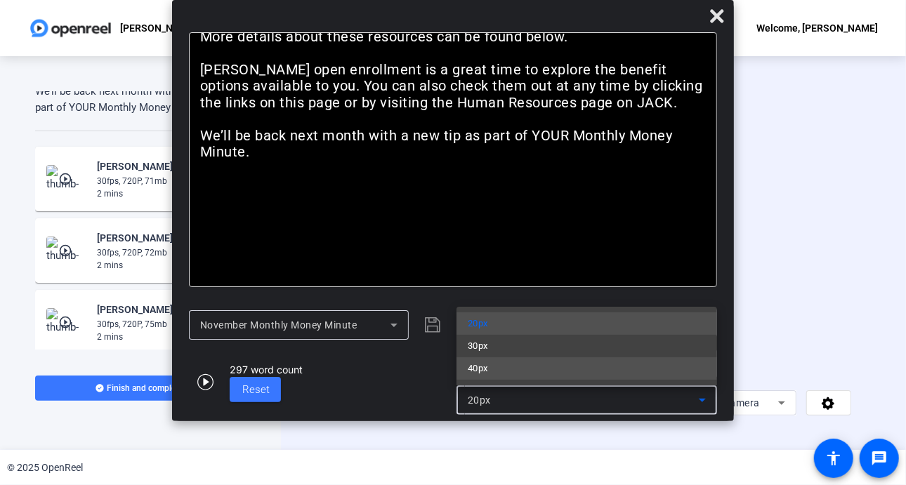
click at [500, 371] on mat-option "40px" at bounding box center [587, 368] width 261 height 22
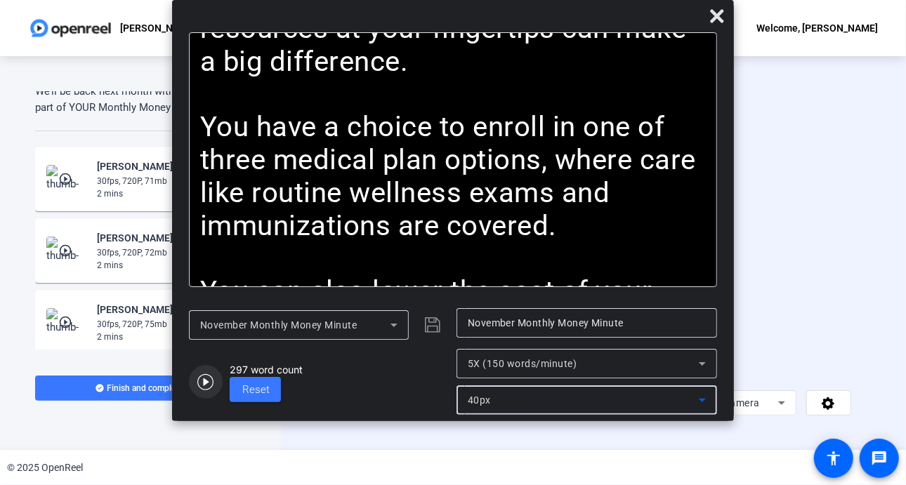
click at [206, 383] on icon "button" at bounding box center [205, 382] width 16 height 16
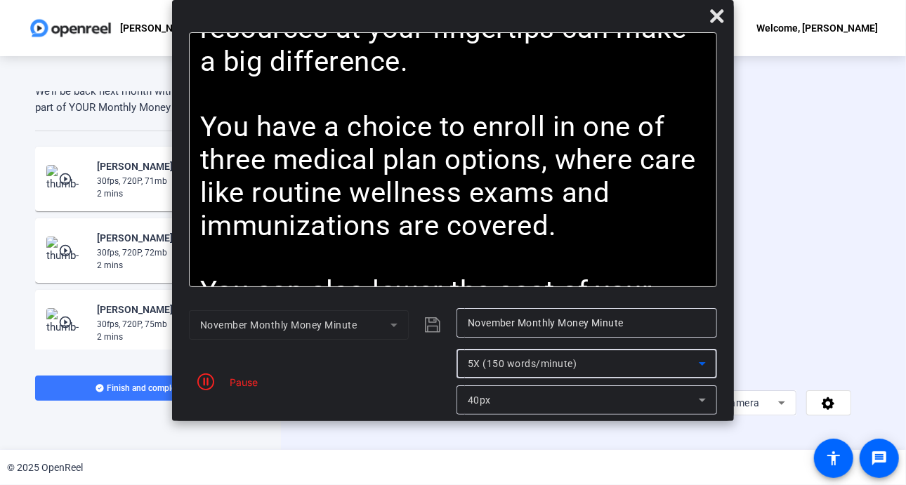
click at [702, 364] on icon at bounding box center [702, 364] width 7 height 4
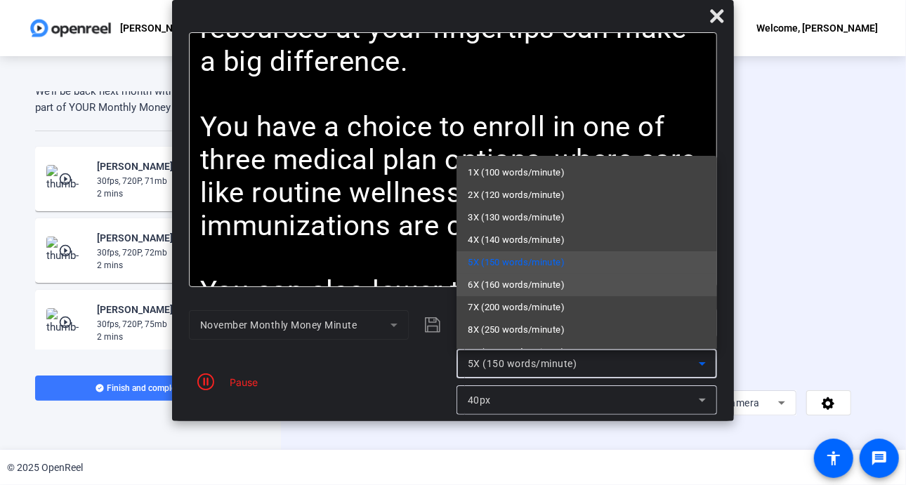
click at [509, 287] on span "6X (160 words/minute)" at bounding box center [516, 285] width 97 height 17
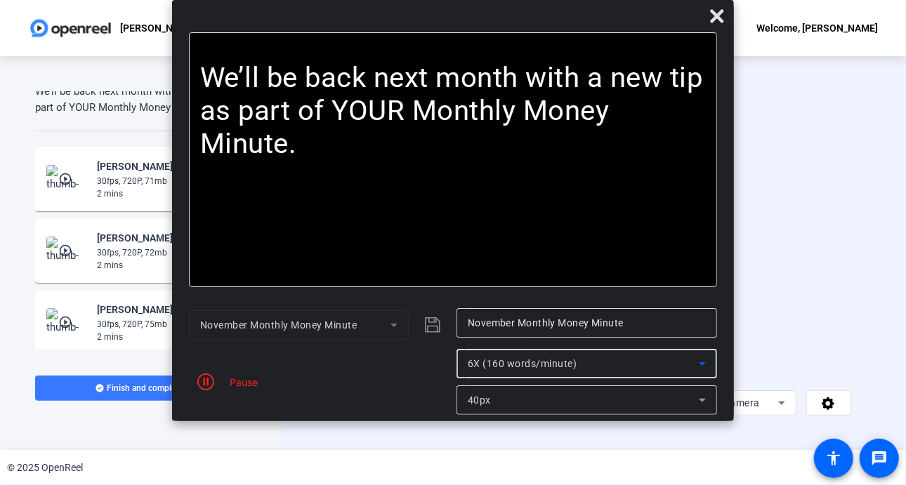
click at [697, 371] on icon at bounding box center [702, 363] width 17 height 17
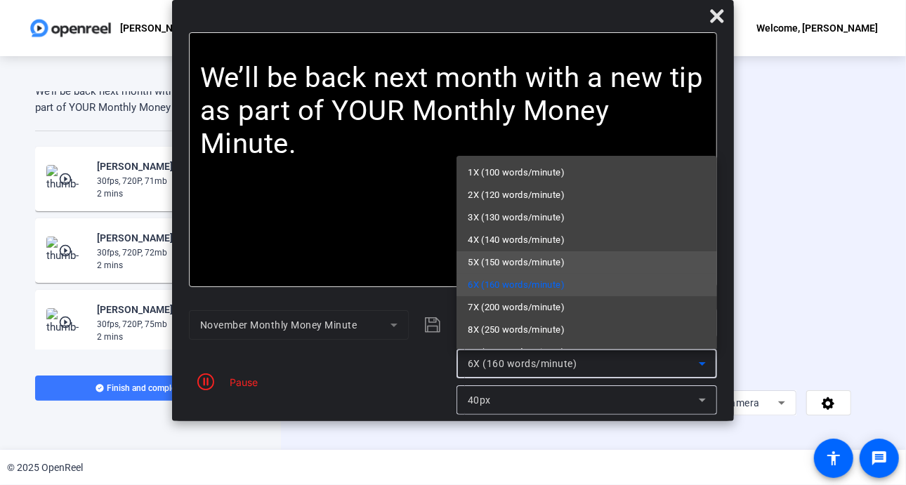
click at [524, 261] on span "5X (150 words/minute)" at bounding box center [516, 262] width 97 height 17
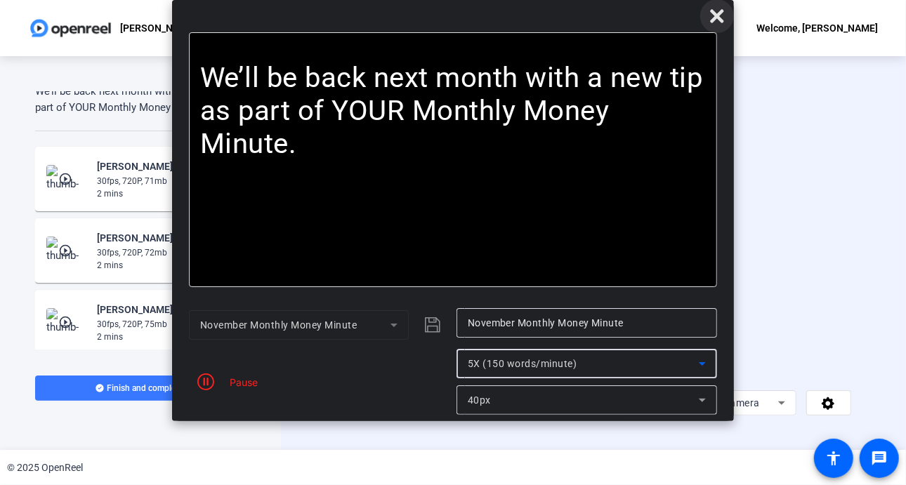
click at [725, 17] on icon at bounding box center [717, 16] width 17 height 17
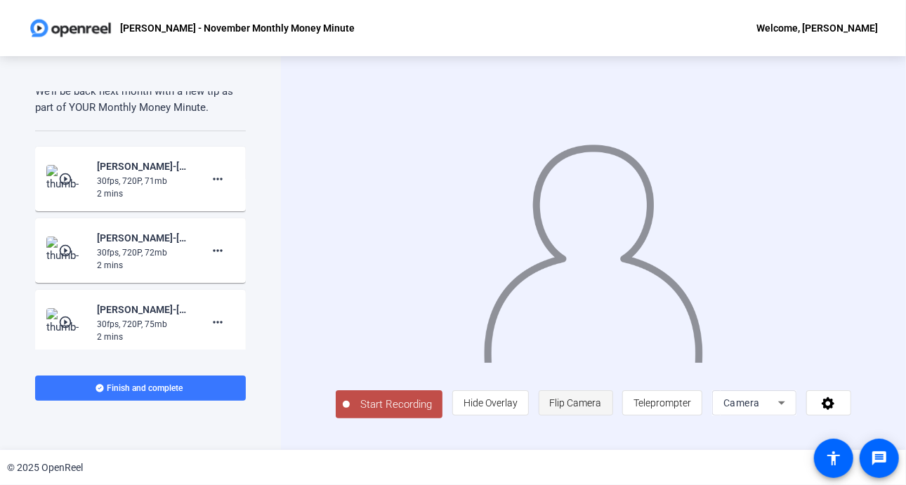
click at [595, 409] on span "Flip Camera" at bounding box center [576, 403] width 52 height 11
click at [407, 407] on span "Start Recording" at bounding box center [396, 405] width 93 height 16
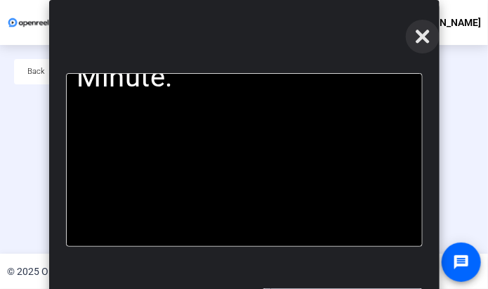
click at [417, 44] on icon at bounding box center [422, 36] width 17 height 17
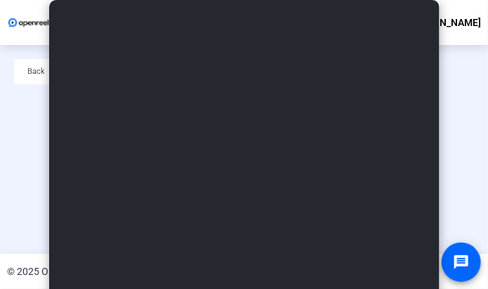
scroll to position [98, 0]
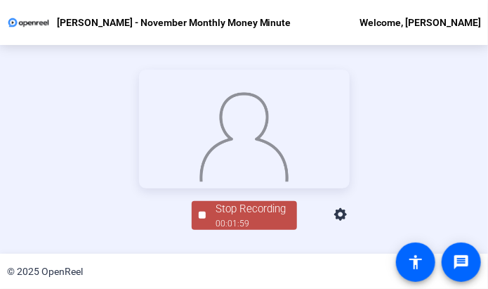
click at [249, 230] on div "00:01:59" at bounding box center [251, 223] width 70 height 13
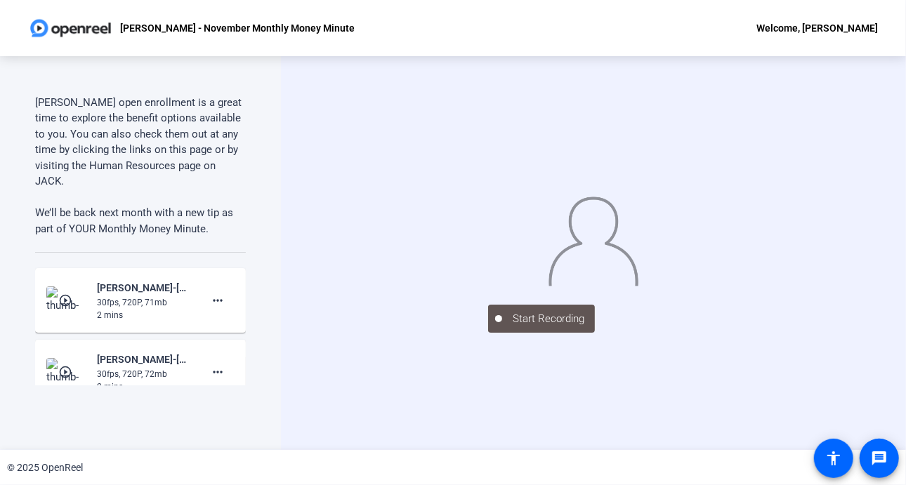
scroll to position [849, 0]
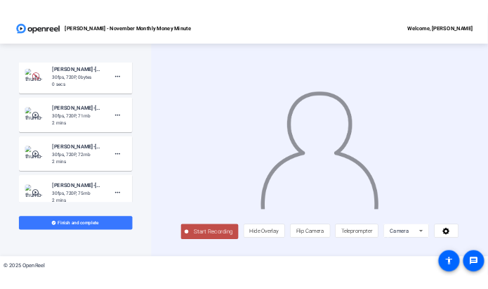
scroll to position [1038, 0]
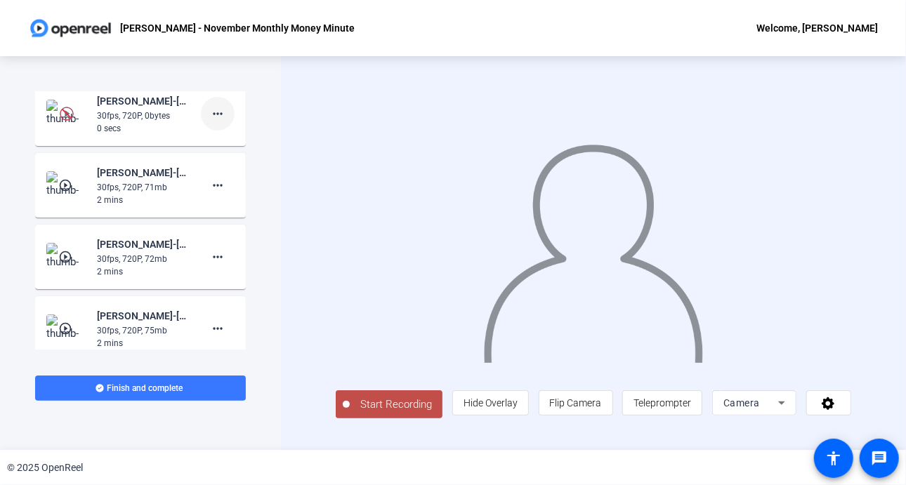
click at [215, 112] on mat-icon "more_horiz" at bounding box center [217, 113] width 17 height 17
click at [227, 141] on span "Delete clip" at bounding box center [233, 141] width 56 height 17
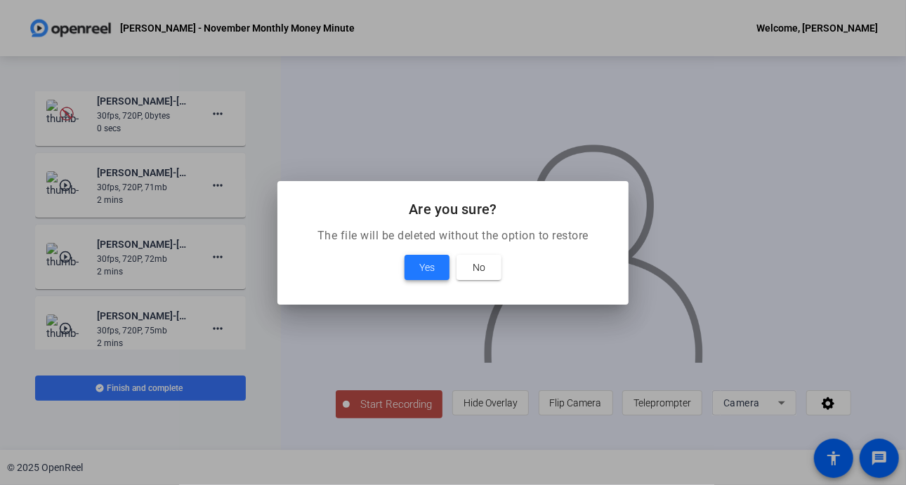
click at [427, 273] on span "Yes" at bounding box center [426, 267] width 15 height 17
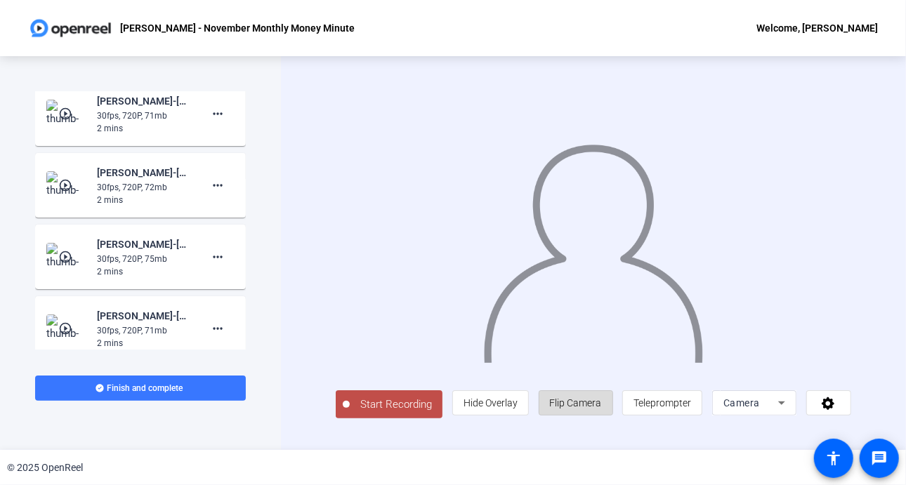
click at [593, 404] on span "Flip Camera" at bounding box center [576, 403] width 52 height 11
click at [689, 405] on span "Teleprompter" at bounding box center [662, 403] width 58 height 11
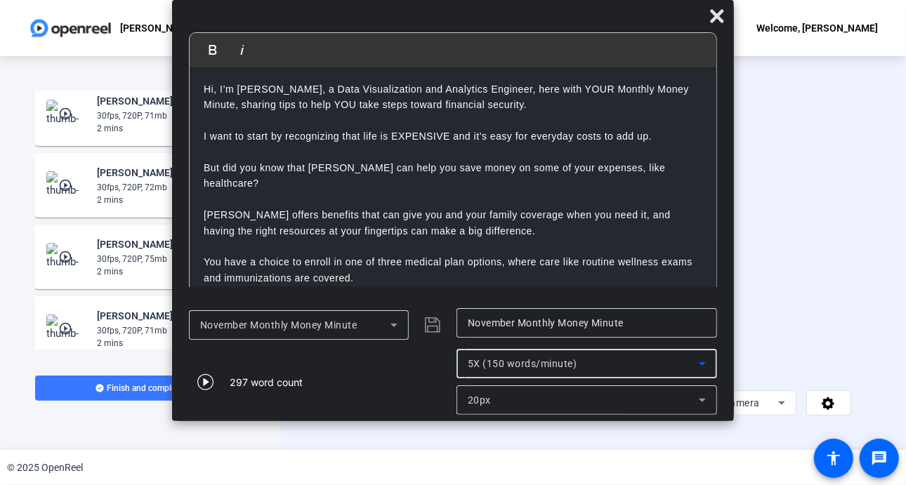
click at [704, 364] on icon at bounding box center [702, 364] width 7 height 4
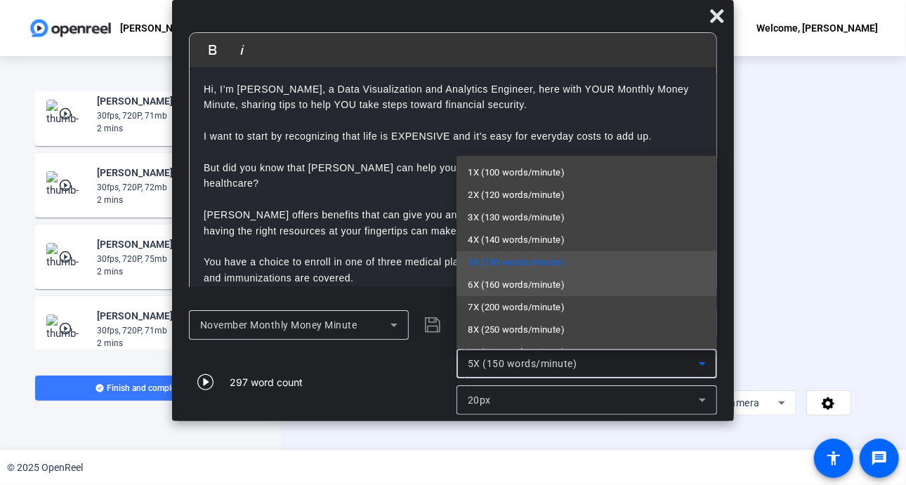
click at [537, 286] on span "6X (160 words/minute)" at bounding box center [516, 285] width 97 height 17
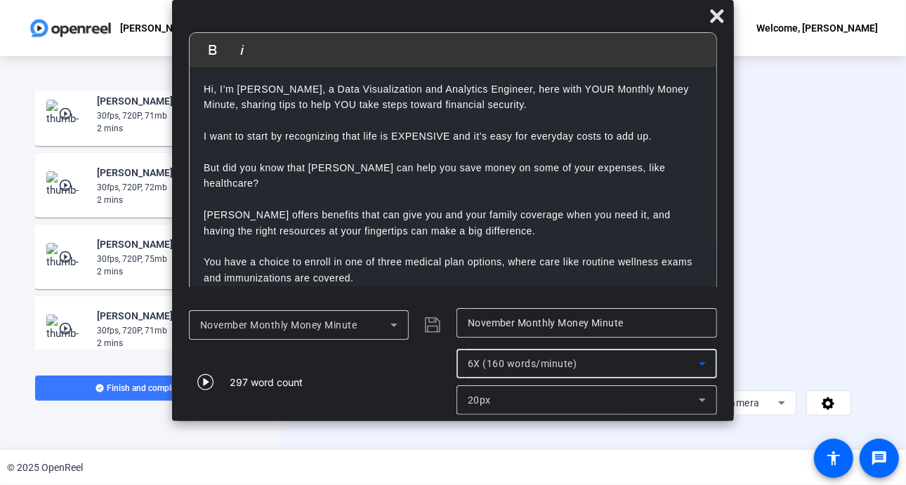
click at [702, 400] on icon at bounding box center [702, 401] width 7 height 4
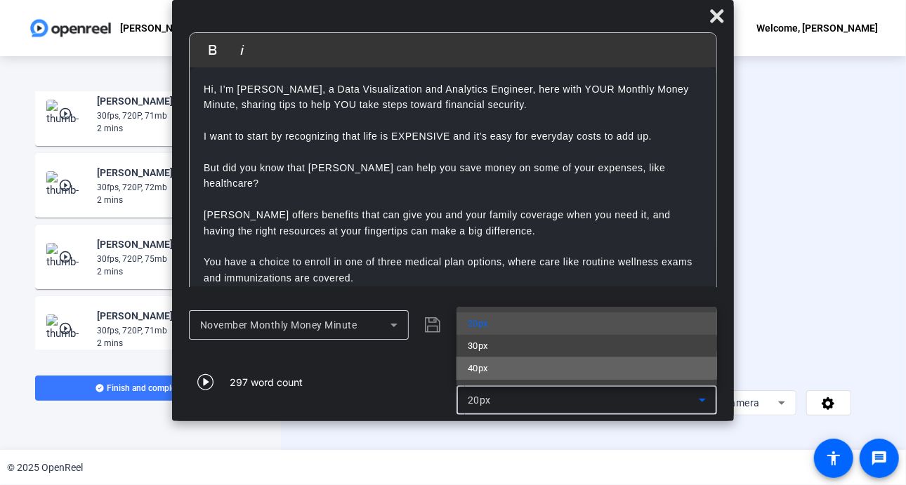
click at [552, 367] on mat-option "40px" at bounding box center [587, 368] width 261 height 22
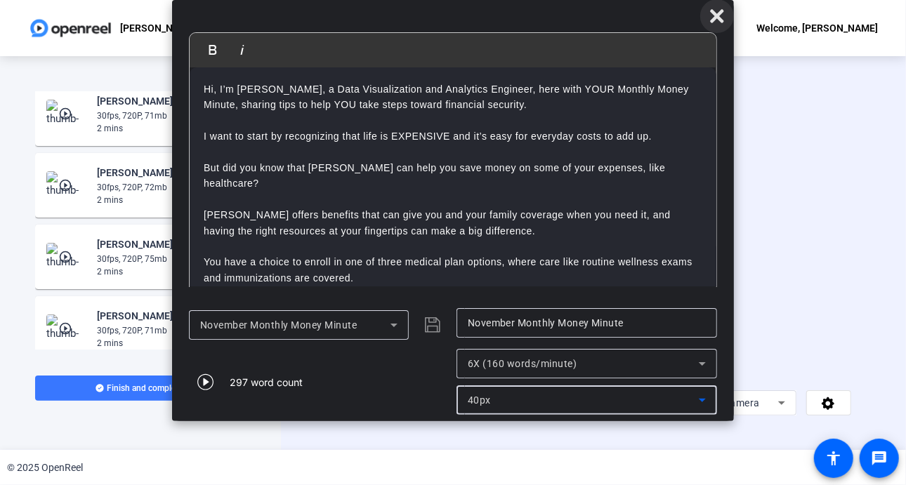
click at [713, 23] on icon at bounding box center [717, 16] width 17 height 17
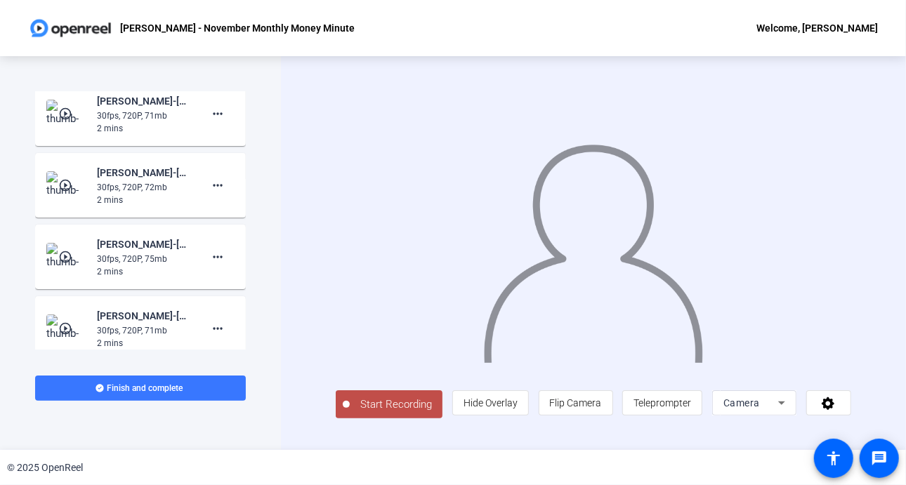
click at [400, 408] on span "Start Recording" at bounding box center [396, 405] width 93 height 16
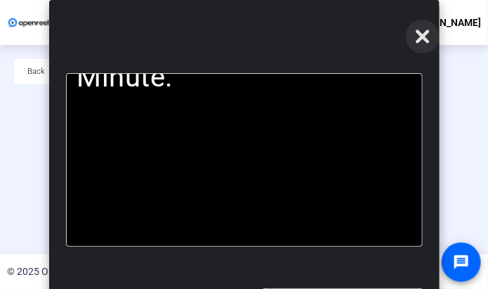
click at [421, 44] on icon at bounding box center [422, 36] width 17 height 17
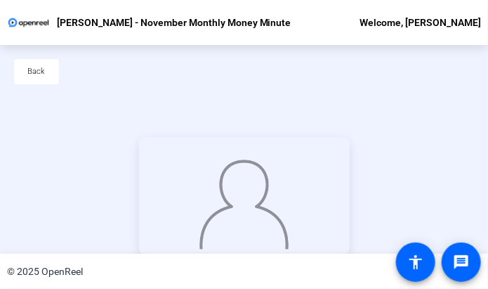
scroll to position [98, 0]
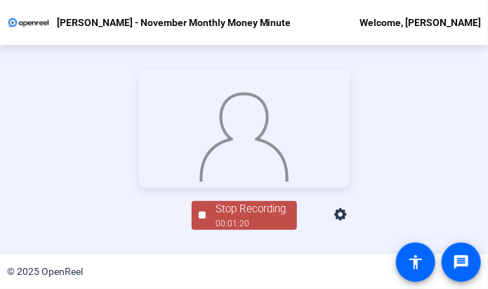
click at [221, 217] on div "Stop Recording" at bounding box center [251, 209] width 70 height 16
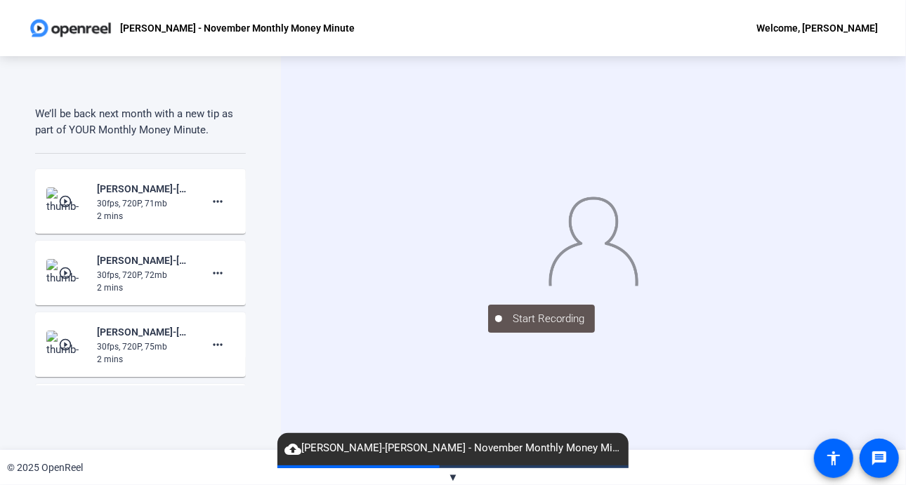
scroll to position [929, 0]
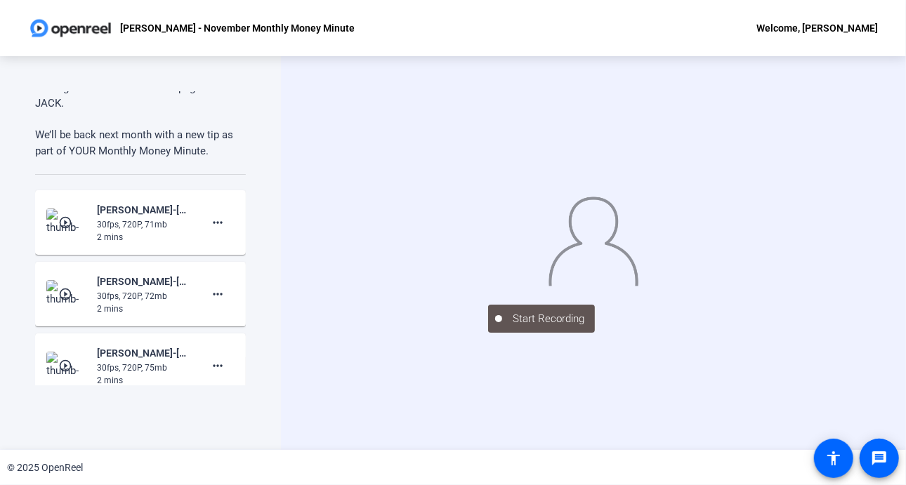
click at [68, 290] on mat-icon "play_circle_outline" at bounding box center [66, 294] width 17 height 14
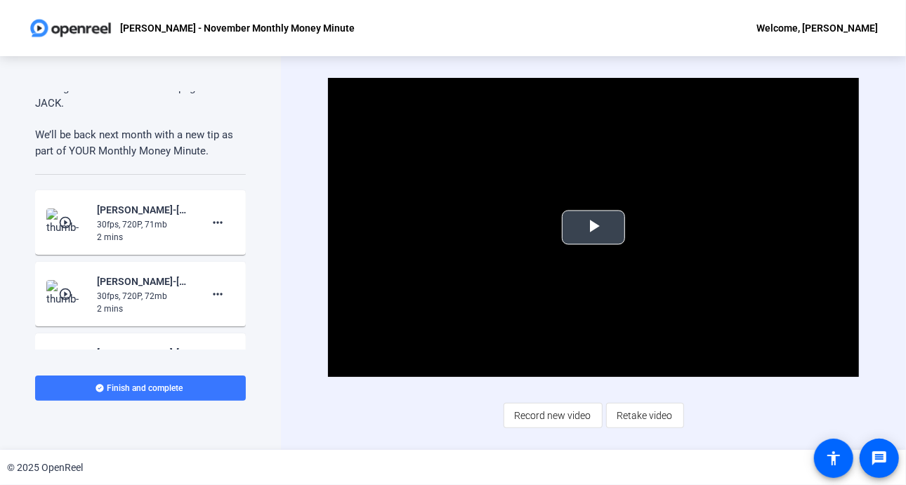
click at [593, 228] on span "Video Player" at bounding box center [593, 228] width 0 height 0
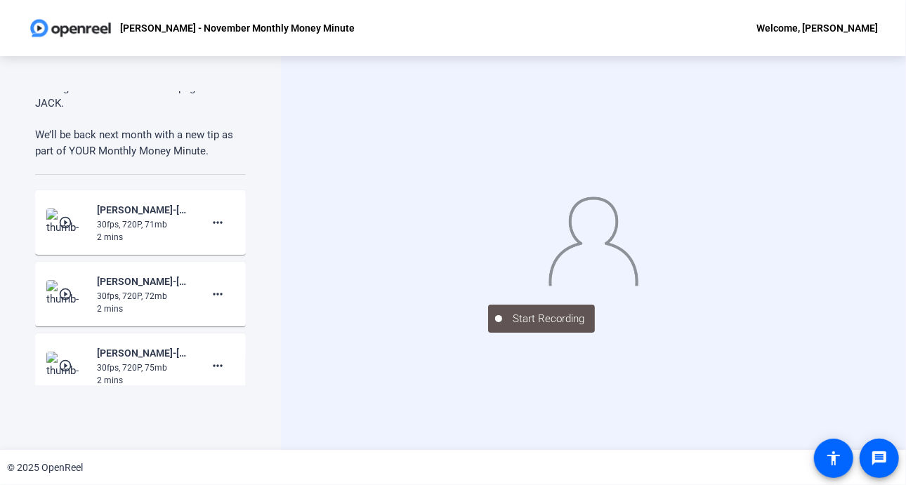
click at [62, 290] on mat-icon "play_circle_outline" at bounding box center [66, 294] width 17 height 14
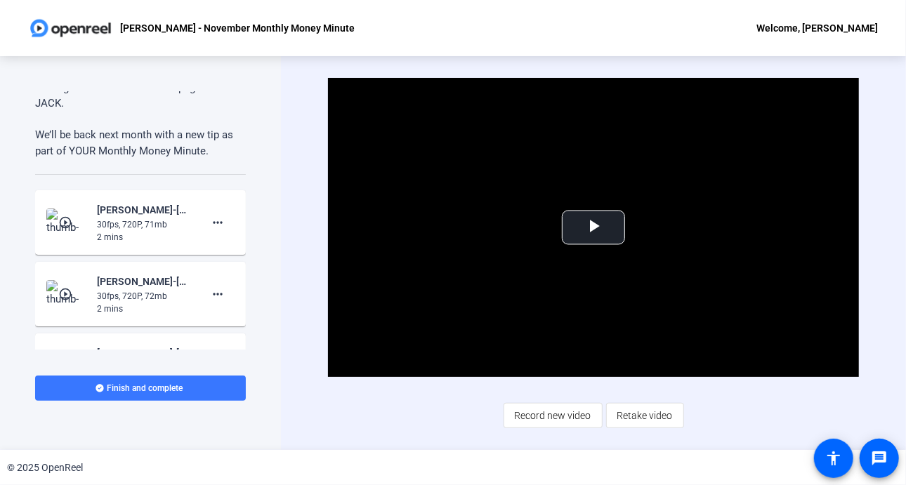
click at [62, 290] on mat-icon "play_circle_outline" at bounding box center [66, 294] width 17 height 14
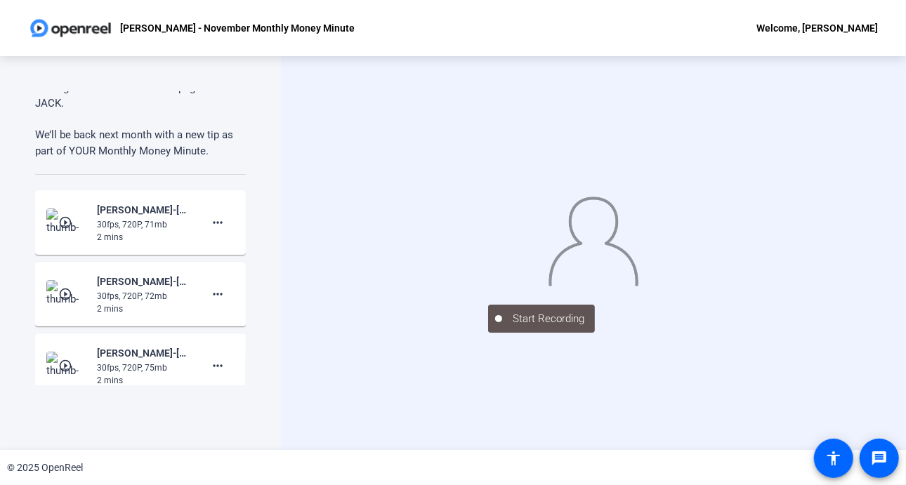
click at [326, 223] on div "Start Recording" at bounding box center [593, 253] width 625 height 394
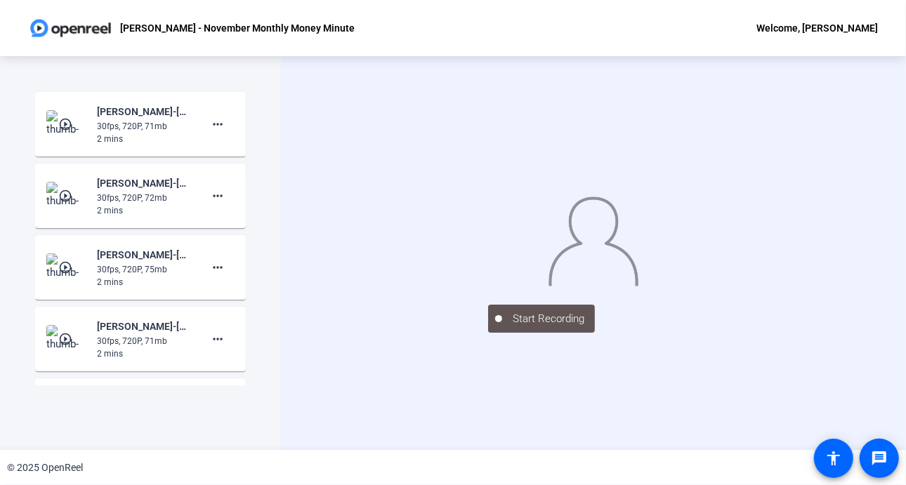
scroll to position [1055, 0]
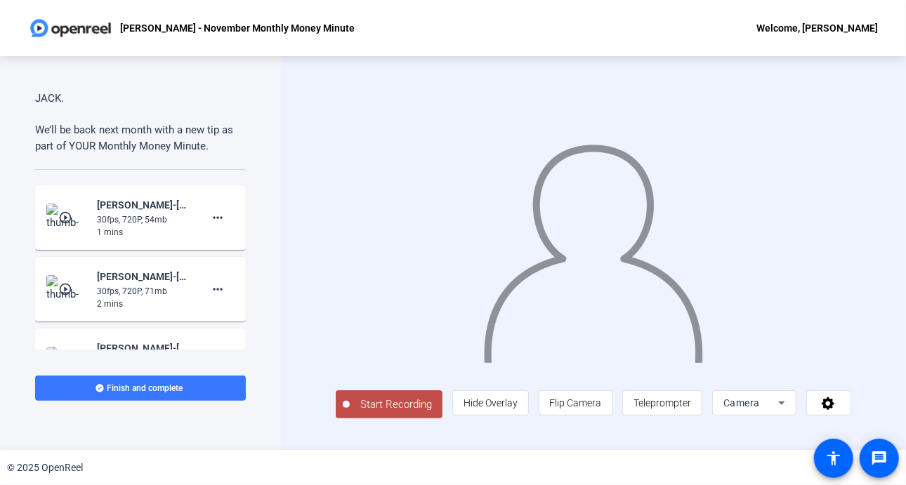
scroll to position [947, 0]
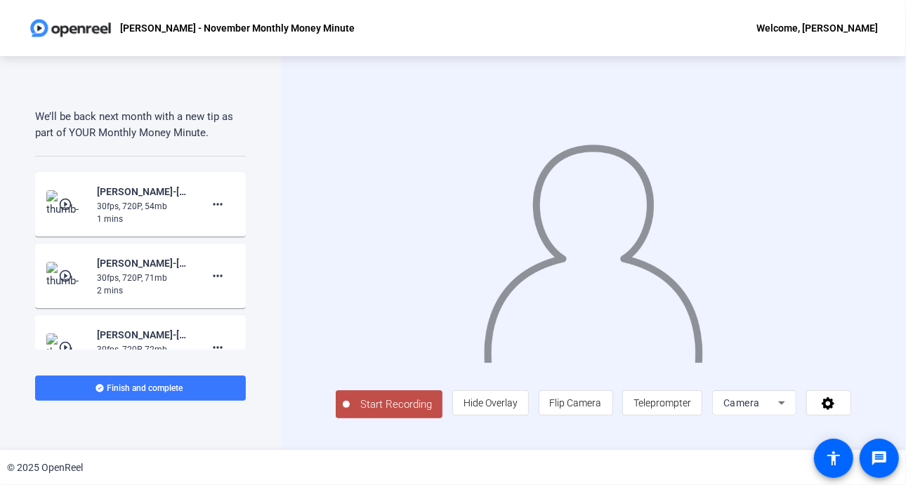
click at [60, 197] on mat-icon "play_circle_outline" at bounding box center [66, 204] width 17 height 14
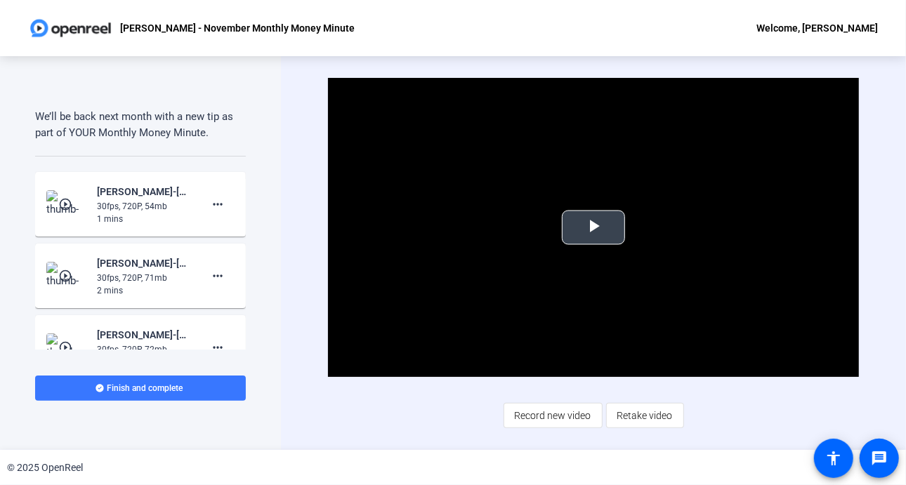
click at [593, 228] on span "Video Player" at bounding box center [593, 228] width 0 height 0
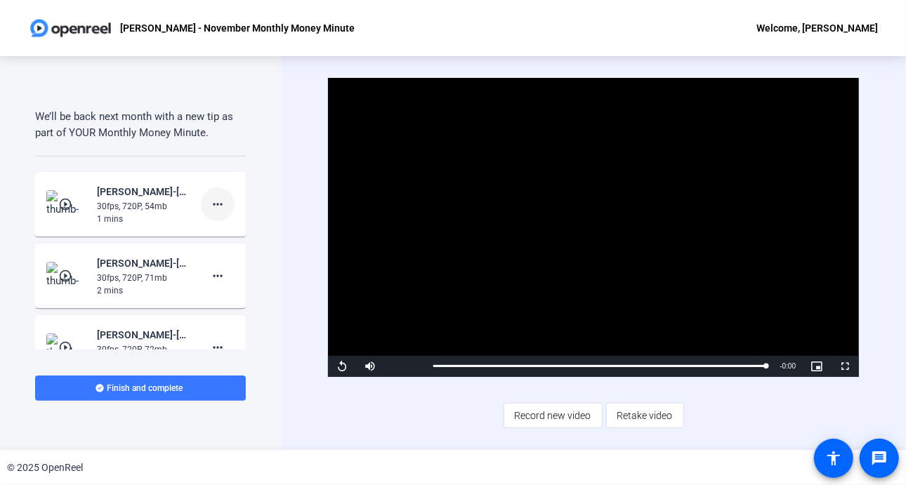
click at [212, 197] on mat-icon "more_horiz" at bounding box center [217, 204] width 17 height 17
click at [223, 231] on span "Delete clip" at bounding box center [233, 233] width 56 height 17
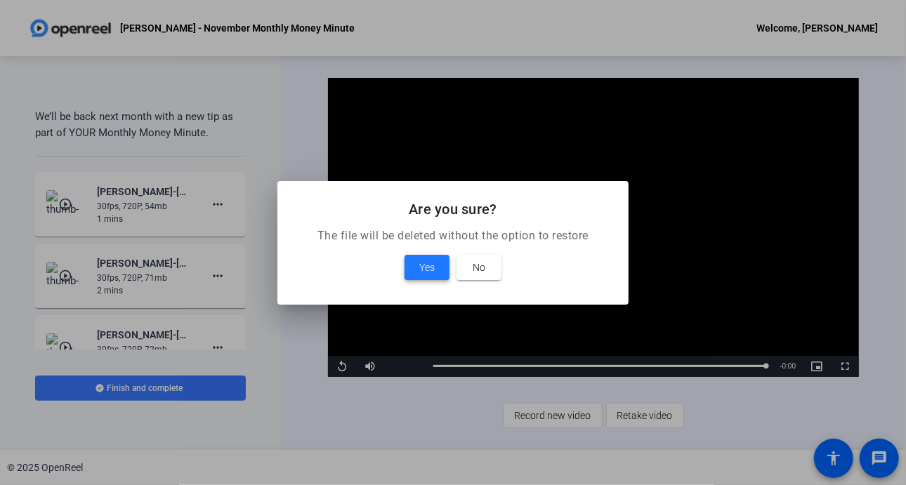
click at [421, 261] on span "Yes" at bounding box center [426, 267] width 15 height 17
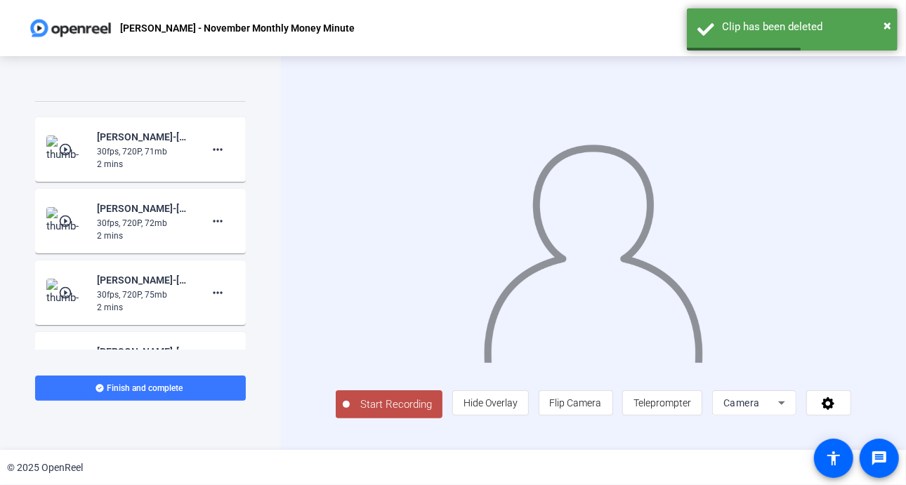
scroll to position [1013, 0]
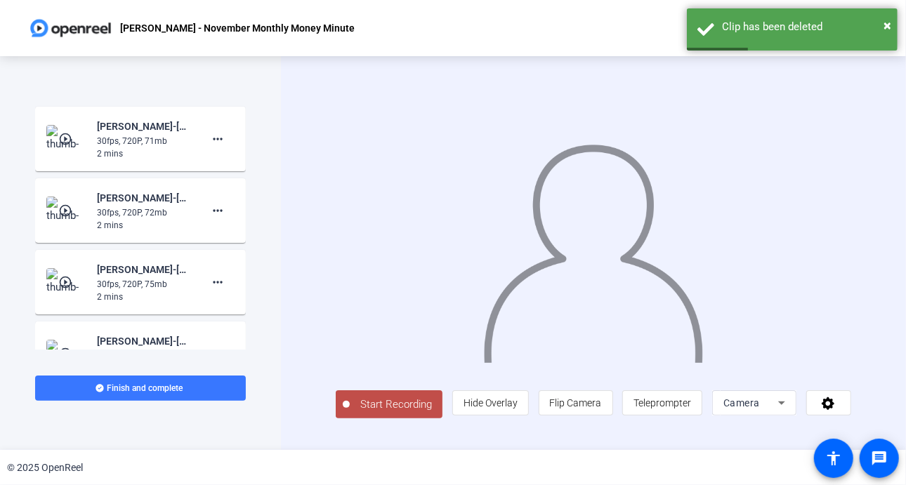
click at [74, 277] on img at bounding box center [66, 282] width 41 height 28
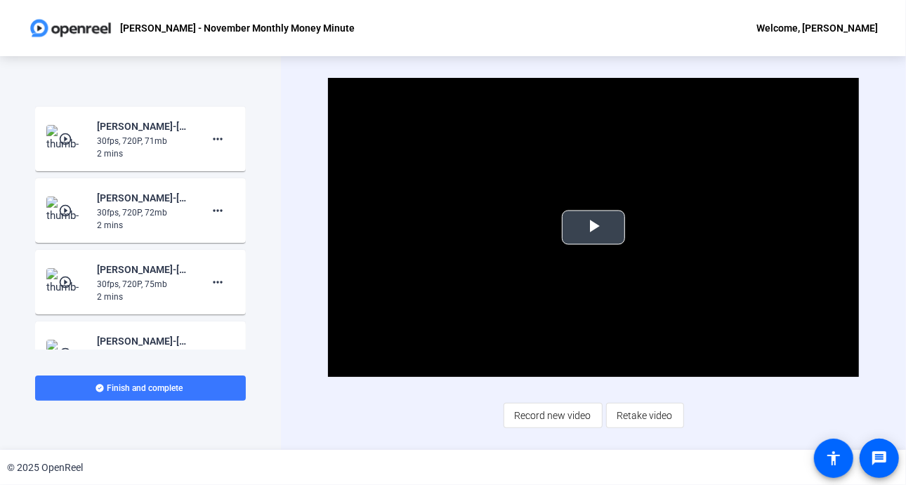
click at [593, 228] on span "Video Player" at bounding box center [593, 228] width 0 height 0
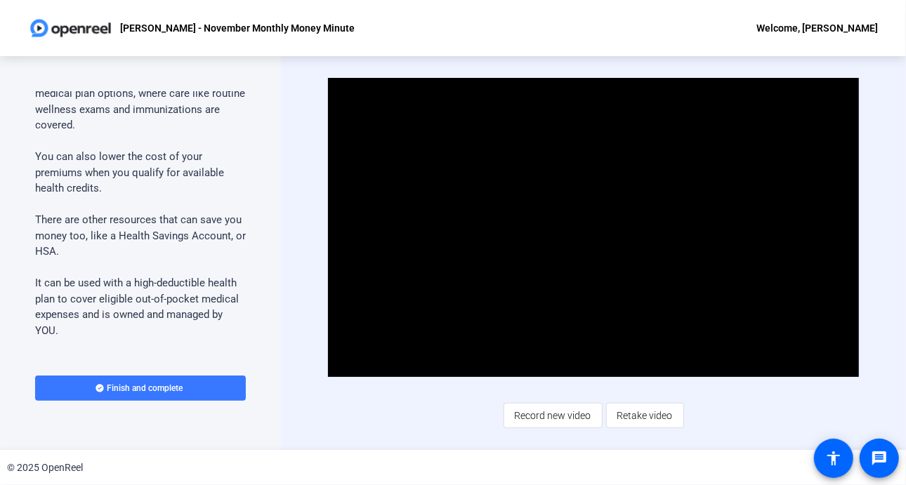
scroll to position [336, 0]
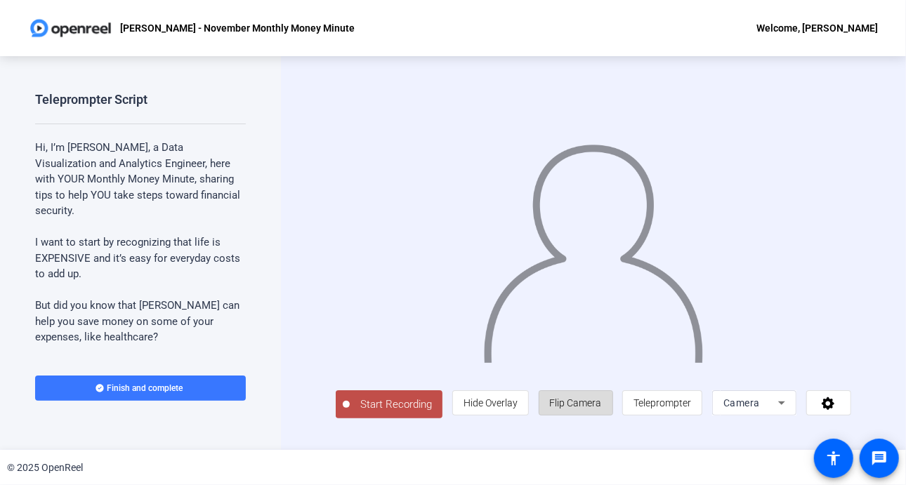
click at [582, 416] on span "Flip Camera" at bounding box center [576, 403] width 52 height 27
click at [657, 416] on span "Teleprompter" at bounding box center [662, 403] width 58 height 27
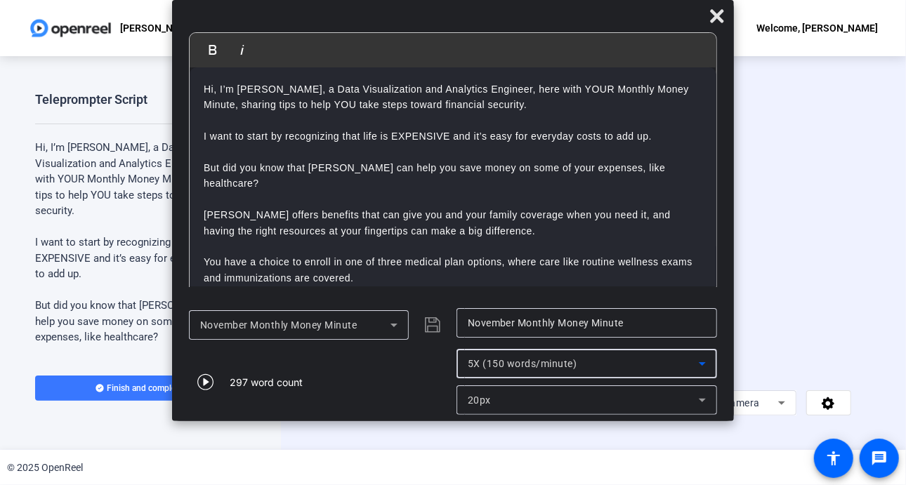
click at [700, 371] on icon at bounding box center [702, 363] width 17 height 17
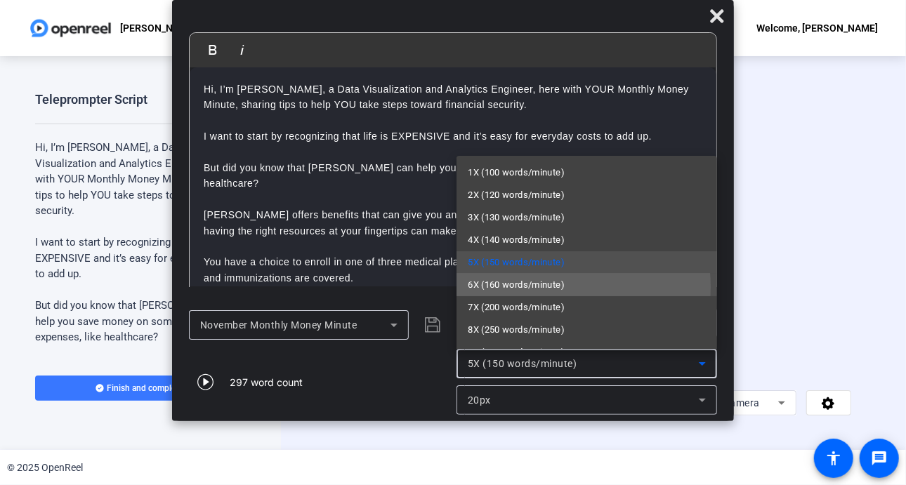
click at [540, 287] on span "6X (160 words/minute)" at bounding box center [516, 285] width 97 height 17
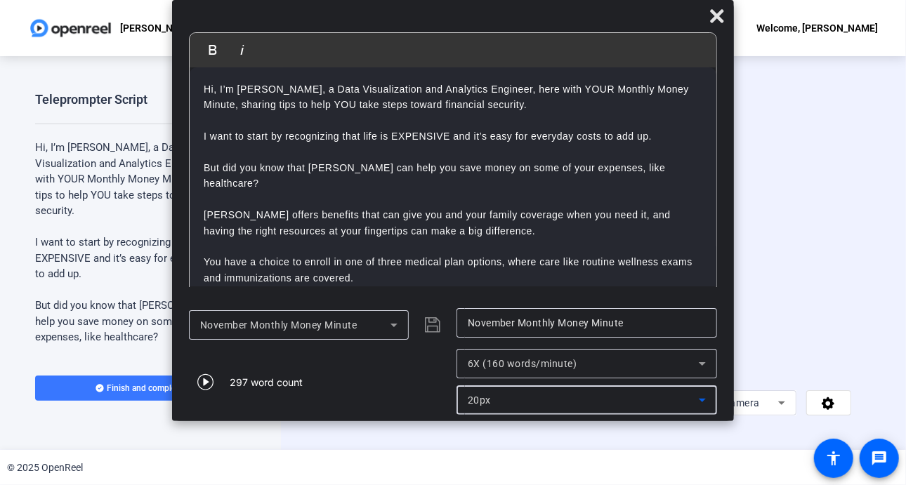
click at [707, 397] on icon at bounding box center [702, 400] width 17 height 17
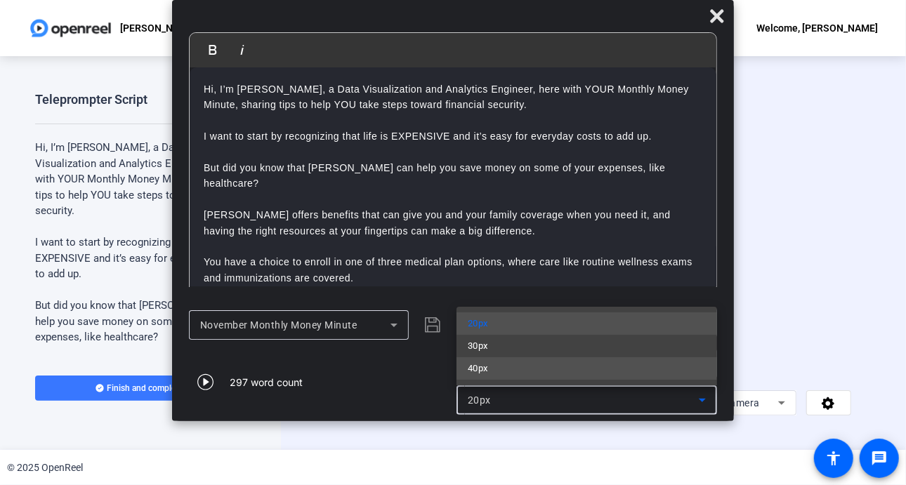
click at [563, 372] on mat-option "40px" at bounding box center [587, 368] width 261 height 22
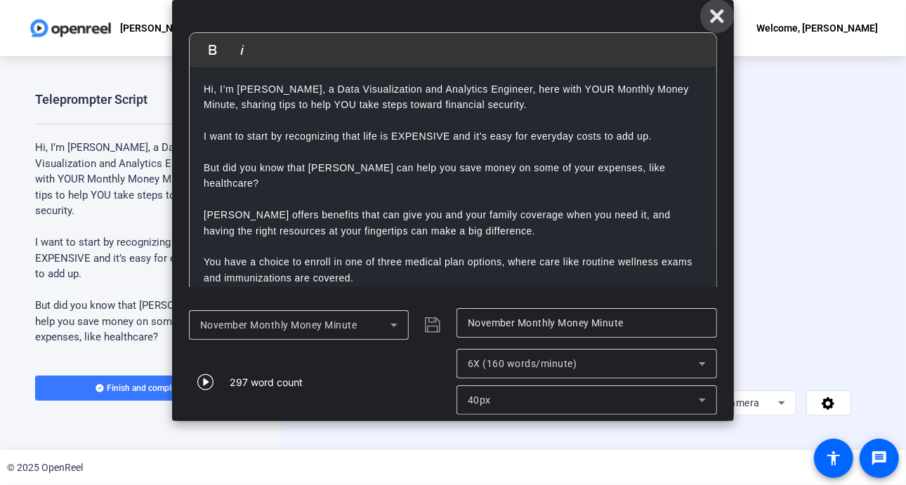
click at [717, 31] on span at bounding box center [717, 16] width 34 height 34
click at [714, 33] on div "Bold Italic Hi, I’m Audrey Powe, a Data Visualization and Analytics Engineer, h…" at bounding box center [453, 166] width 528 height 268
click at [717, 22] on icon at bounding box center [717, 16] width 17 height 17
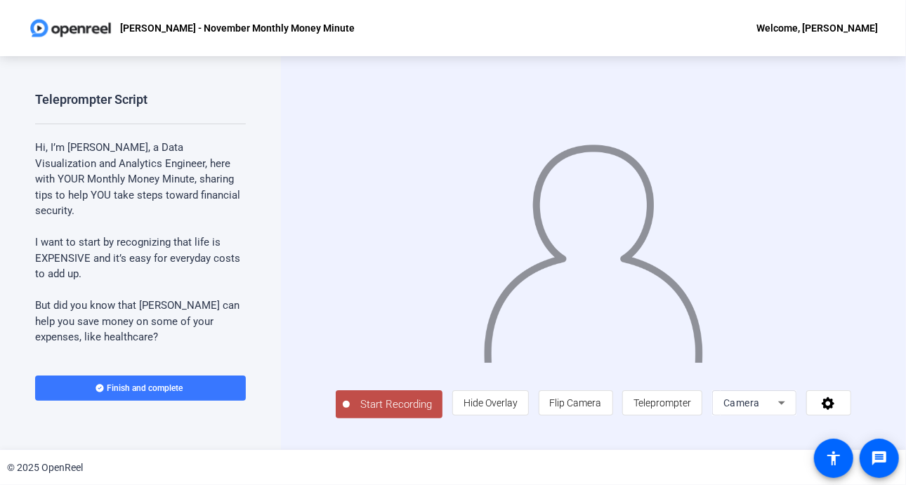
click at [376, 398] on button "Start Recording" at bounding box center [389, 404] width 107 height 28
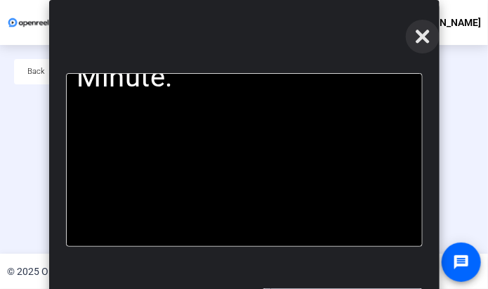
click at [427, 39] on icon at bounding box center [422, 36] width 17 height 17
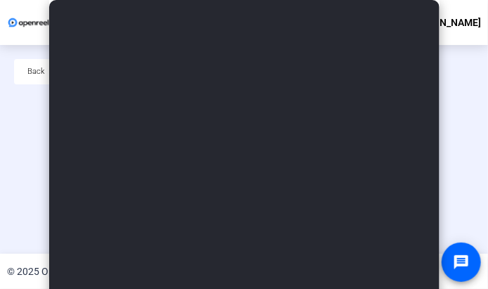
scroll to position [98, 0]
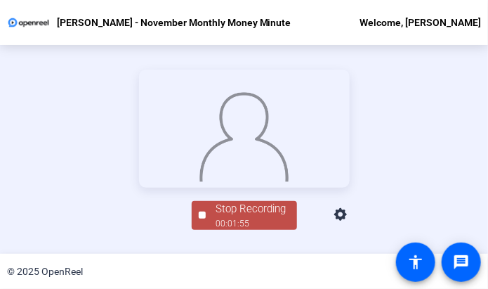
click at [270, 230] on div "00:01:55" at bounding box center [251, 223] width 70 height 13
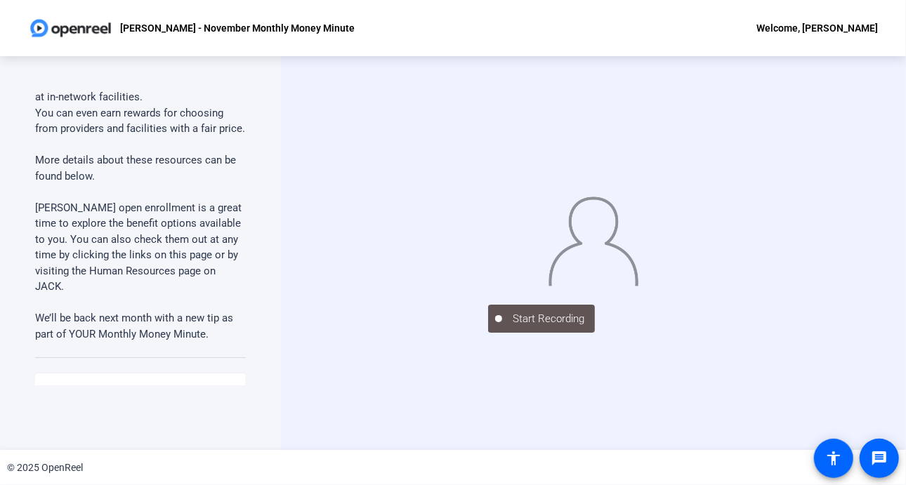
scroll to position [725, 0]
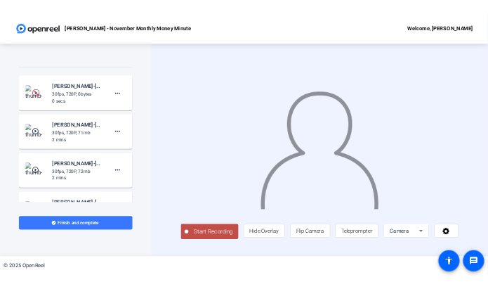
scroll to position [937, 0]
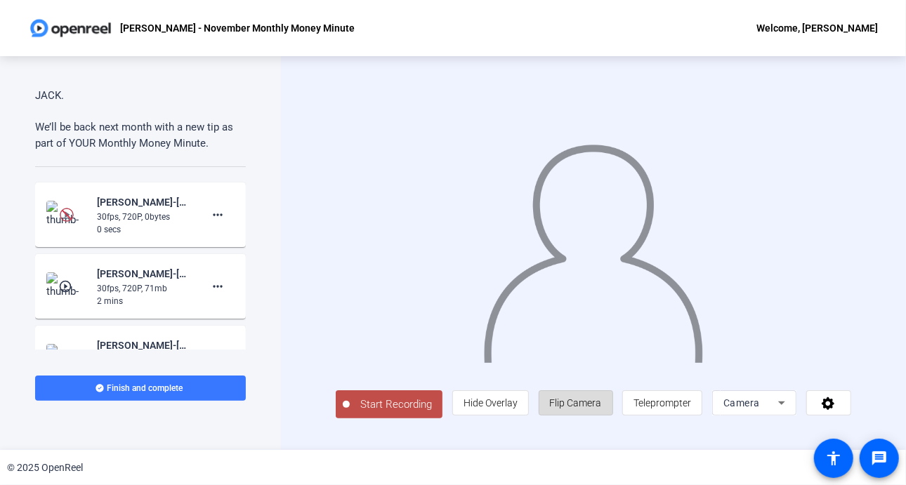
click at [602, 403] on span "Flip Camera" at bounding box center [576, 403] width 52 height 11
click at [683, 401] on span "Teleprompter" at bounding box center [662, 403] width 58 height 27
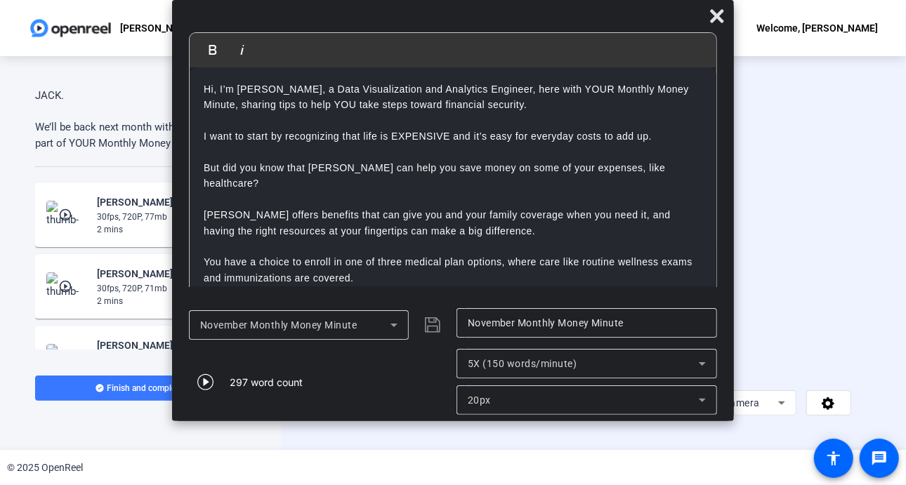
click at [706, 362] on icon at bounding box center [702, 363] width 17 height 17
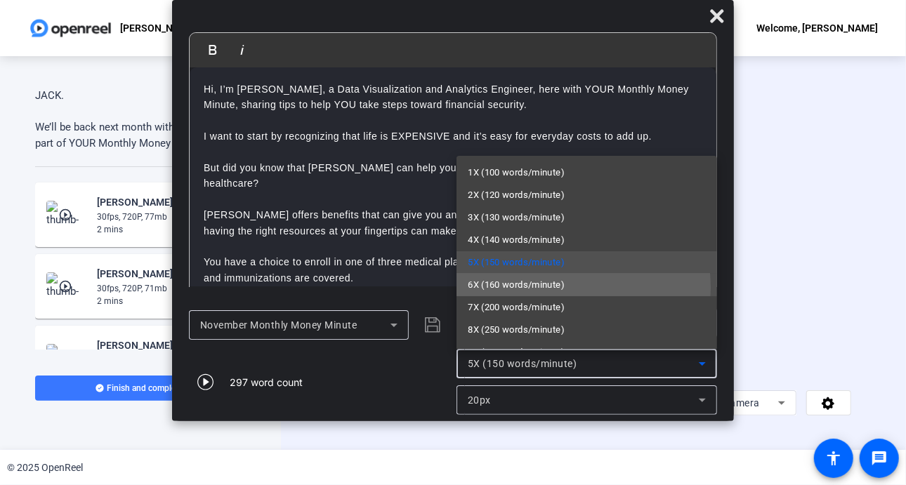
click at [554, 288] on span "6X (160 words/minute)" at bounding box center [516, 285] width 97 height 17
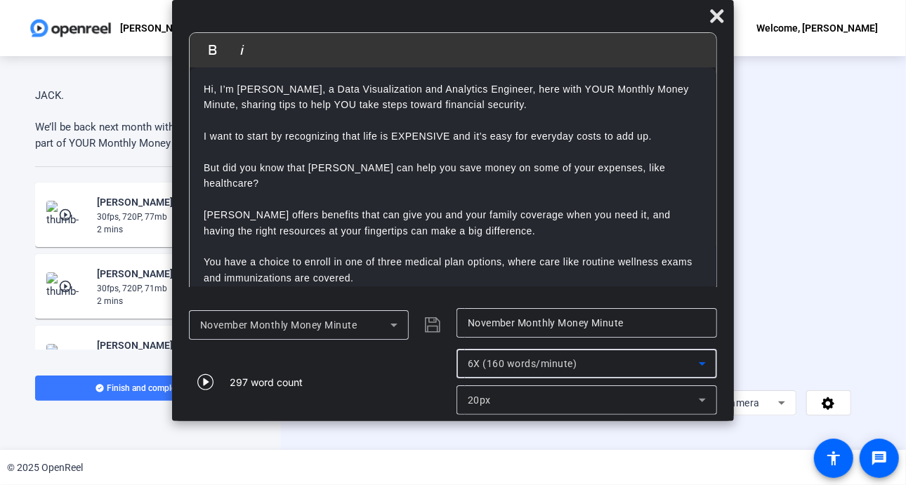
click at [704, 400] on icon at bounding box center [702, 401] width 7 height 4
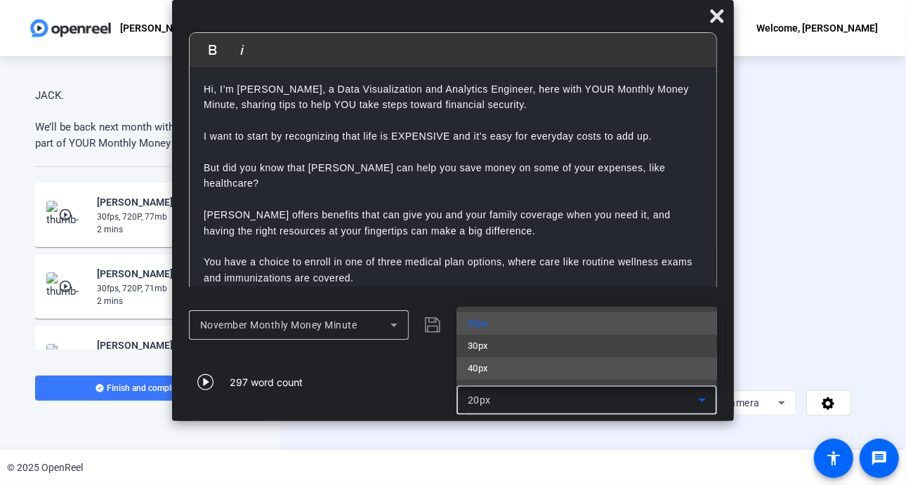
click at [516, 367] on mat-option "40px" at bounding box center [587, 368] width 261 height 22
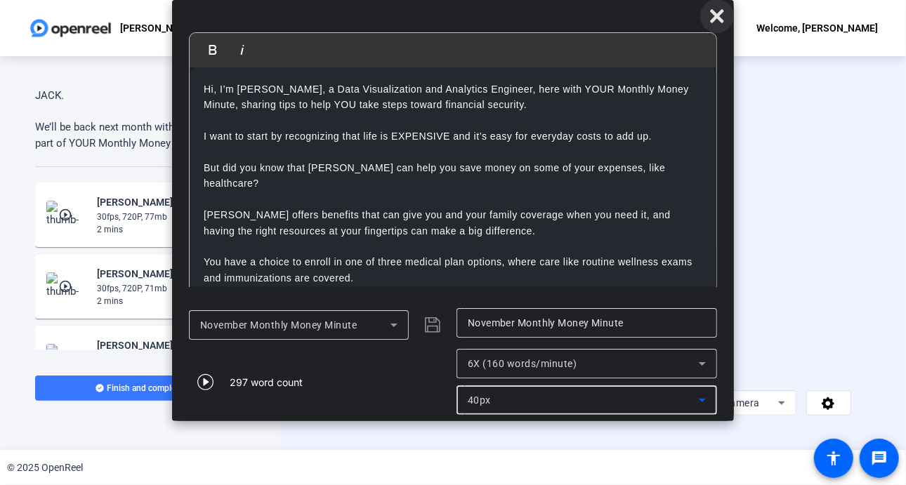
click at [714, 13] on icon at bounding box center [716, 15] width 13 height 13
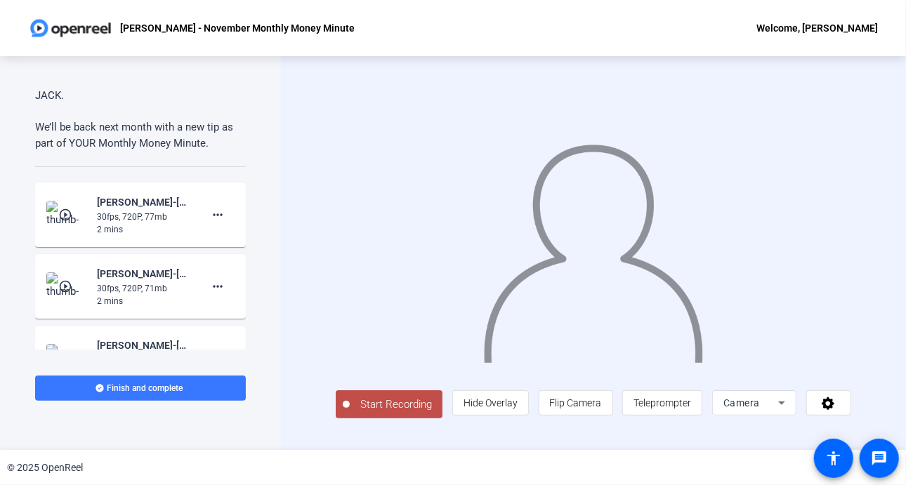
click at [395, 405] on span "Start Recording" at bounding box center [396, 405] width 93 height 16
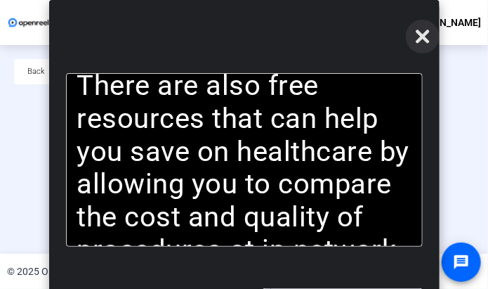
click at [422, 31] on icon at bounding box center [422, 36] width 17 height 17
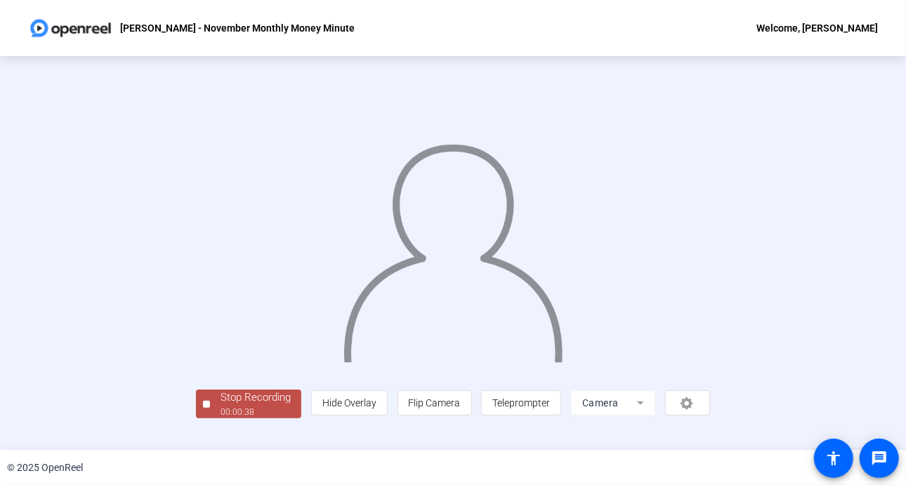
scroll to position [51, 0]
click at [221, 406] on div "Stop Recording" at bounding box center [256, 398] width 70 height 16
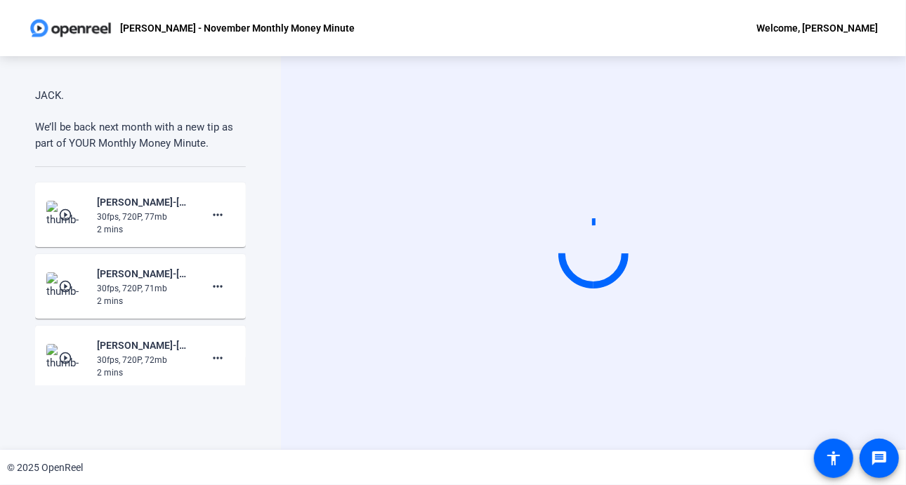
scroll to position [0, 0]
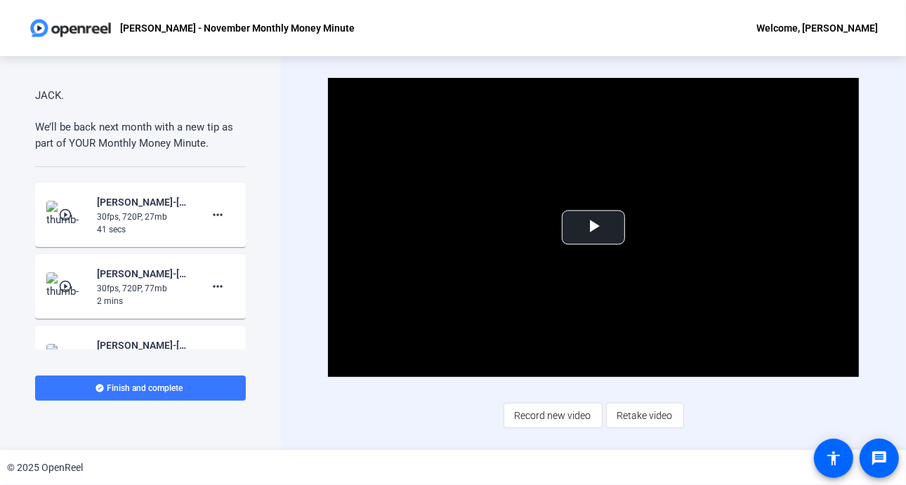
click at [63, 284] on mat-icon "play_circle_outline" at bounding box center [66, 287] width 17 height 14
click at [593, 228] on span "Video Player" at bounding box center [593, 228] width 0 height 0
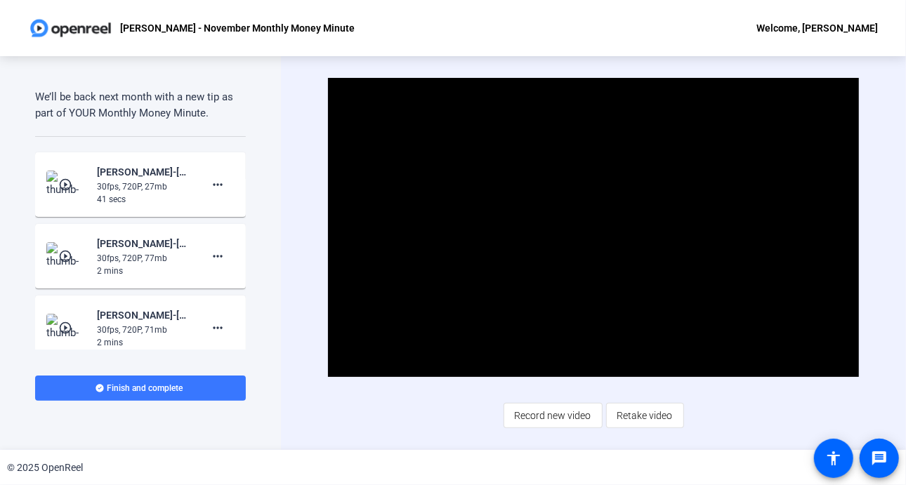
scroll to position [970, 0]
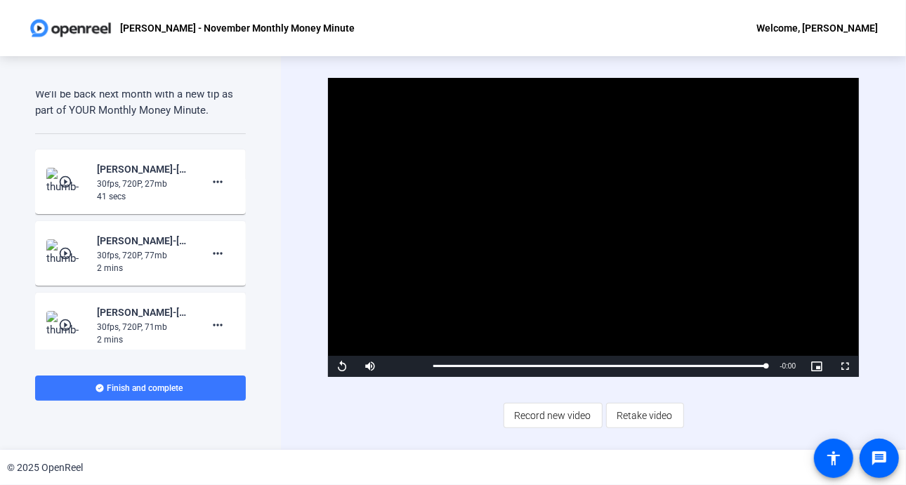
click at [68, 177] on mat-icon "play_circle_outline" at bounding box center [66, 182] width 17 height 14
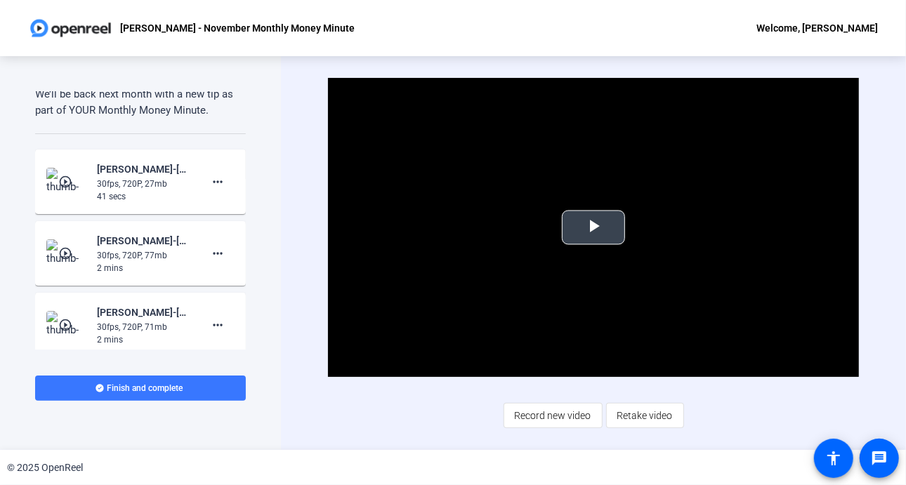
click at [593, 228] on span "Video Player" at bounding box center [593, 228] width 0 height 0
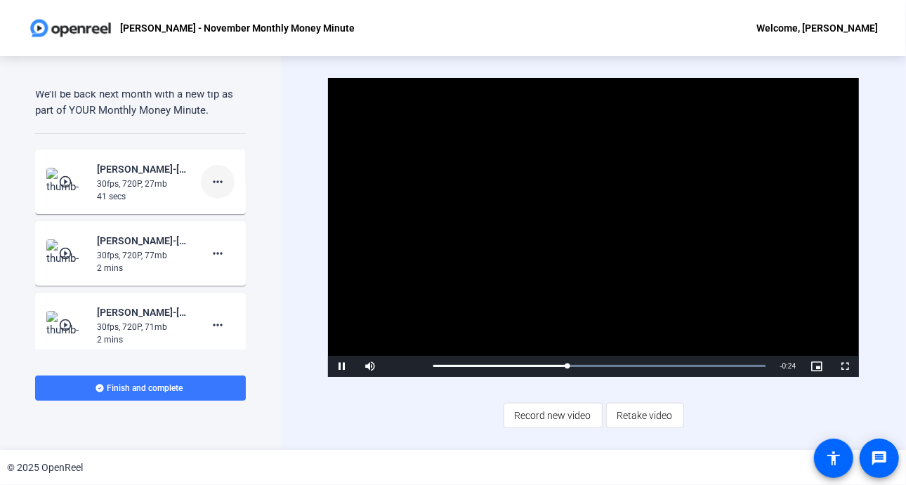
click at [212, 180] on mat-icon "more_horiz" at bounding box center [217, 181] width 17 height 17
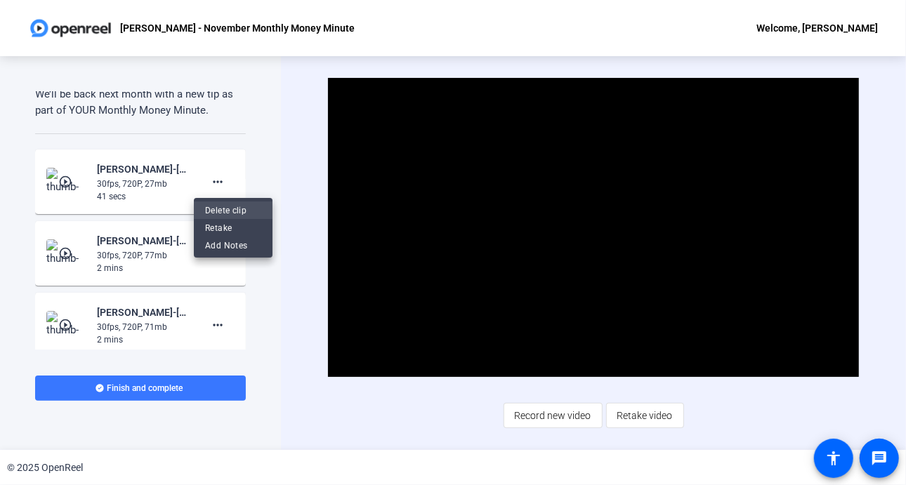
click at [230, 209] on span "Delete clip" at bounding box center [233, 210] width 56 height 17
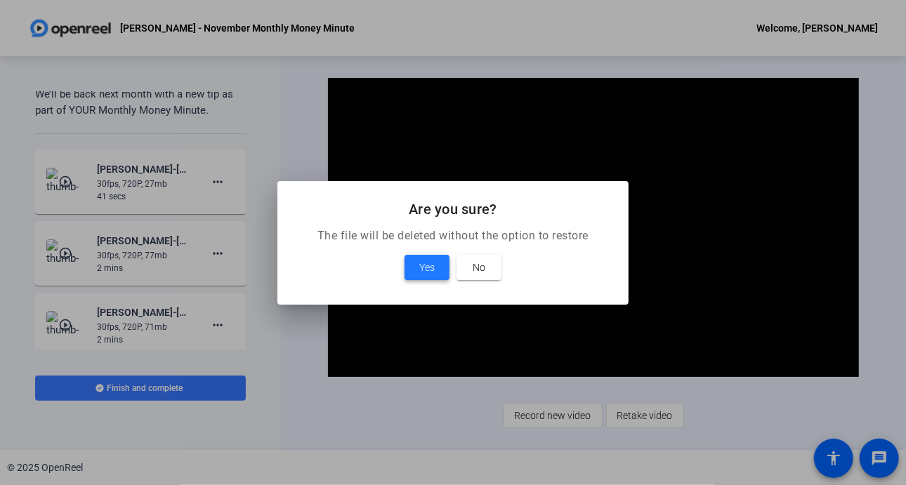
click at [414, 254] on span at bounding box center [427, 268] width 45 height 34
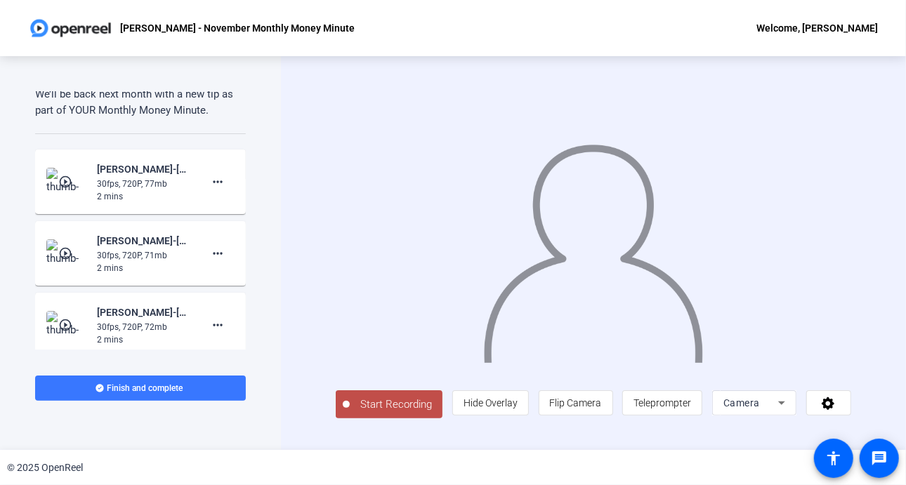
click at [72, 183] on mat-icon "play_circle_outline" at bounding box center [66, 182] width 17 height 14
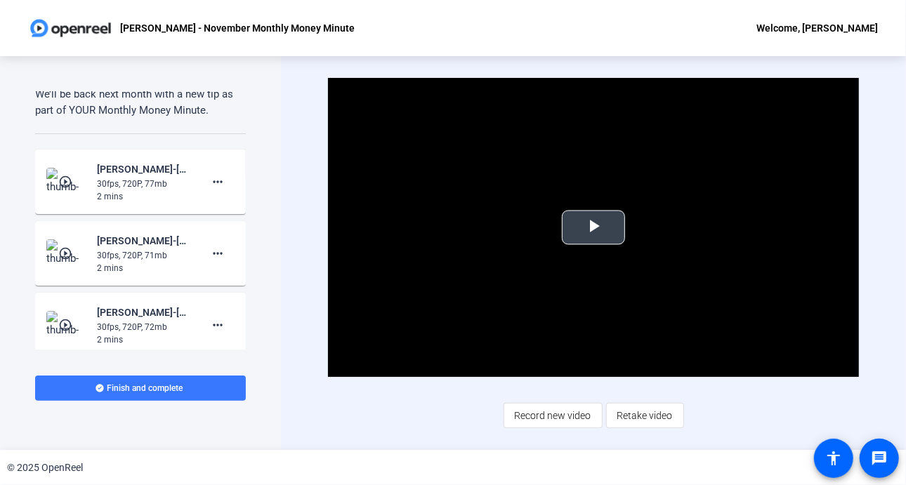
click at [593, 228] on span "Video Player" at bounding box center [593, 228] width 0 height 0
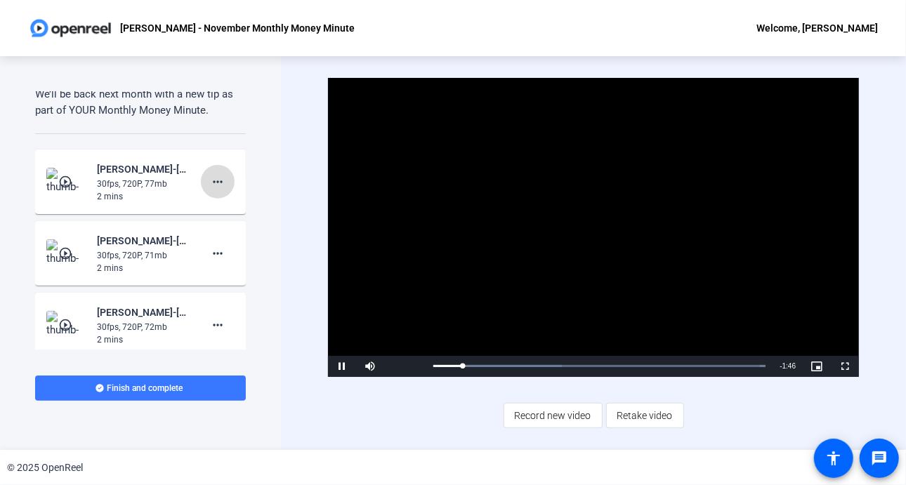
click at [209, 183] on mat-icon "more_horiz" at bounding box center [217, 181] width 17 height 17
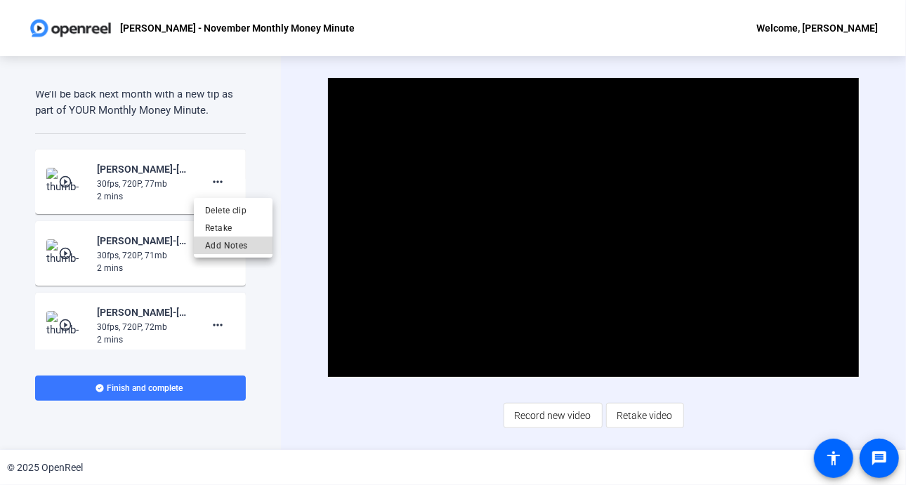
click at [217, 243] on span "Add Notes" at bounding box center [233, 245] width 56 height 17
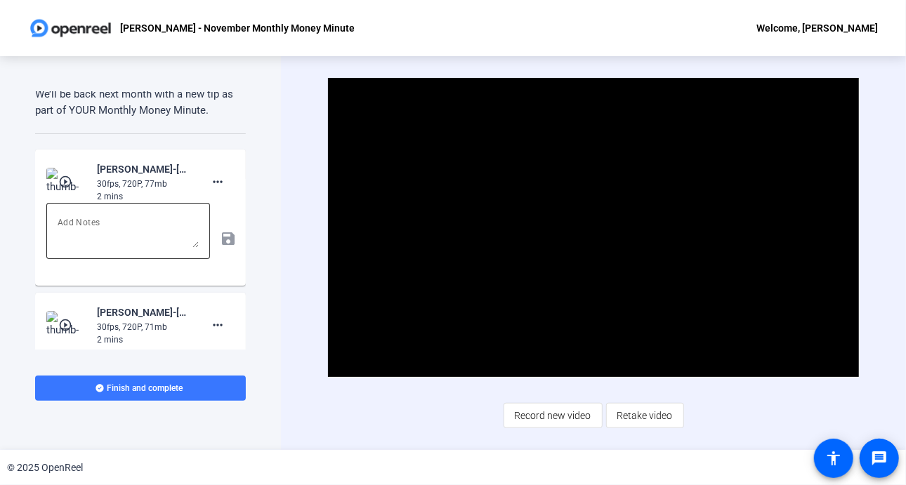
click at [126, 239] on textarea at bounding box center [128, 231] width 141 height 34
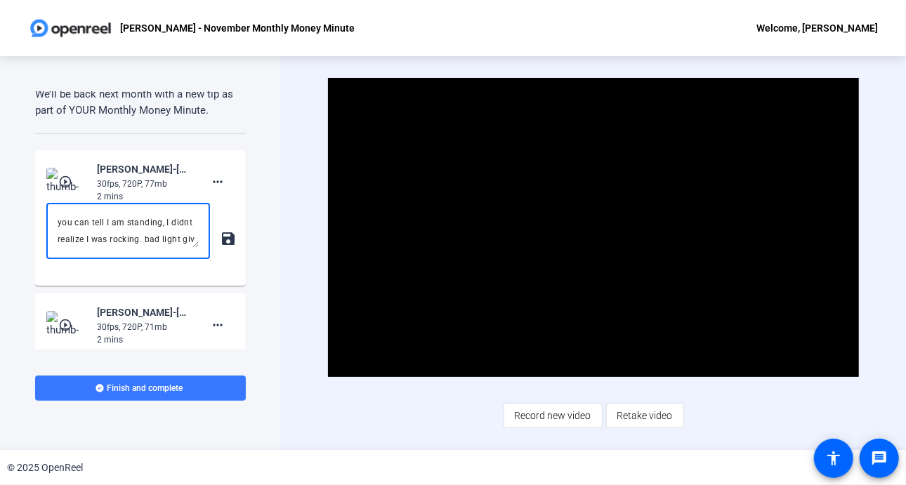
scroll to position [13, 0]
type textarea "you can tell I am standing, I didnt realize I was rocking. bad light giving lot…"
click at [223, 236] on mat-icon "save" at bounding box center [227, 238] width 15 height 17
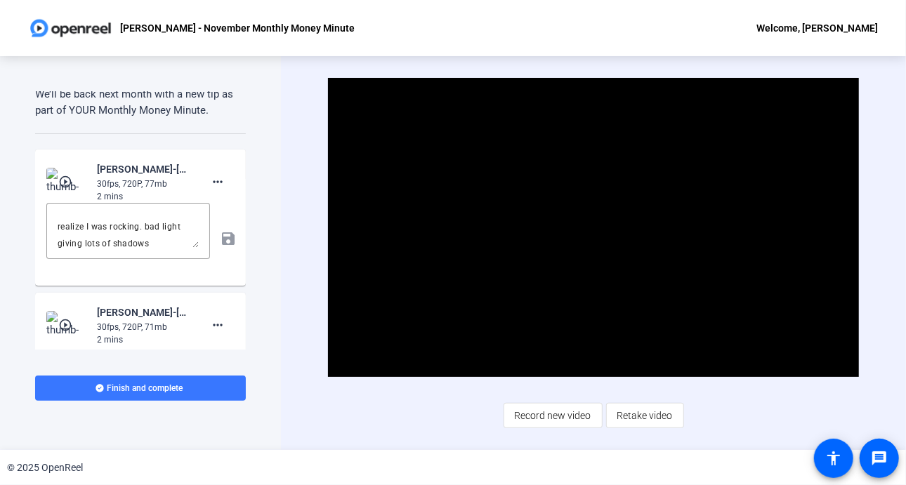
click at [62, 324] on mat-icon "play_circle_outline" at bounding box center [66, 325] width 17 height 14
click at [593, 228] on span "Video Player" at bounding box center [593, 228] width 0 height 0
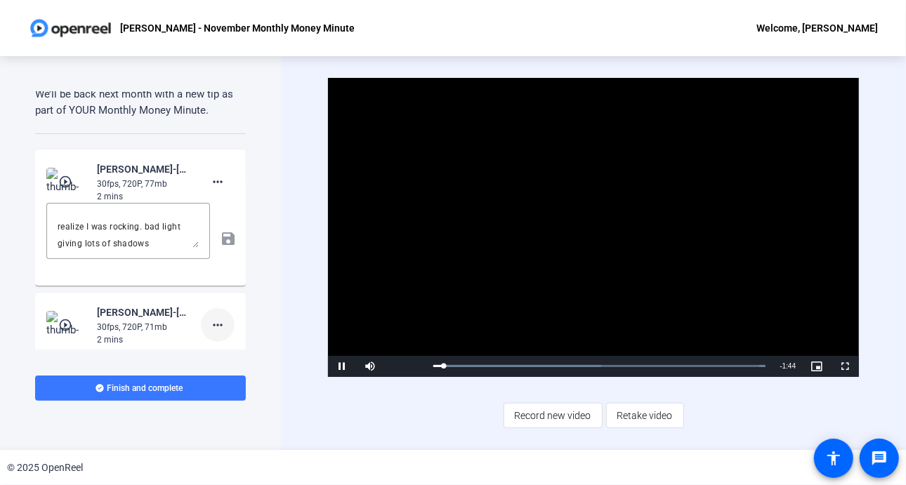
click at [211, 326] on mat-icon "more_horiz" at bounding box center [217, 325] width 17 height 17
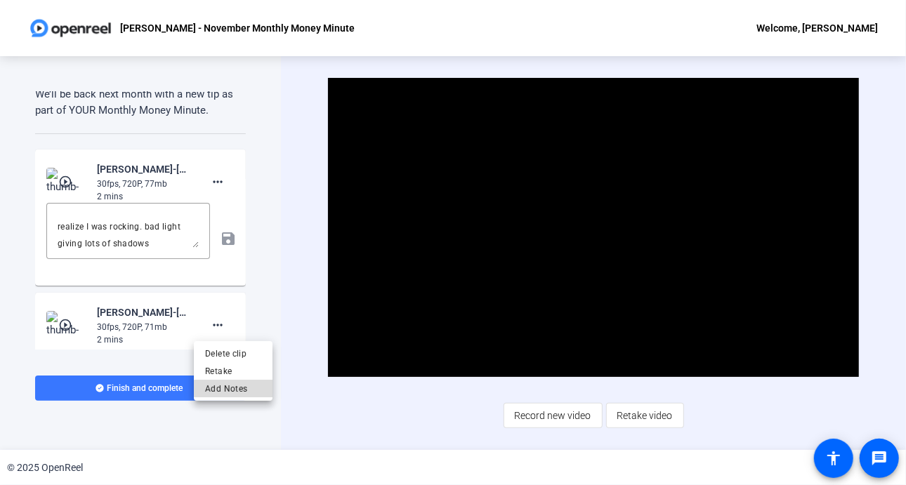
click at [234, 388] on span "Add Notes" at bounding box center [233, 388] width 56 height 17
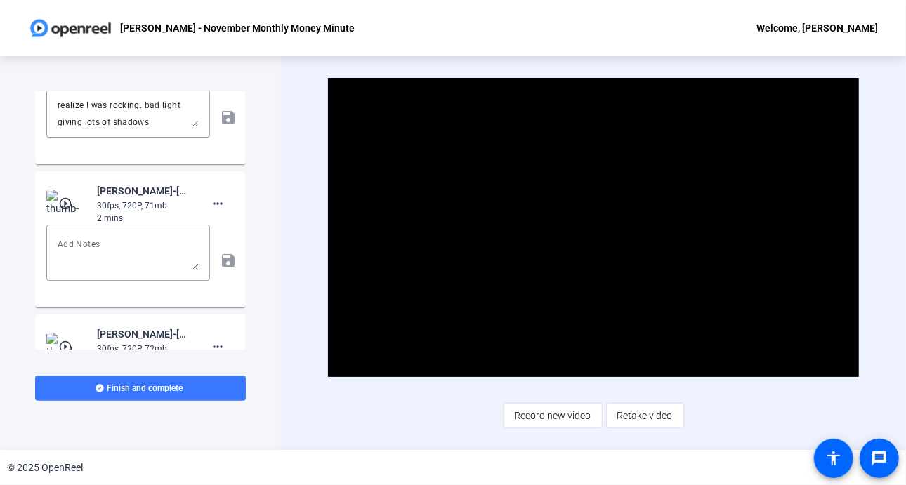
scroll to position [1105, 0]
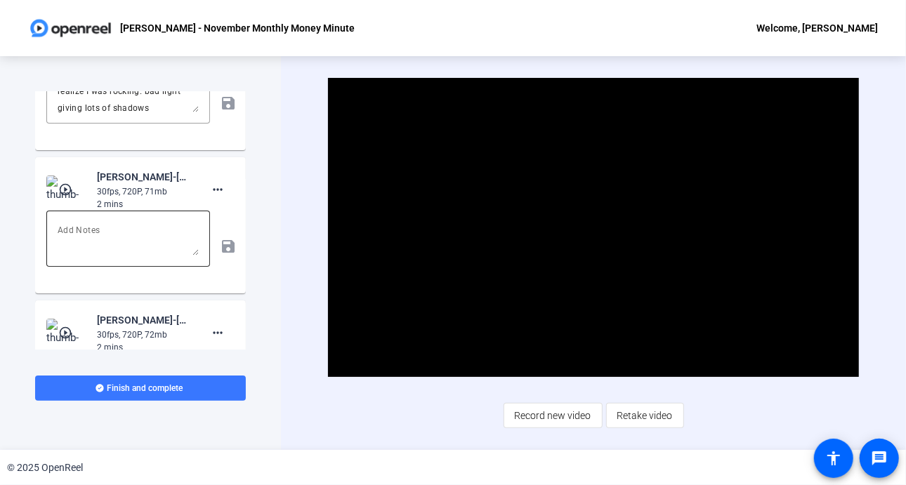
click at [157, 225] on textarea at bounding box center [128, 239] width 141 height 34
click at [225, 247] on mat-icon "save" at bounding box center [227, 246] width 15 height 17
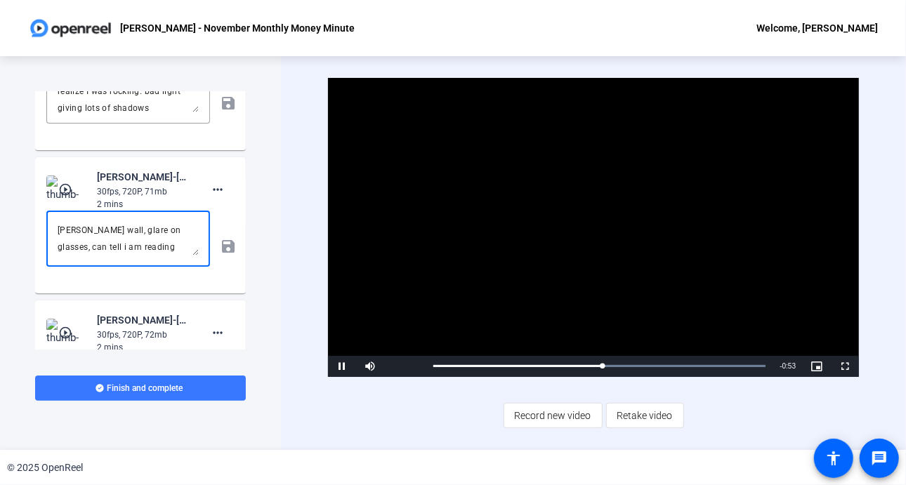
click at [139, 239] on textarea "[PERSON_NAME] wall, glare on glasses, can tell i am reading" at bounding box center [128, 239] width 141 height 34
type textarea "[PERSON_NAME] wall, glare on glasses, can tell i am reading, teleprompter was t…"
click at [220, 244] on mat-icon "save" at bounding box center [227, 246] width 15 height 17
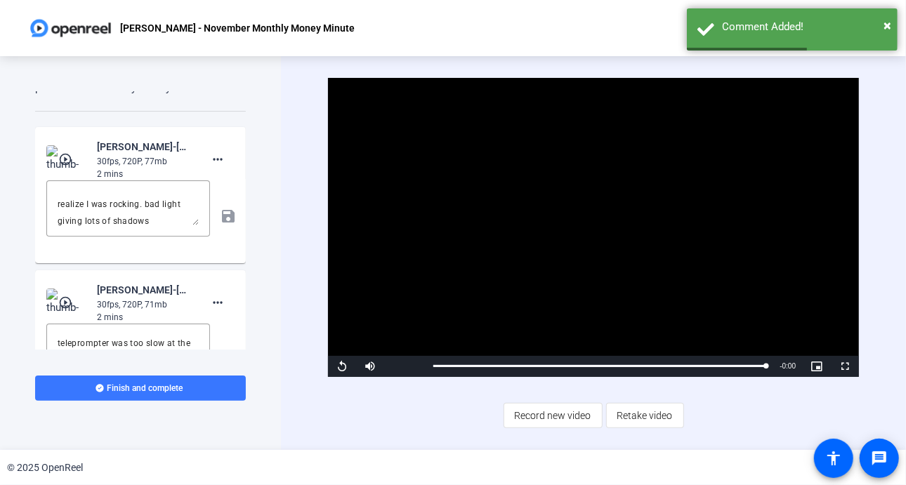
scroll to position [978, 0]
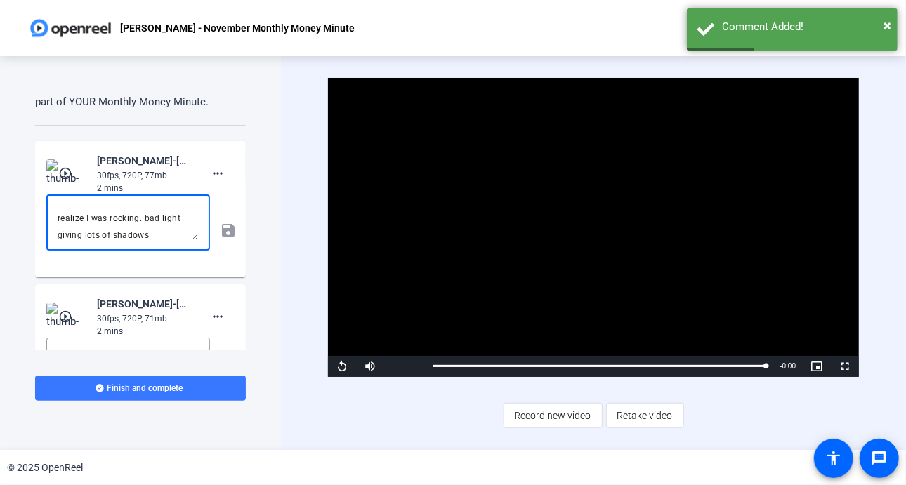
click at [117, 223] on textarea "you can tell I am standing, I didnt realize I was rocking. bad light giving lot…" at bounding box center [128, 223] width 141 height 34
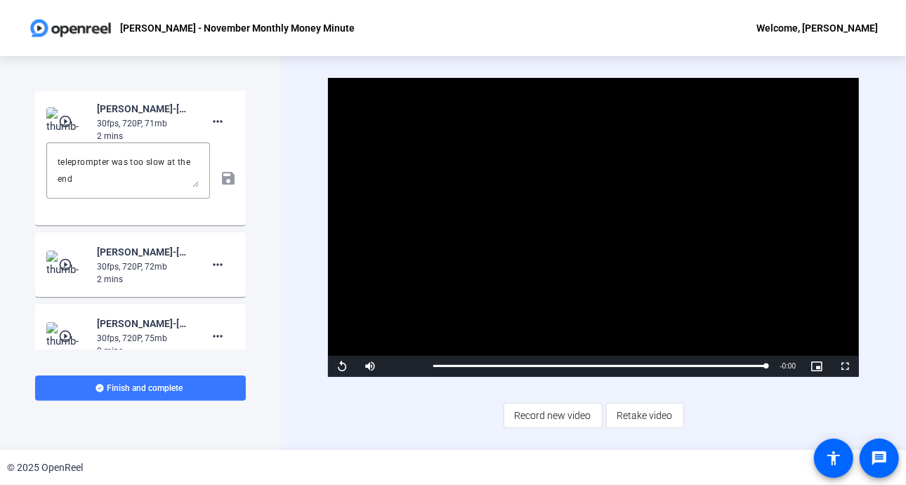
scroll to position [1190, 0]
